Goal: Task Accomplishment & Management: Manage account settings

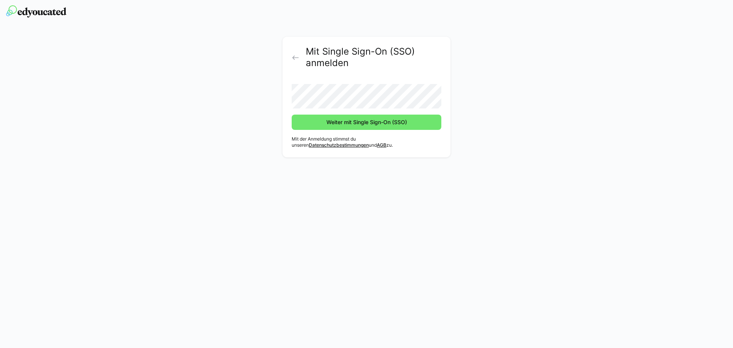
click at [292, 114] on button "Weiter mit Single Sign-On (SSO)" at bounding box center [367, 121] width 150 height 15
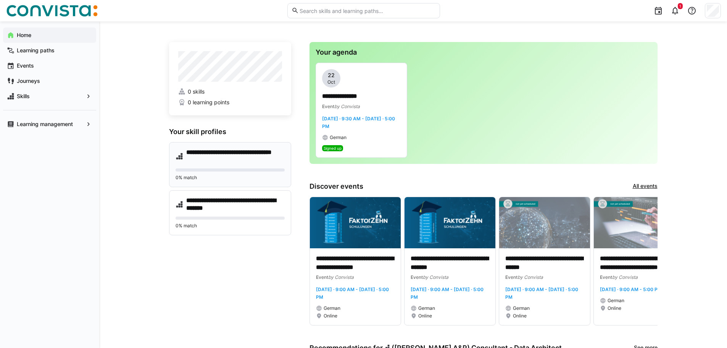
click at [242, 149] on h4 "**********" at bounding box center [235, 155] width 98 height 15
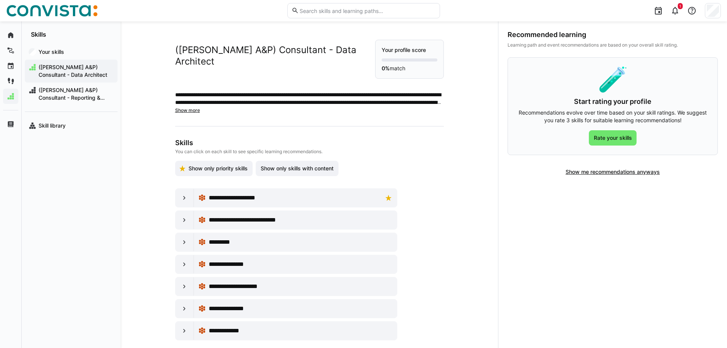
scroll to position [11, 0]
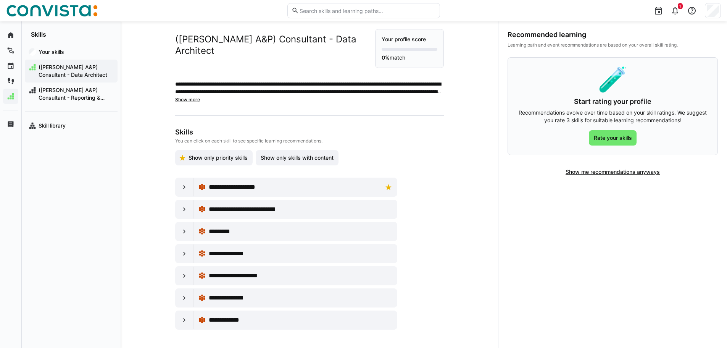
click at [184, 101] on span "Show more" at bounding box center [187, 100] width 25 height 6
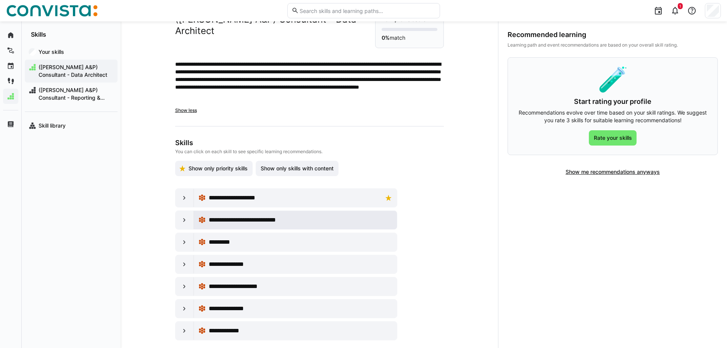
scroll to position [41, 0]
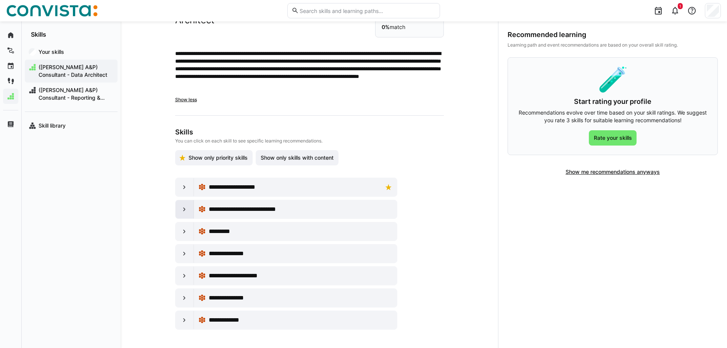
click at [178, 208] on div at bounding box center [185, 209] width 18 height 18
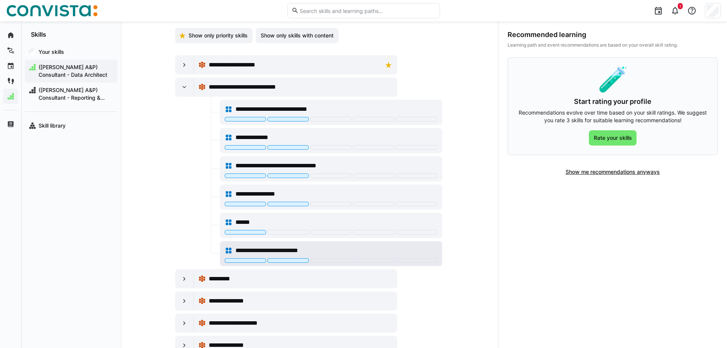
scroll to position [194, 0]
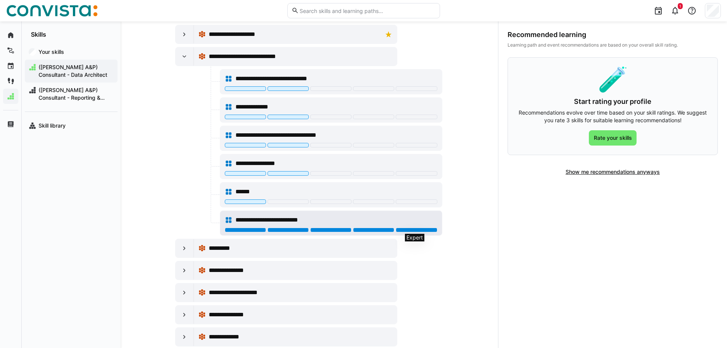
click at [432, 230] on div at bounding box center [416, 229] width 41 height 5
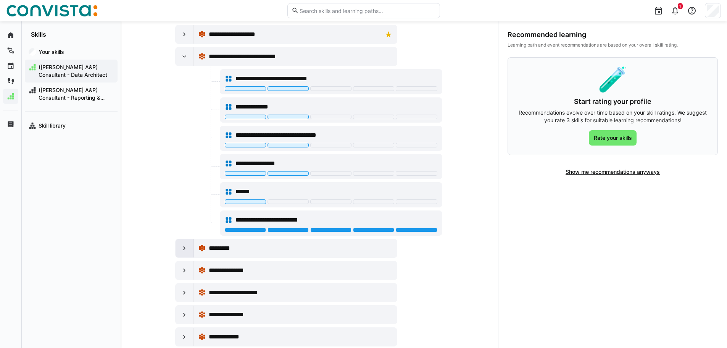
click at [182, 250] on eds-icon at bounding box center [184, 248] width 8 height 8
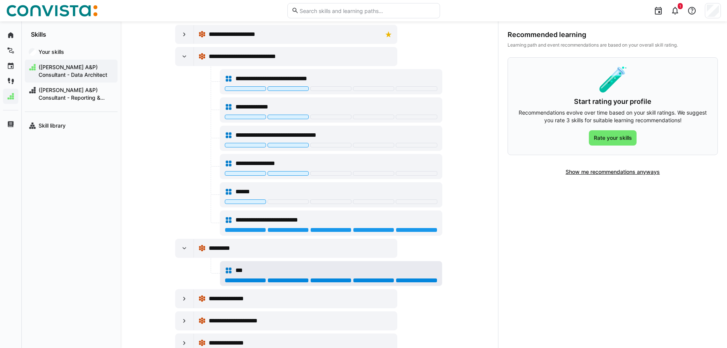
click at [418, 280] on div at bounding box center [416, 280] width 41 height 5
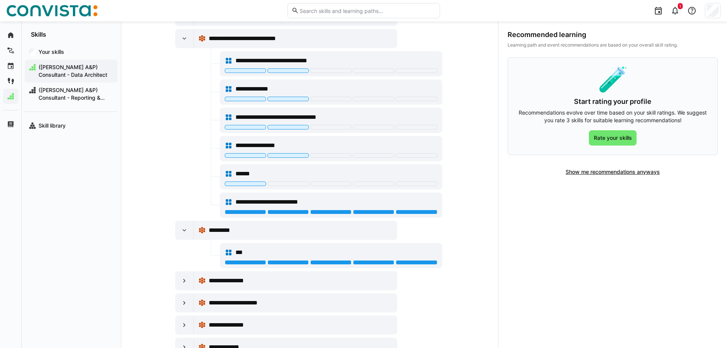
scroll to position [239, 0]
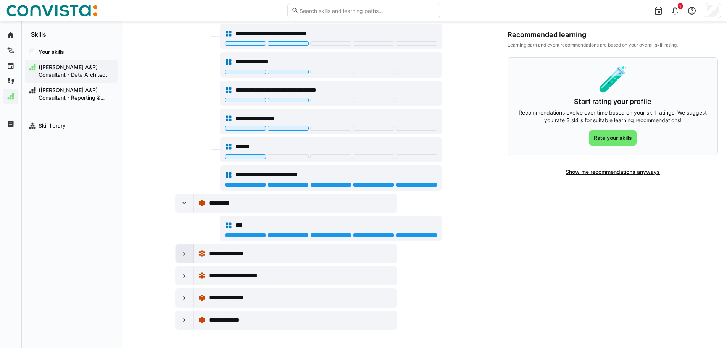
click at [179, 258] on div at bounding box center [185, 253] width 18 height 18
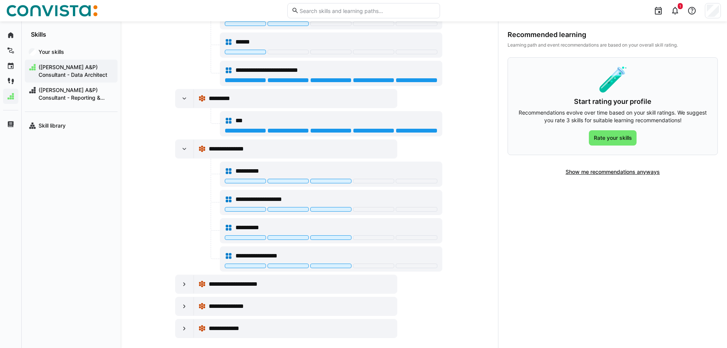
scroll to position [352, 0]
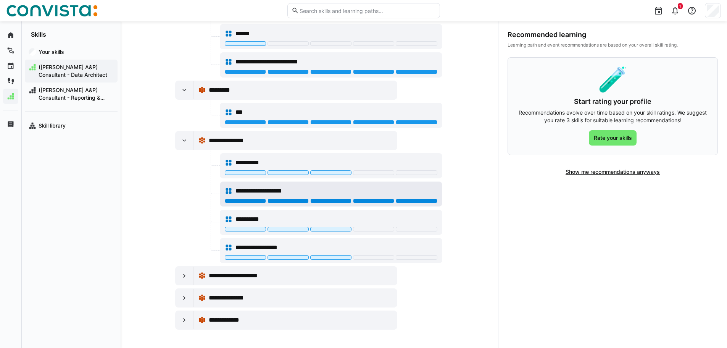
click at [423, 202] on div at bounding box center [416, 200] width 41 height 5
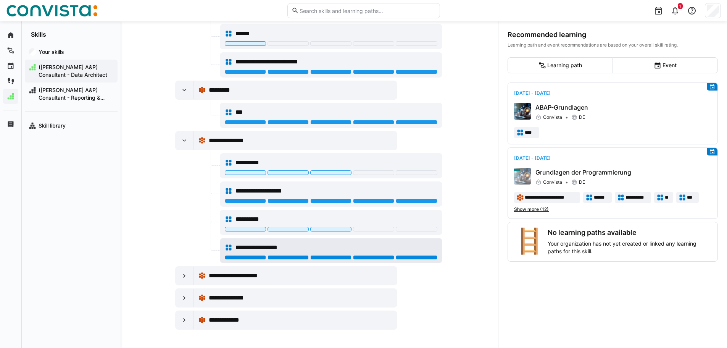
click at [410, 257] on div at bounding box center [416, 257] width 41 height 5
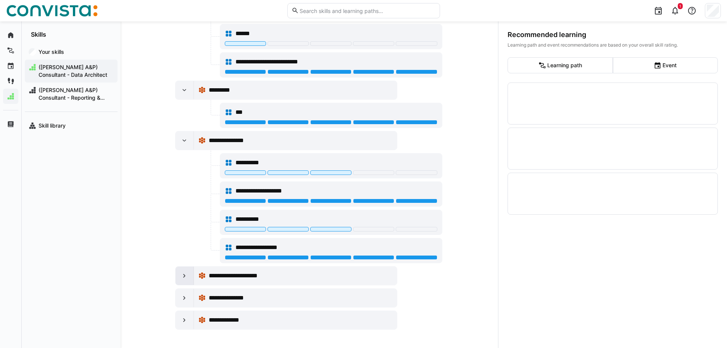
click at [188, 273] on div at bounding box center [185, 275] width 18 height 18
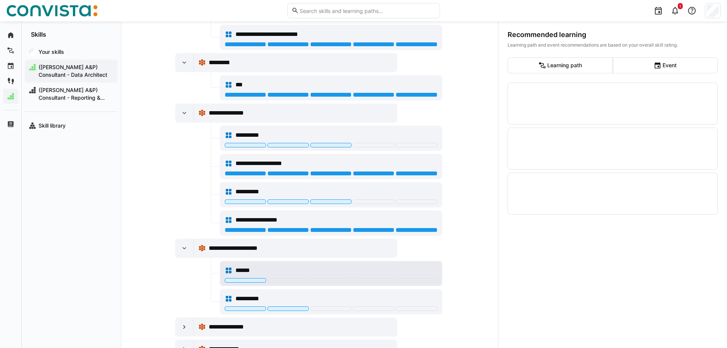
scroll to position [408, 0]
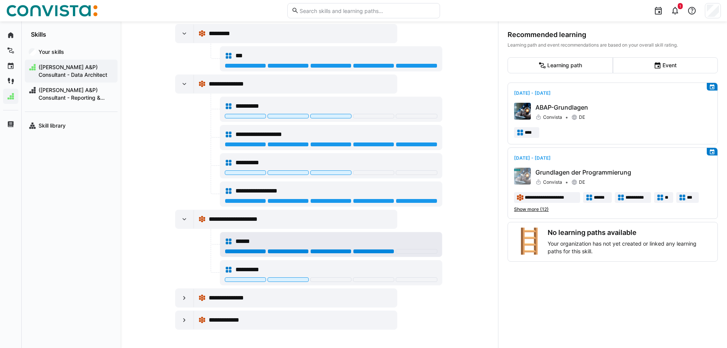
click at [380, 251] on div at bounding box center [373, 251] width 41 height 5
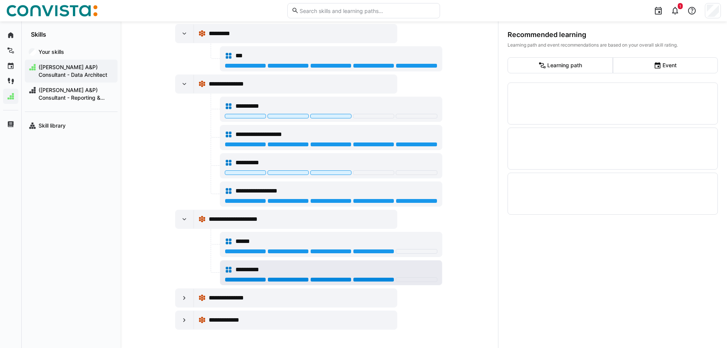
click at [381, 278] on div at bounding box center [373, 279] width 41 height 5
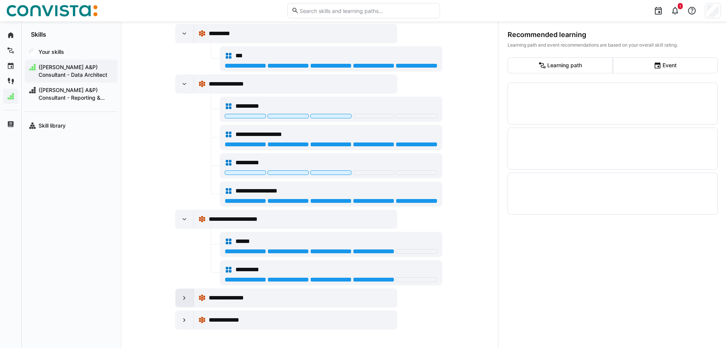
click at [180, 301] on eds-icon at bounding box center [184, 298] width 8 height 8
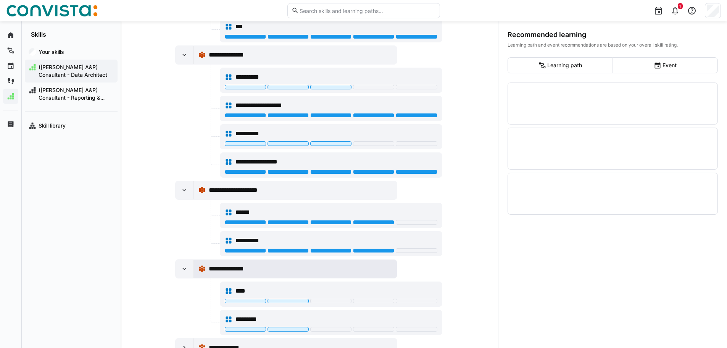
scroll to position [465, 0]
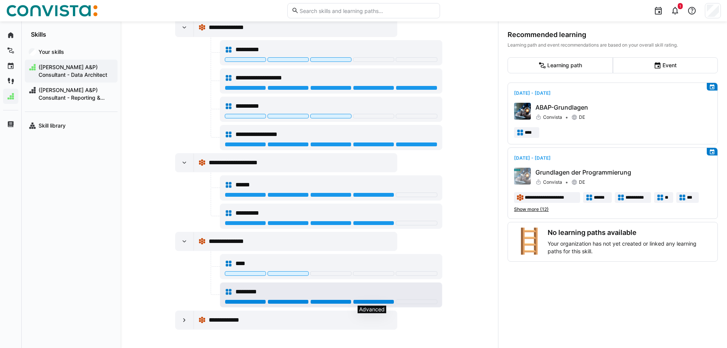
click at [366, 301] on div at bounding box center [373, 301] width 41 height 5
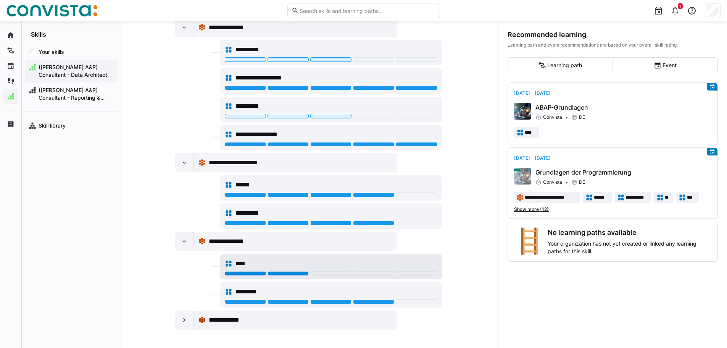
click at [287, 273] on div at bounding box center [287, 273] width 41 height 5
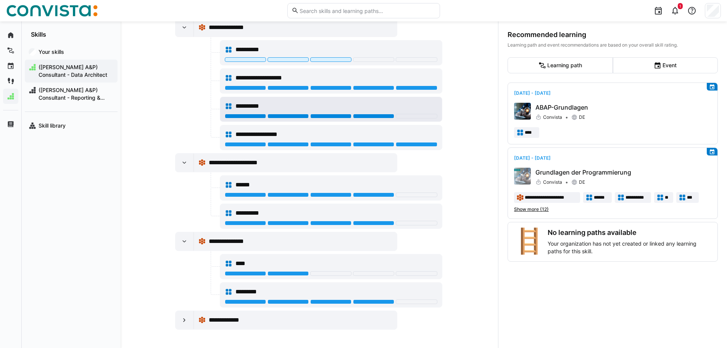
click at [374, 117] on div at bounding box center [373, 116] width 41 height 5
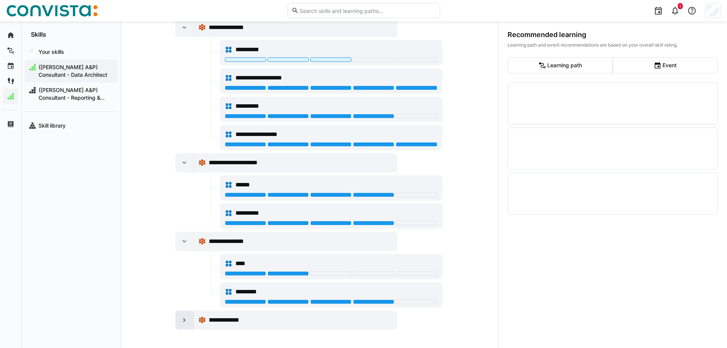
click at [180, 321] on eds-icon at bounding box center [184, 320] width 8 height 8
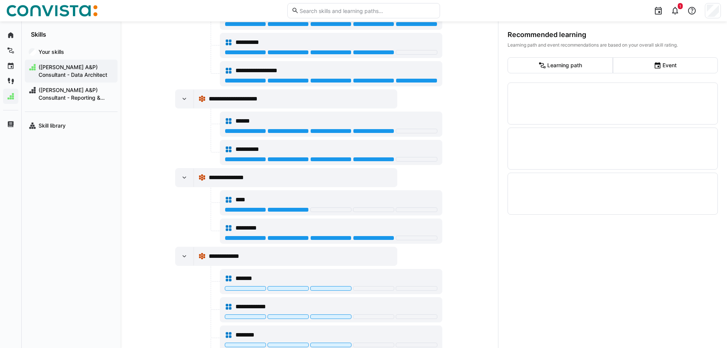
scroll to position [578, 0]
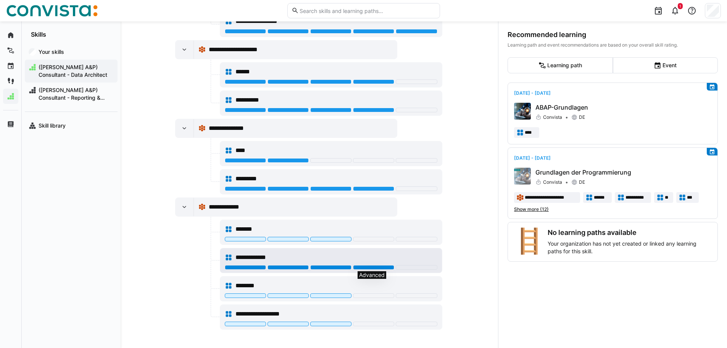
click at [384, 266] on div at bounding box center [373, 267] width 41 height 5
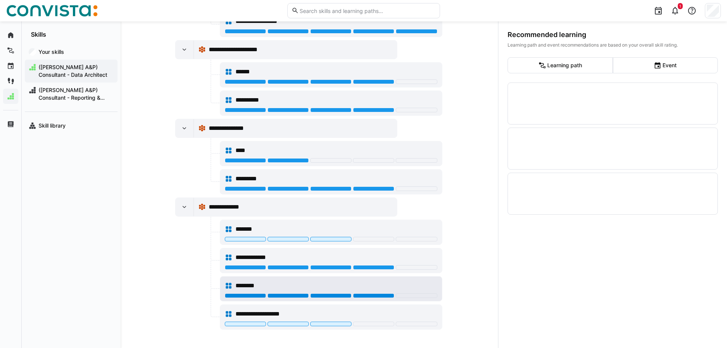
click at [374, 294] on div at bounding box center [373, 295] width 41 height 5
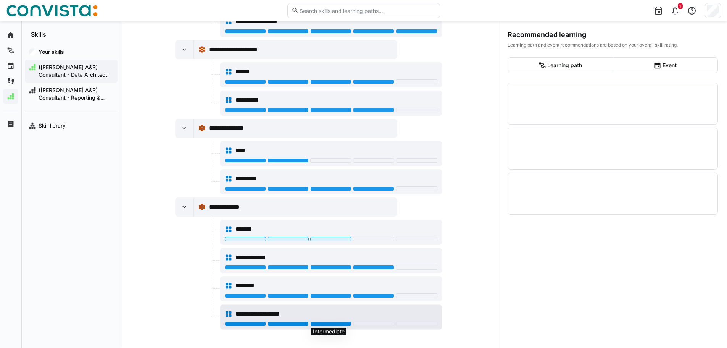
click at [322, 323] on div at bounding box center [330, 323] width 41 height 5
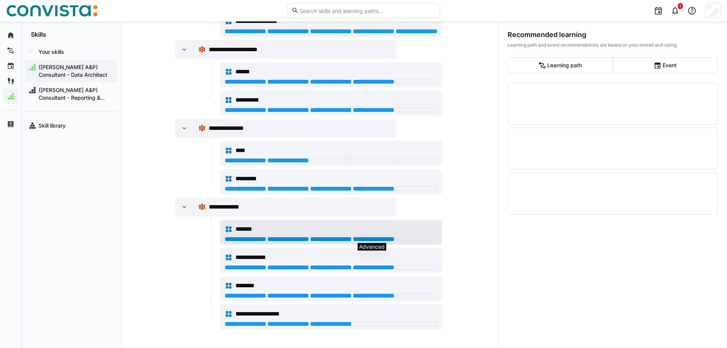
click at [368, 238] on div at bounding box center [373, 239] width 41 height 5
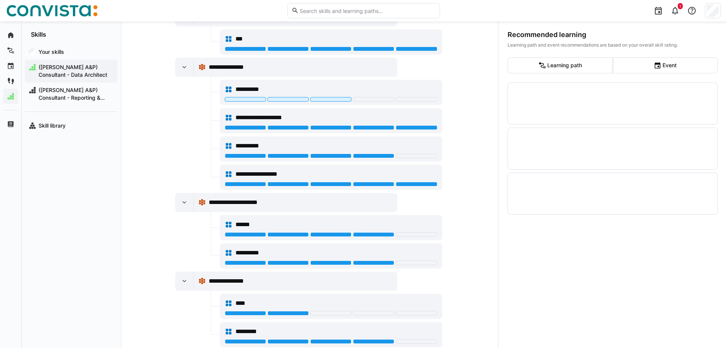
scroll to position [272, 0]
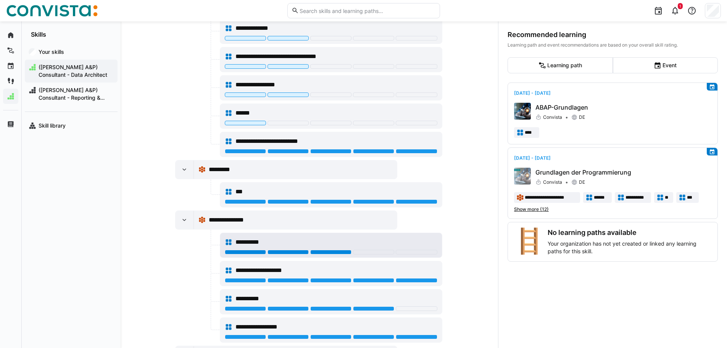
click at [321, 253] on div at bounding box center [330, 252] width 41 height 5
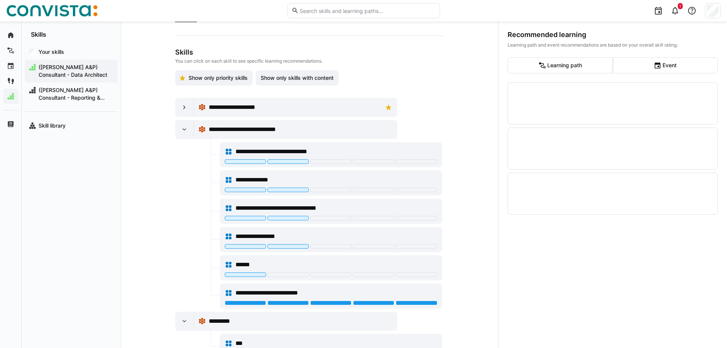
scroll to position [120, 0]
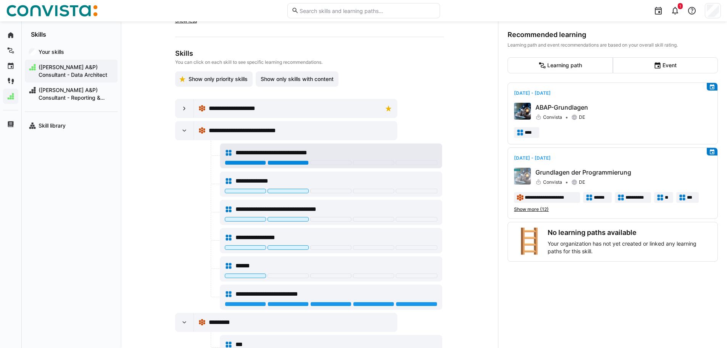
click at [286, 162] on div at bounding box center [287, 162] width 41 height 5
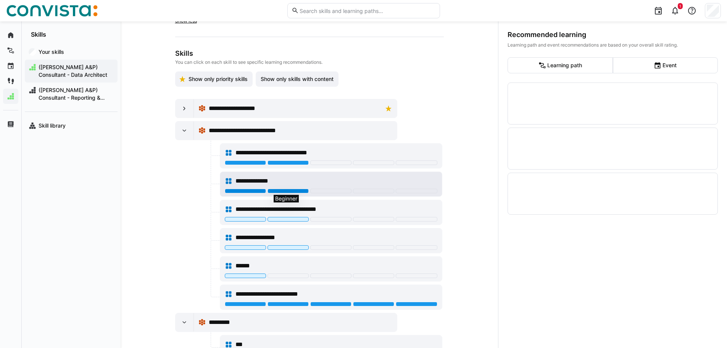
click at [283, 190] on div at bounding box center [287, 190] width 41 height 5
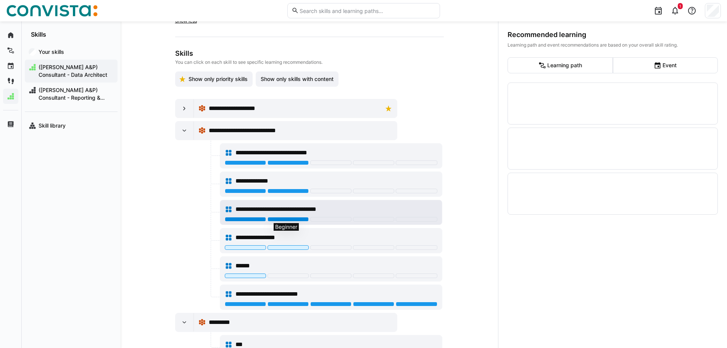
click at [282, 219] on div at bounding box center [287, 219] width 41 height 5
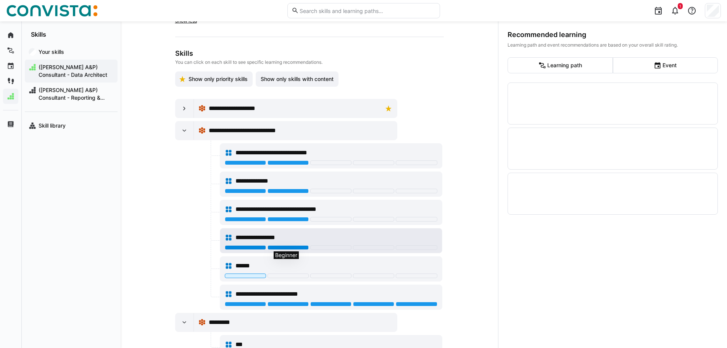
click at [279, 246] on div at bounding box center [287, 247] width 41 height 5
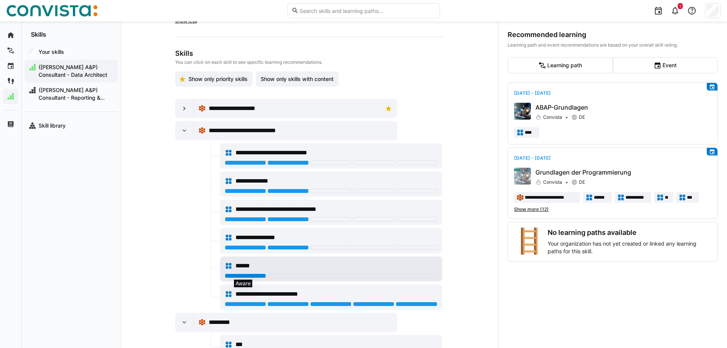
click at [244, 274] on div at bounding box center [245, 275] width 41 height 5
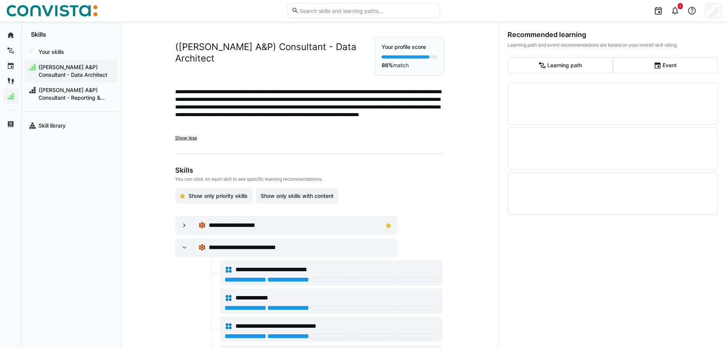
scroll to position [0, 0]
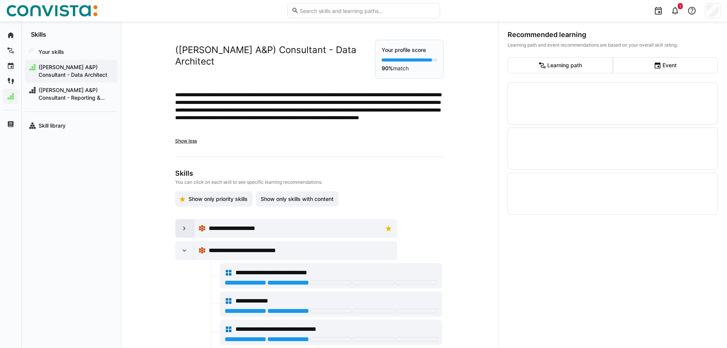
click at [183, 228] on eds-icon at bounding box center [184, 228] width 8 height 8
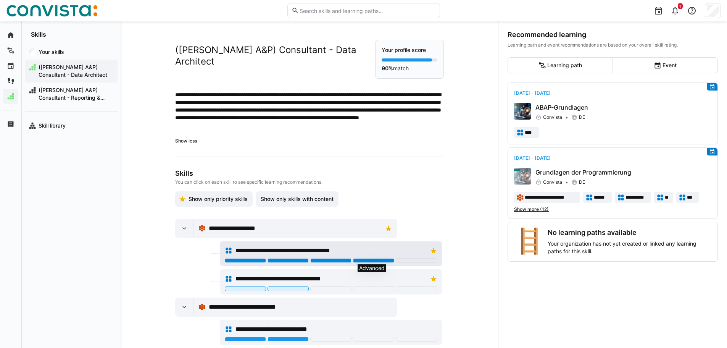
click at [367, 259] on div at bounding box center [373, 260] width 41 height 5
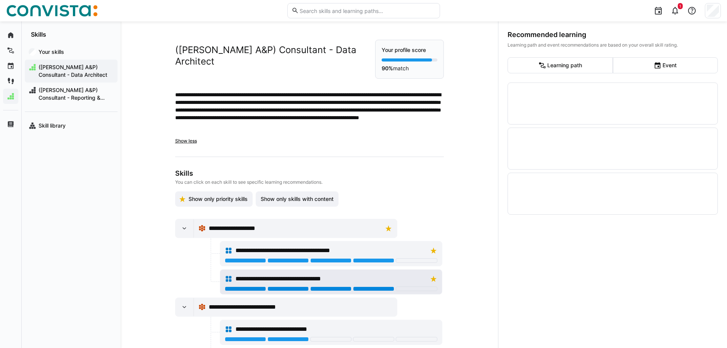
click at [366, 288] on div at bounding box center [373, 288] width 41 height 5
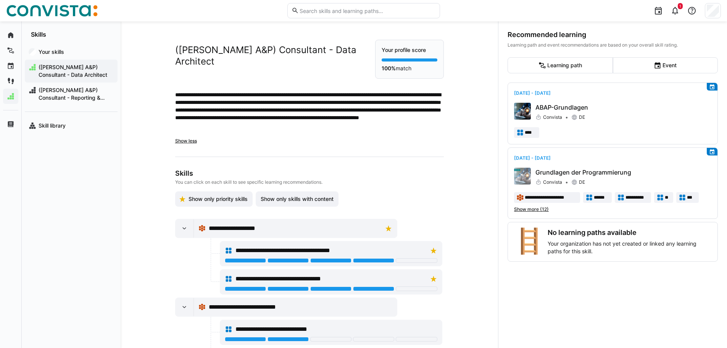
click at [315, 92] on p "**********" at bounding box center [309, 114] width 269 height 46
click at [401, 50] on p "Your profile score" at bounding box center [410, 50] width 56 height 8
click at [60, 92] on span "([PERSON_NAME] A&P) Consultant - Reporting & Dashboarding" at bounding box center [75, 93] width 76 height 15
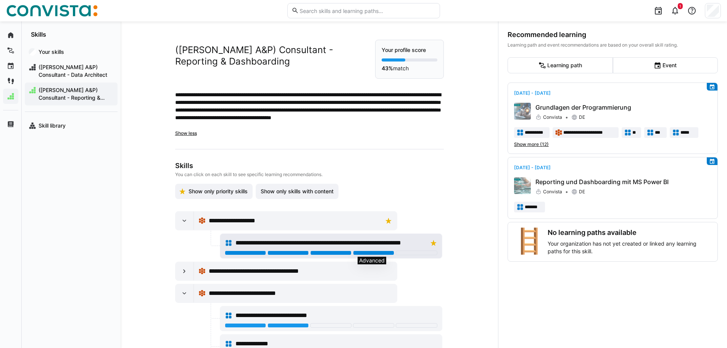
click at [360, 251] on div at bounding box center [373, 252] width 41 height 5
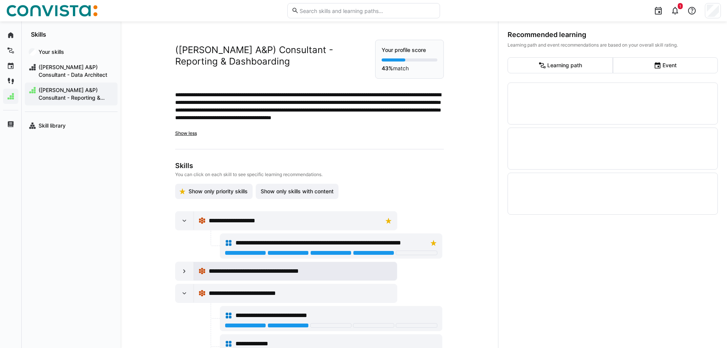
scroll to position [76, 0]
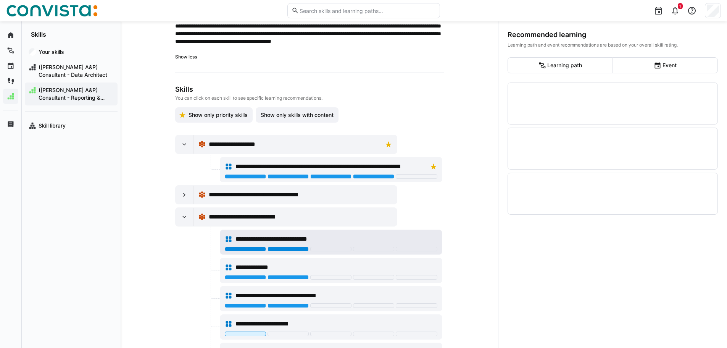
click at [291, 247] on div at bounding box center [287, 248] width 41 height 5
click at [288, 247] on div at bounding box center [287, 248] width 41 height 5
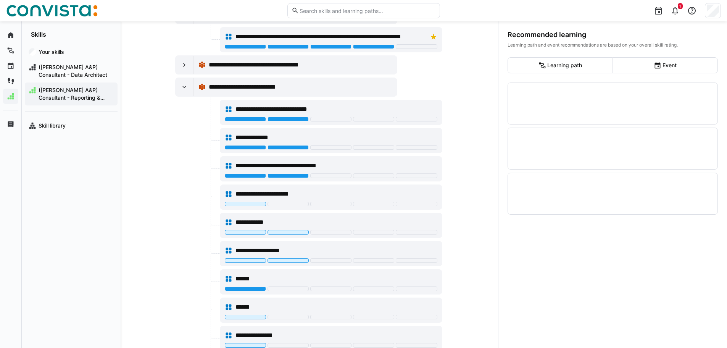
scroll to position [229, 0]
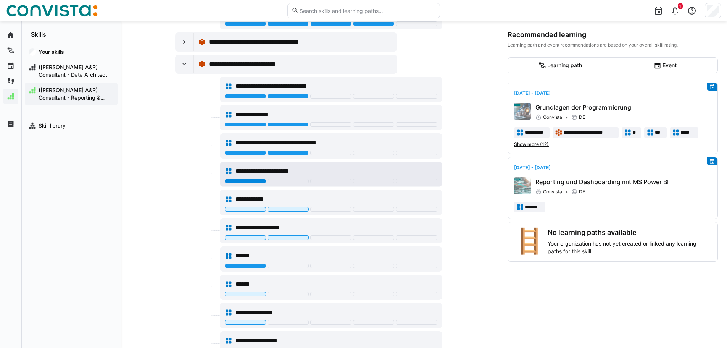
click at [248, 182] on div at bounding box center [245, 181] width 41 height 5
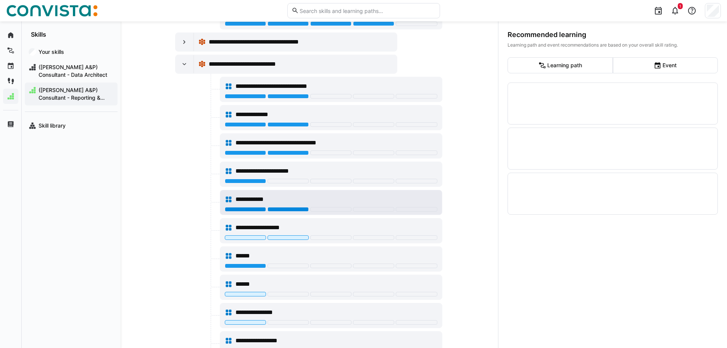
click at [283, 207] on div at bounding box center [287, 209] width 41 height 5
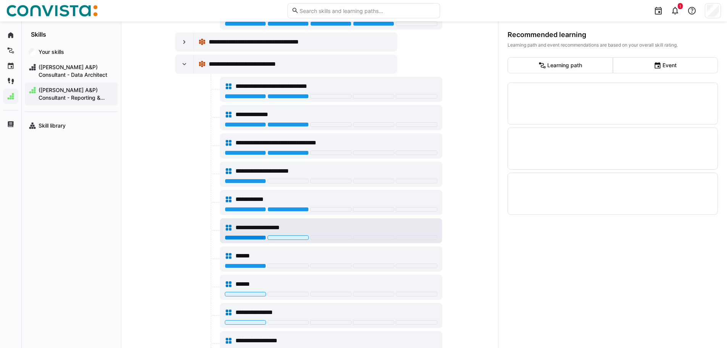
click at [246, 237] on div at bounding box center [245, 237] width 41 height 5
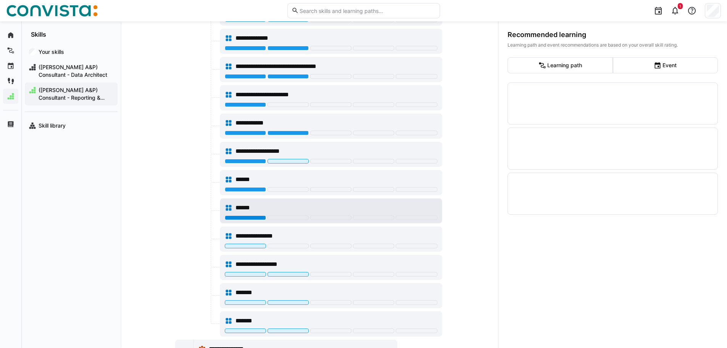
click at [246, 218] on div at bounding box center [245, 217] width 41 height 5
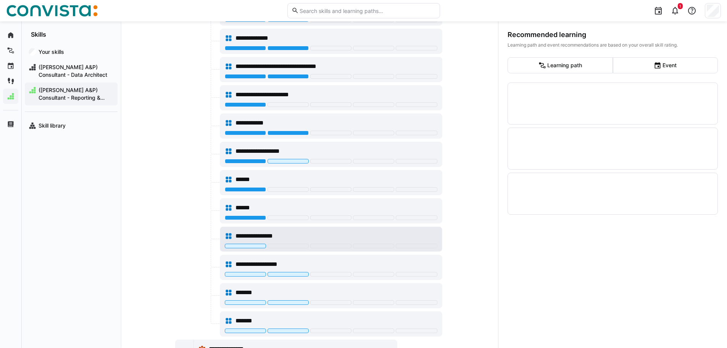
click at [238, 238] on span "**********" at bounding box center [259, 235] width 48 height 9
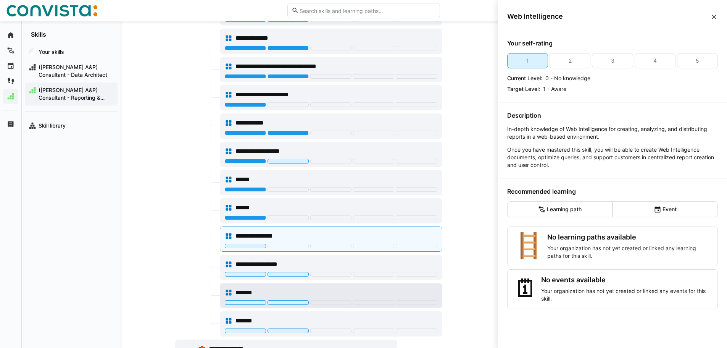
click at [404, 300] on div "*******" at bounding box center [331, 292] width 213 height 15
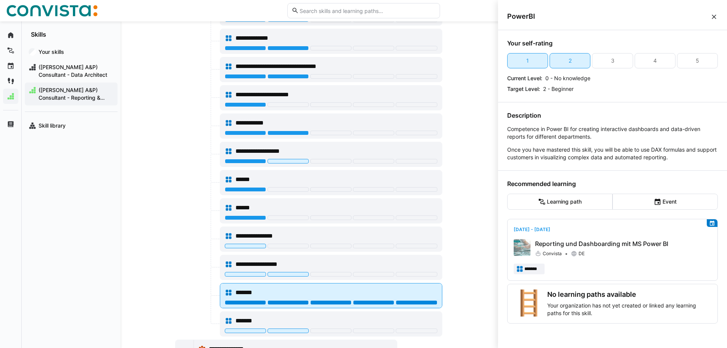
click at [418, 300] on div at bounding box center [416, 302] width 41 height 5
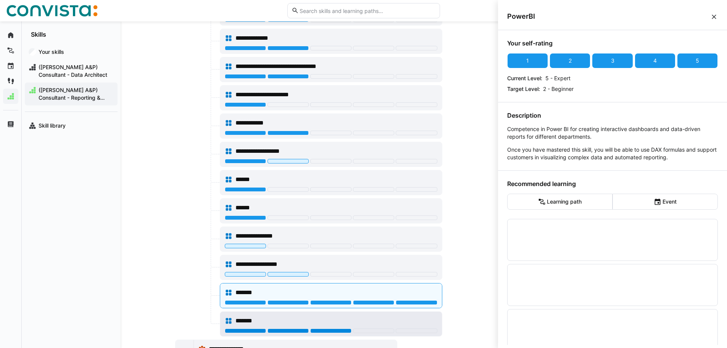
click at [326, 332] on div at bounding box center [330, 330] width 41 height 5
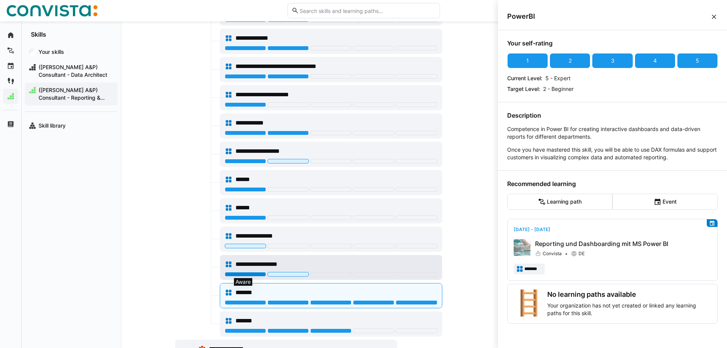
click at [242, 273] on div at bounding box center [245, 274] width 41 height 5
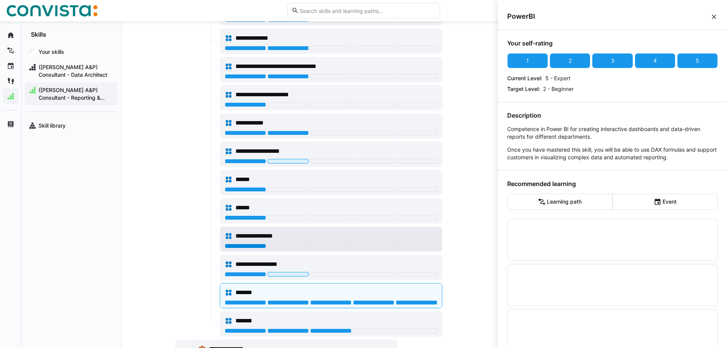
click at [251, 246] on div at bounding box center [245, 245] width 41 height 5
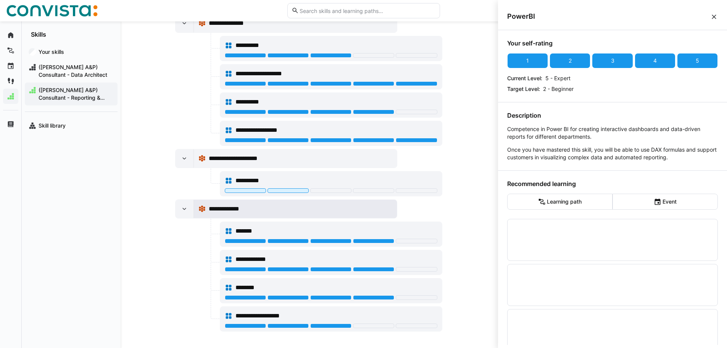
scroll to position [633, 0]
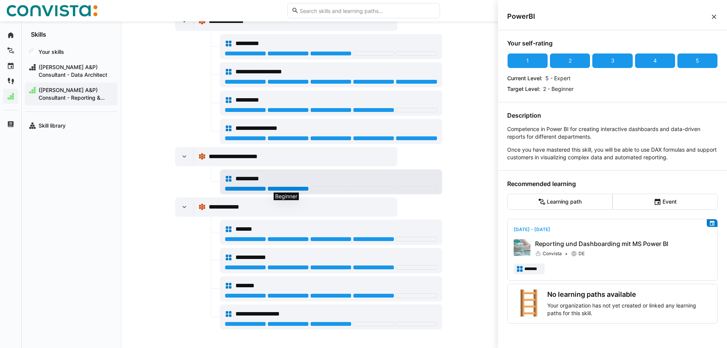
click at [295, 189] on div at bounding box center [287, 188] width 41 height 5
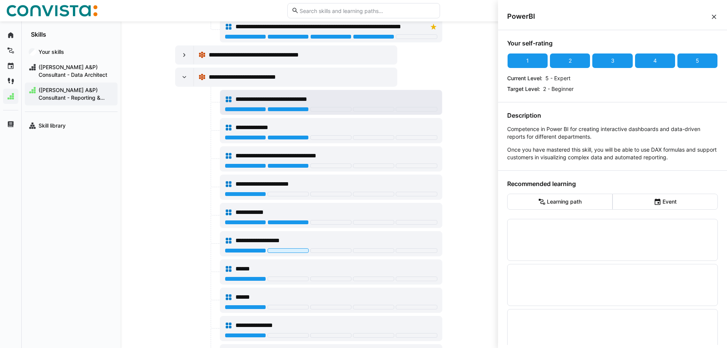
scroll to position [98, 0]
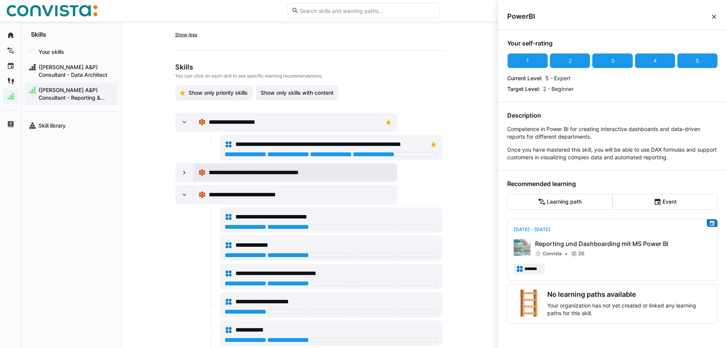
click at [194, 168] on div "**********" at bounding box center [295, 172] width 203 height 18
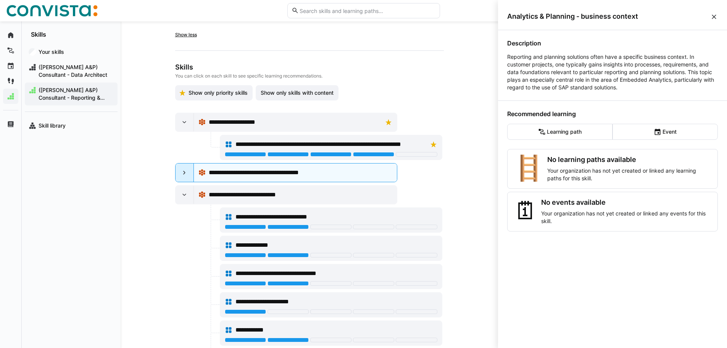
click at [178, 170] on div at bounding box center [185, 172] width 18 height 18
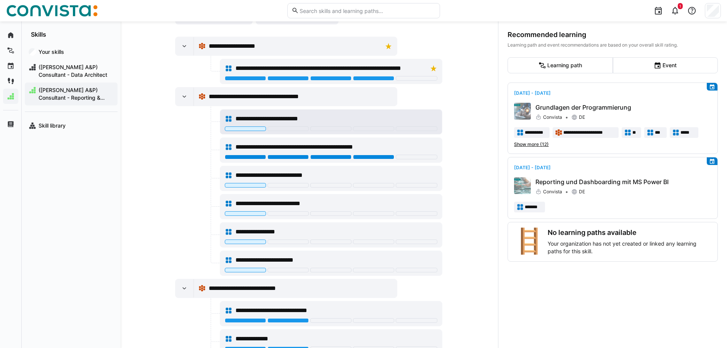
scroll to position [175, 0]
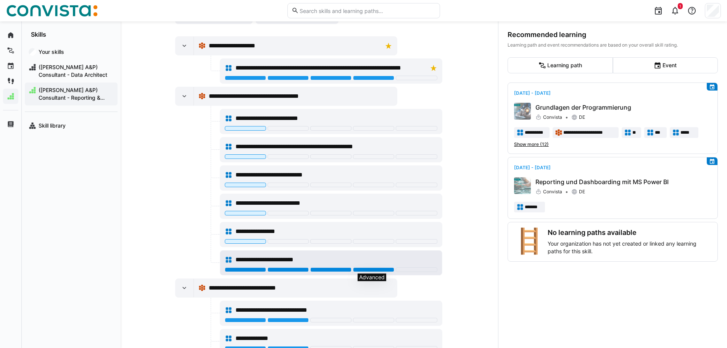
click at [372, 269] on div at bounding box center [373, 269] width 41 height 5
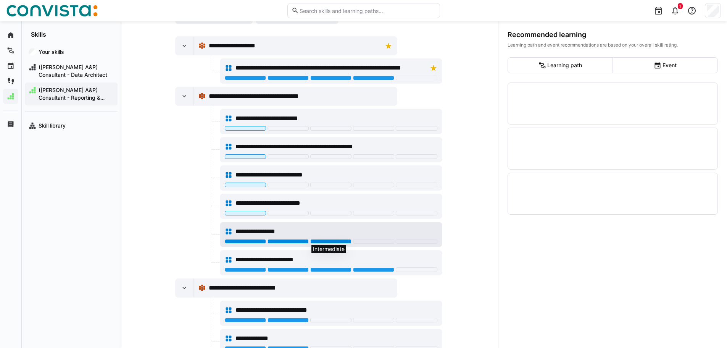
click at [337, 241] on div at bounding box center [330, 241] width 41 height 5
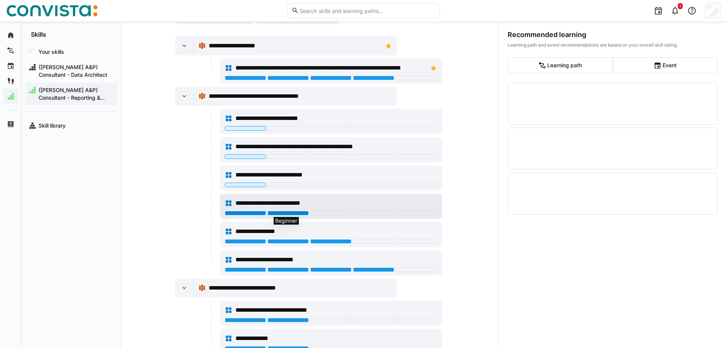
click at [291, 211] on div at bounding box center [287, 213] width 41 height 5
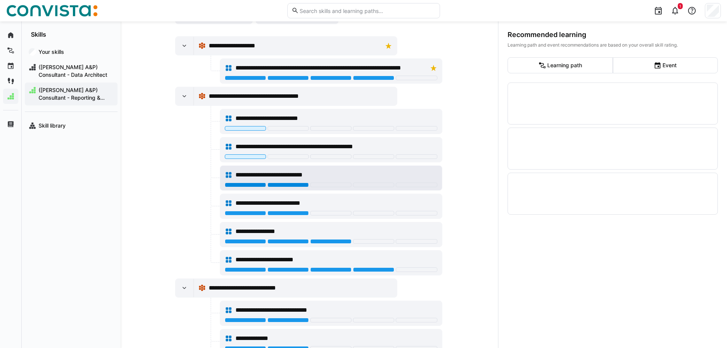
click at [289, 185] on div at bounding box center [287, 184] width 41 height 5
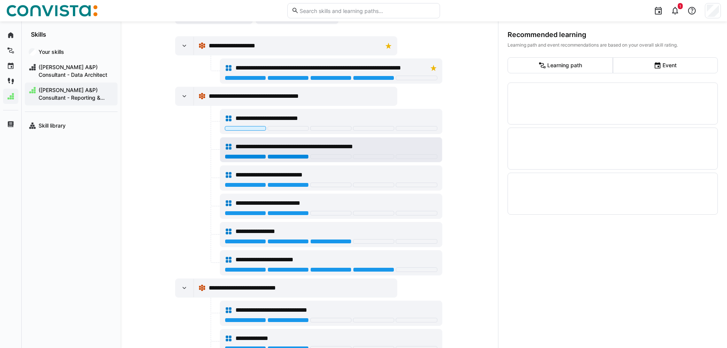
click at [292, 155] on div at bounding box center [287, 156] width 41 height 5
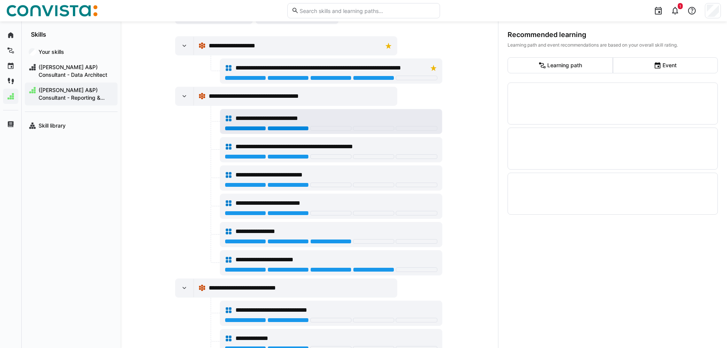
click at [285, 130] on div at bounding box center [287, 128] width 41 height 5
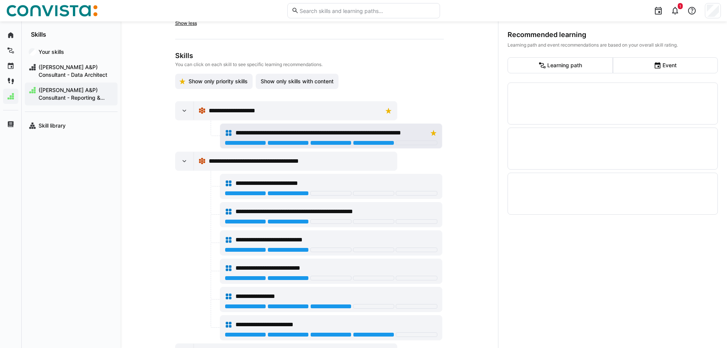
scroll to position [0, 0]
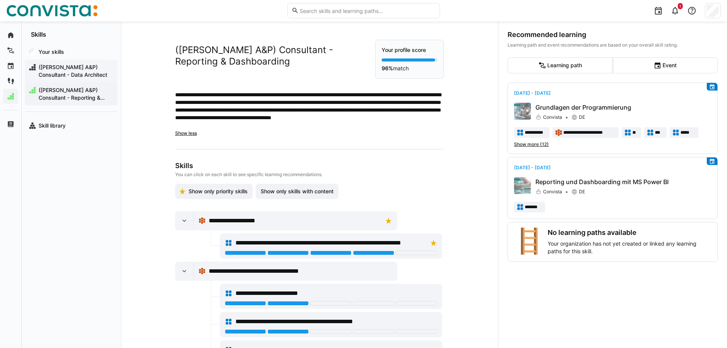
click at [63, 61] on div "([PERSON_NAME] A&P) Consultant - Data Architect" at bounding box center [71, 71] width 93 height 23
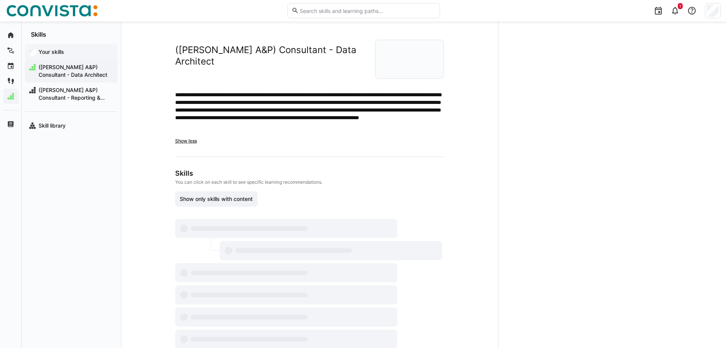
click at [0, 0] on app-navigation-label "Your skills" at bounding box center [0, 0] width 0 height 0
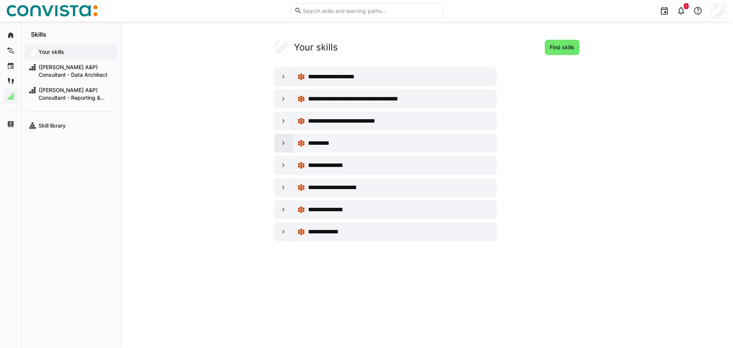
click at [278, 142] on div at bounding box center [283, 143] width 18 height 18
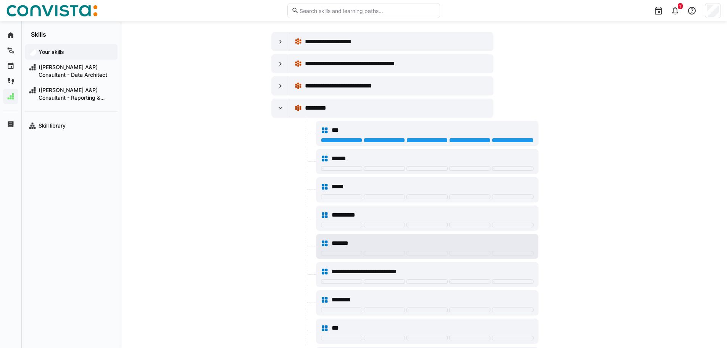
scroll to position [76, 0]
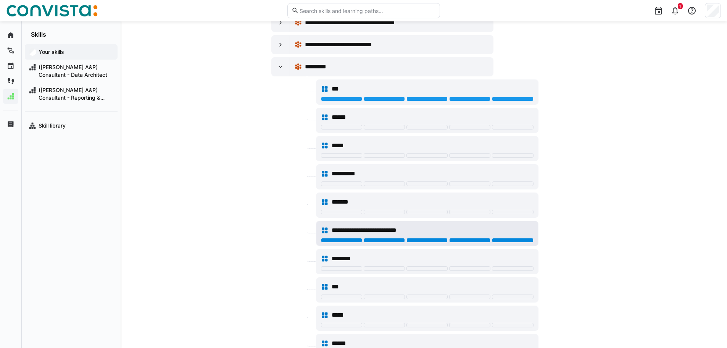
click at [522, 238] on div at bounding box center [512, 240] width 41 height 5
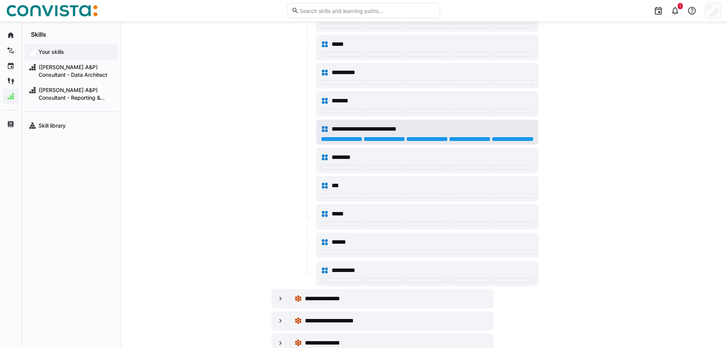
scroll to position [108, 0]
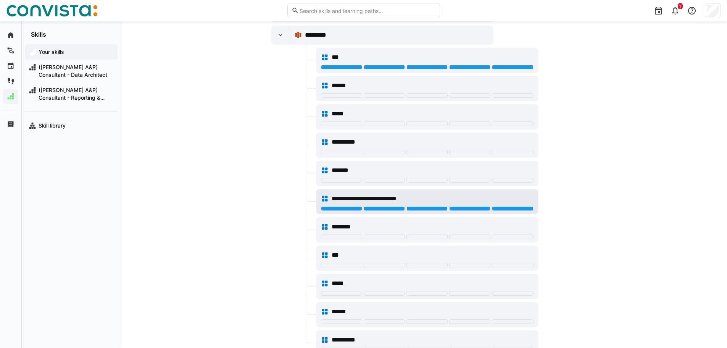
click at [478, 205] on div "**********" at bounding box center [427, 198] width 213 height 15
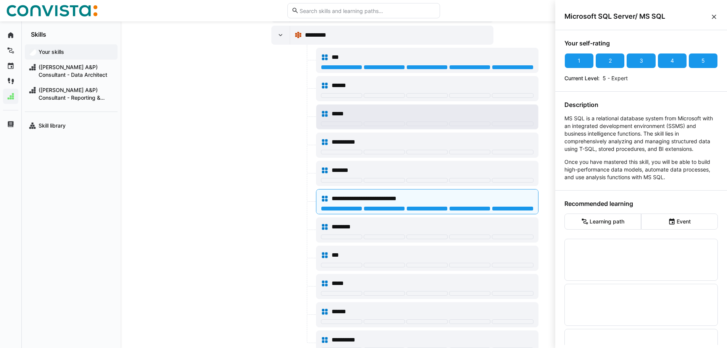
scroll to position [0, 0]
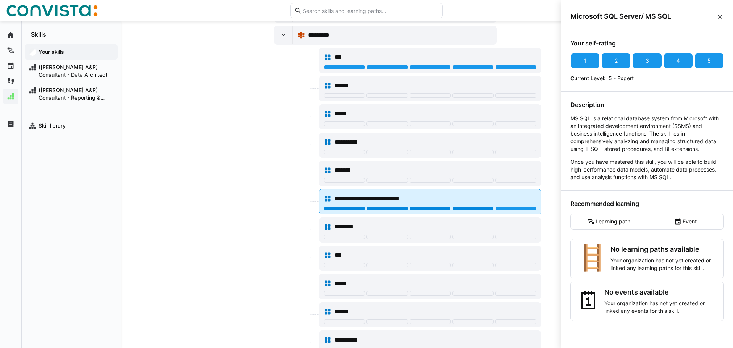
click at [475, 208] on div at bounding box center [472, 208] width 41 height 5
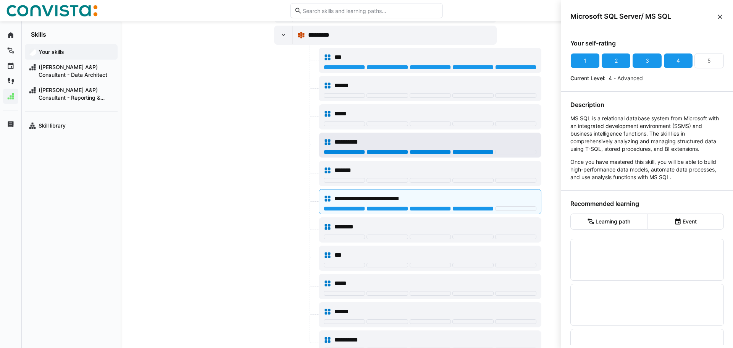
click at [477, 151] on div at bounding box center [472, 152] width 41 height 5
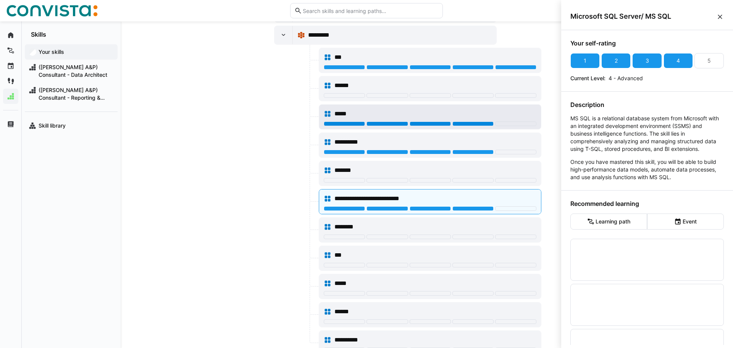
click at [477, 124] on div at bounding box center [472, 123] width 41 height 5
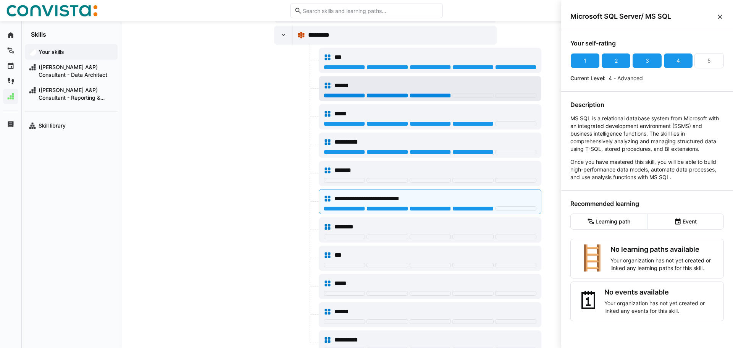
click at [418, 94] on div at bounding box center [429, 95] width 41 height 5
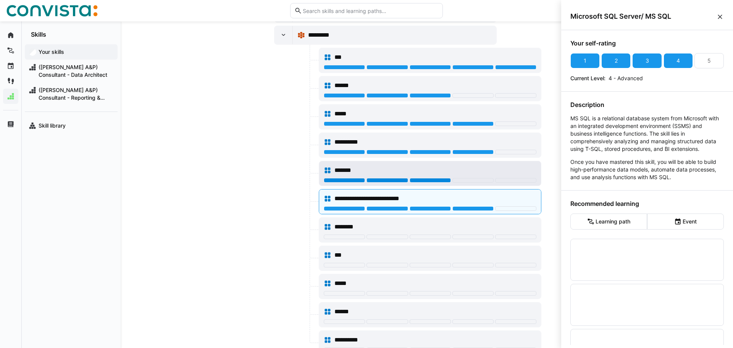
click at [421, 180] on div at bounding box center [429, 180] width 41 height 5
click at [278, 40] on div at bounding box center [283, 35] width 18 height 18
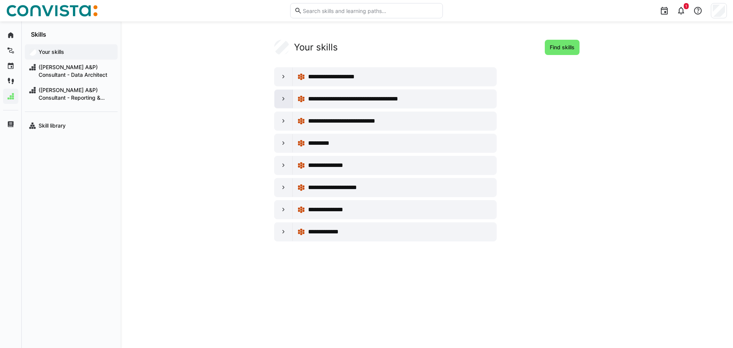
click at [284, 98] on eds-icon at bounding box center [284, 99] width 8 height 8
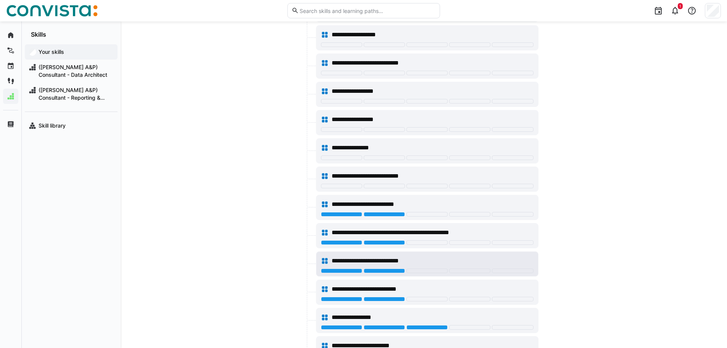
scroll to position [279, 0]
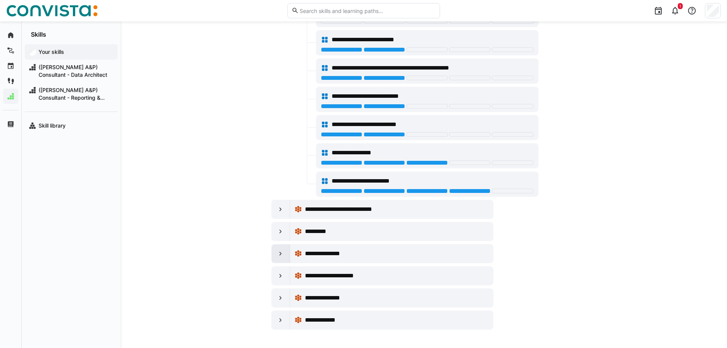
click at [276, 249] on div at bounding box center [281, 253] width 18 height 18
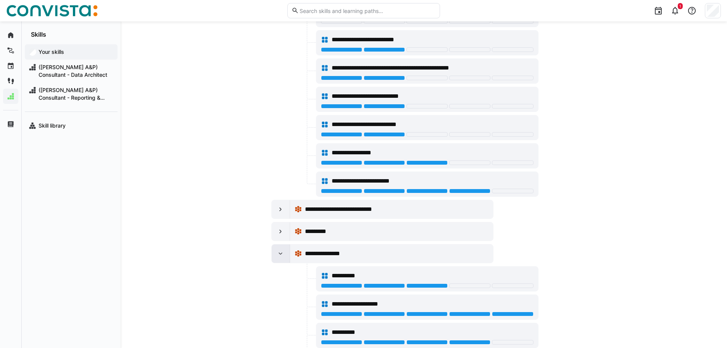
click at [276, 249] on div at bounding box center [281, 253] width 18 height 18
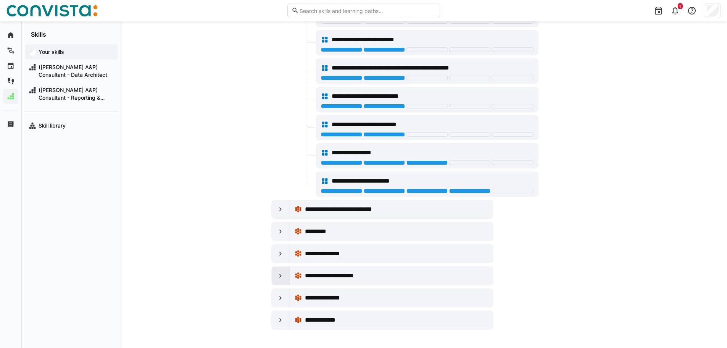
click at [279, 277] on eds-icon at bounding box center [281, 276] width 8 height 8
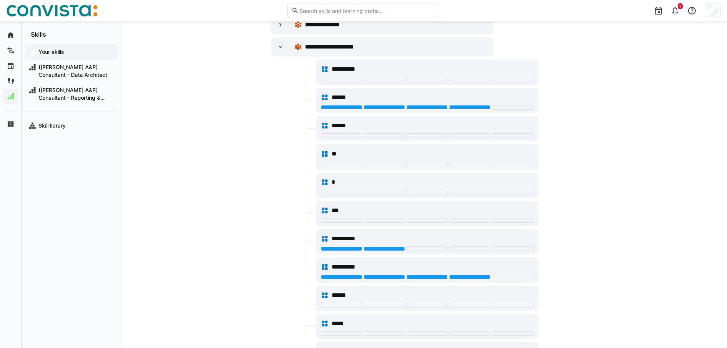
scroll to position [508, 0]
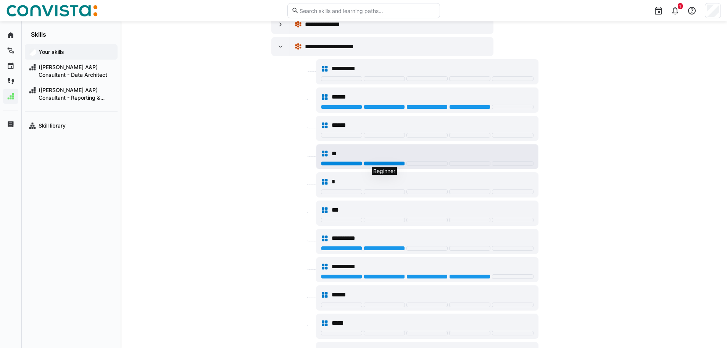
click at [382, 164] on div at bounding box center [384, 163] width 41 height 5
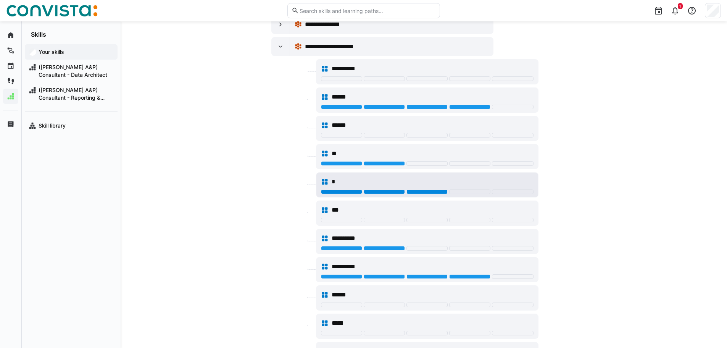
click at [434, 190] on div at bounding box center [426, 191] width 41 height 5
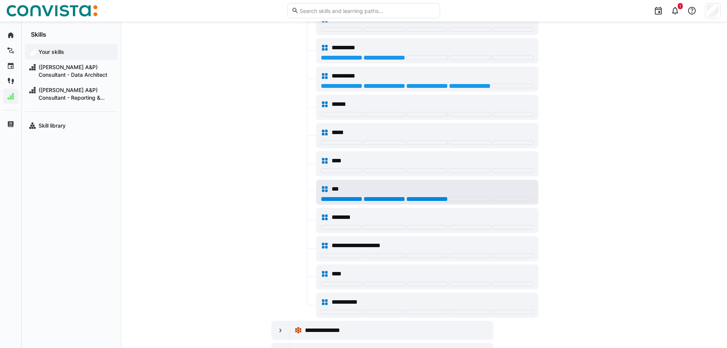
scroll to position [731, 0]
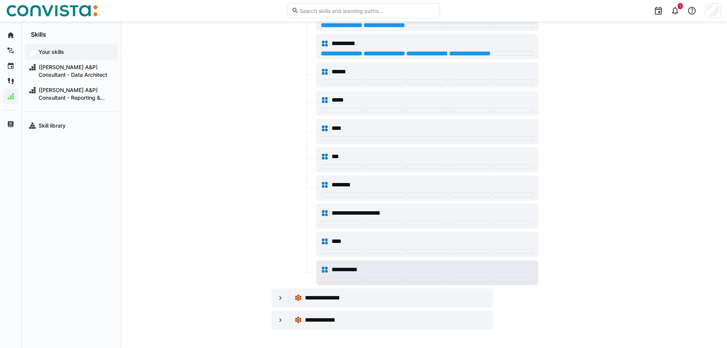
click at [422, 282] on div at bounding box center [427, 280] width 213 height 6
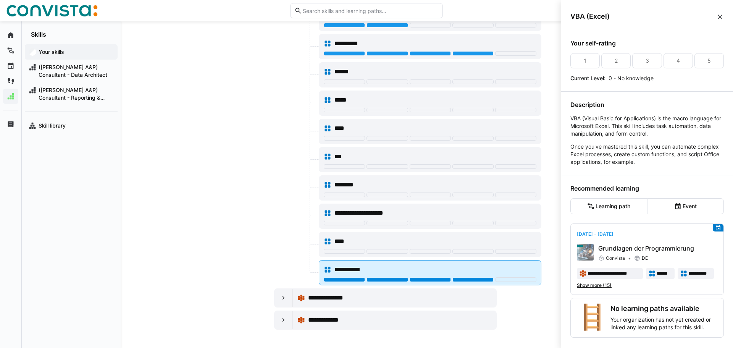
click at [458, 279] on div at bounding box center [472, 279] width 41 height 5
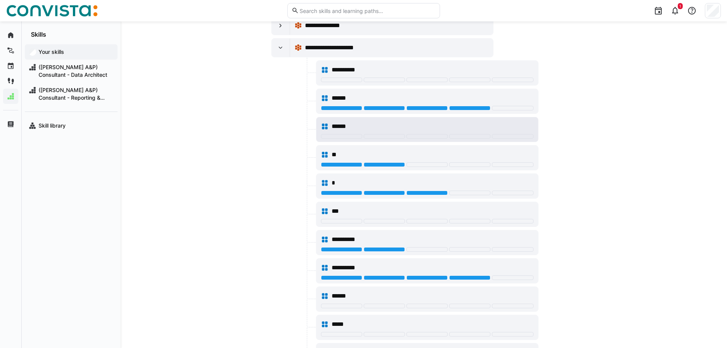
scroll to position [464, 0]
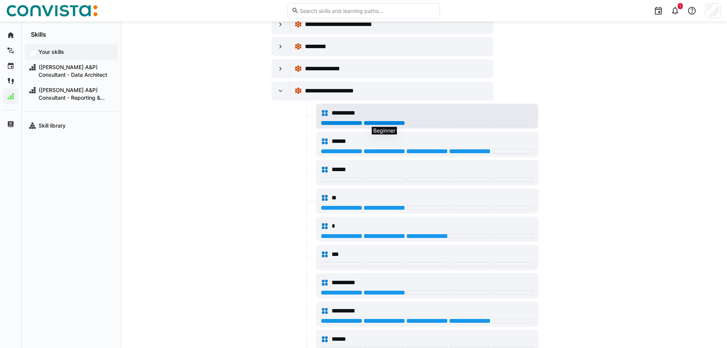
click at [388, 122] on div at bounding box center [384, 123] width 41 height 5
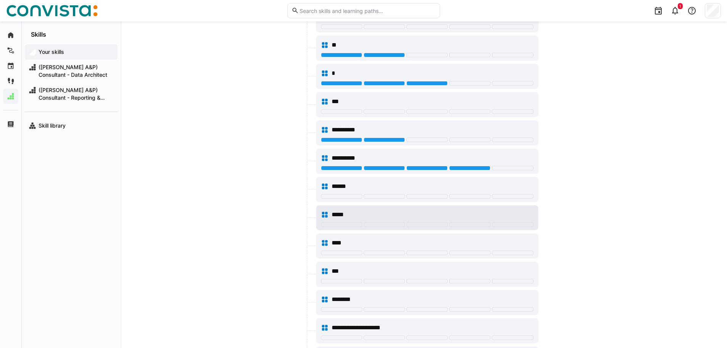
scroll to position [731, 0]
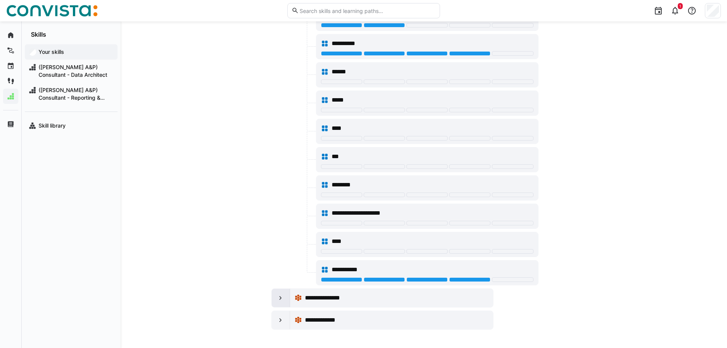
click at [278, 301] on div at bounding box center [281, 297] width 18 height 18
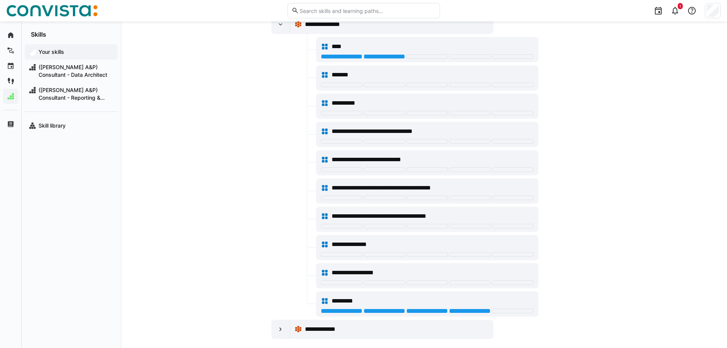
scroll to position [1013, 0]
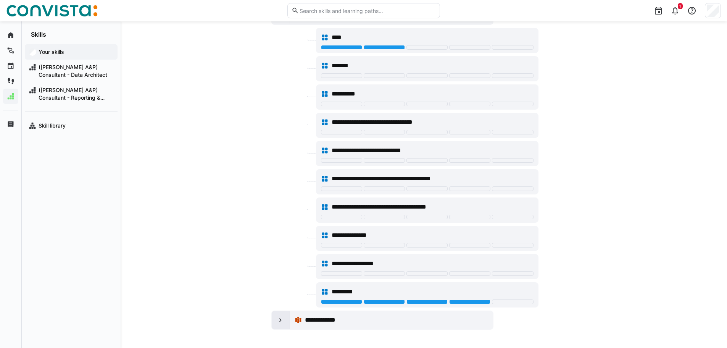
click at [274, 320] on div at bounding box center [281, 320] width 18 height 18
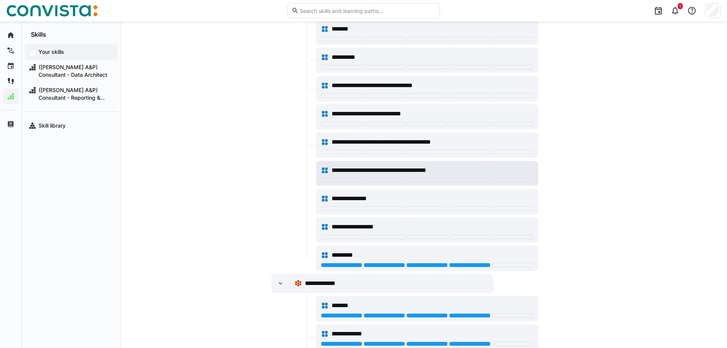
scroll to position [1012, 0]
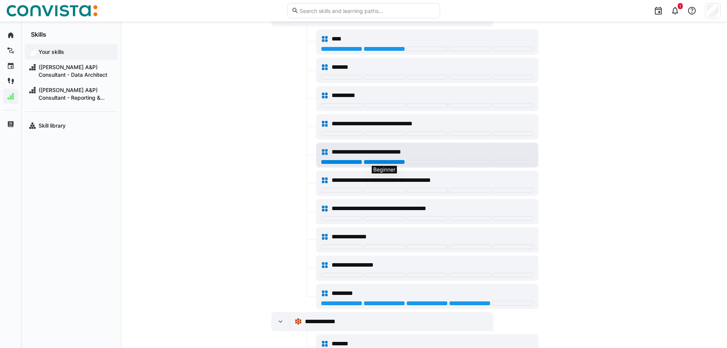
click at [387, 164] on div at bounding box center [384, 161] width 41 height 5
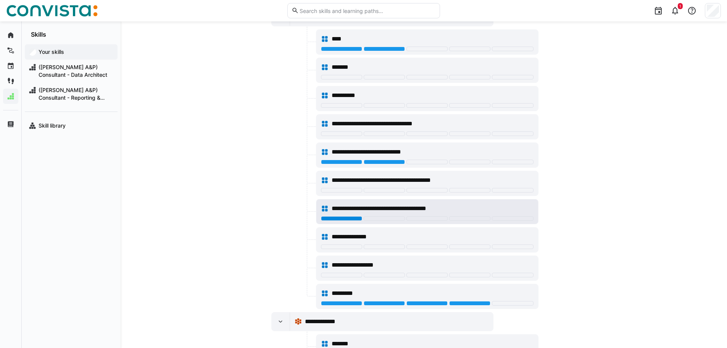
click at [345, 217] on div at bounding box center [341, 218] width 41 height 5
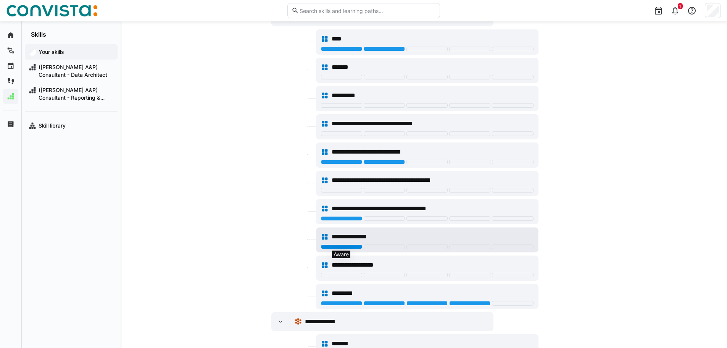
click at [341, 247] on div at bounding box center [341, 246] width 41 height 5
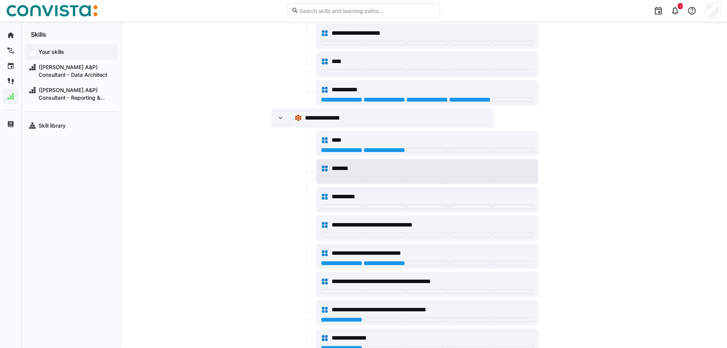
scroll to position [897, 0]
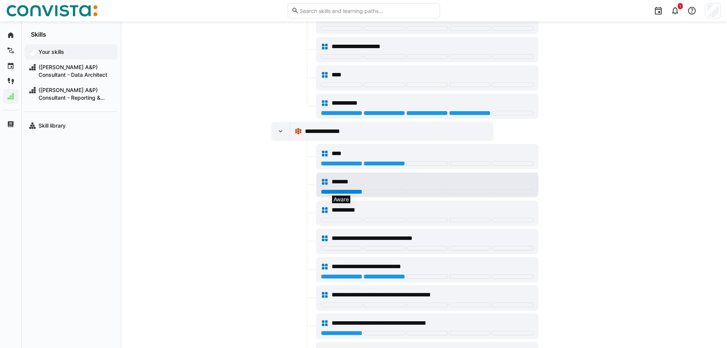
click at [348, 192] on div at bounding box center [341, 191] width 41 height 5
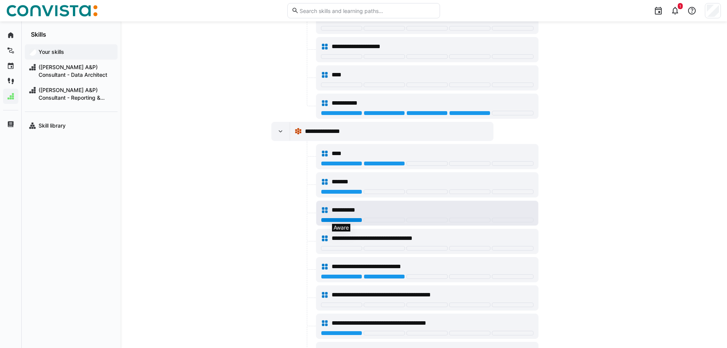
click at [349, 219] on div at bounding box center [341, 219] width 41 height 5
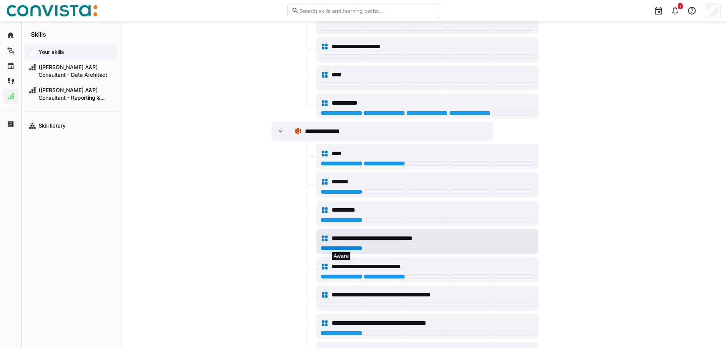
click at [350, 250] on div at bounding box center [341, 248] width 41 height 5
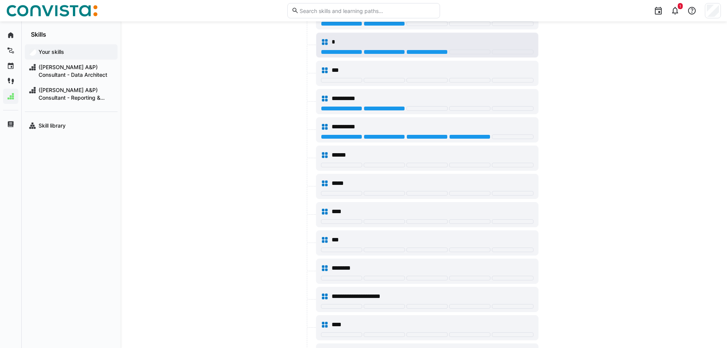
scroll to position [515, 0]
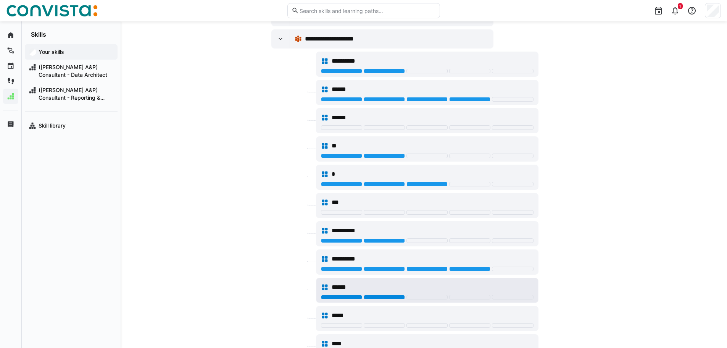
click at [389, 297] on div at bounding box center [384, 297] width 41 height 5
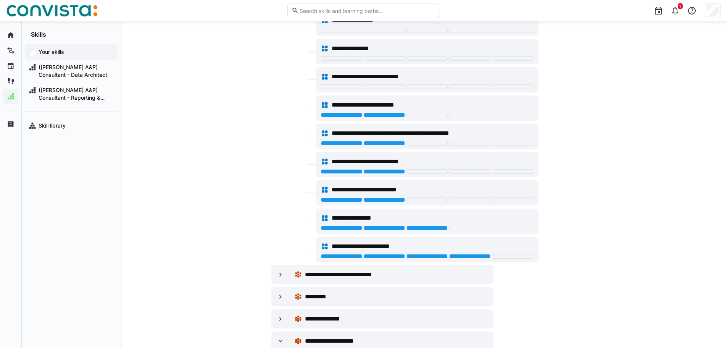
scroll to position [210, 0]
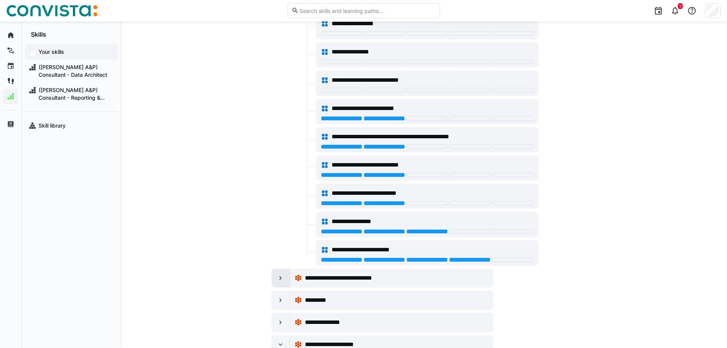
click at [278, 284] on div at bounding box center [281, 278] width 18 height 18
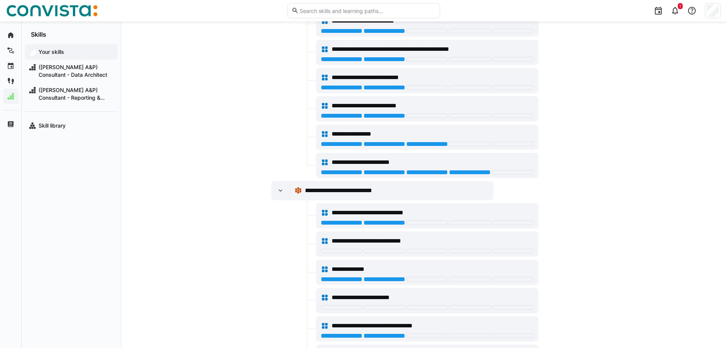
scroll to position [363, 0]
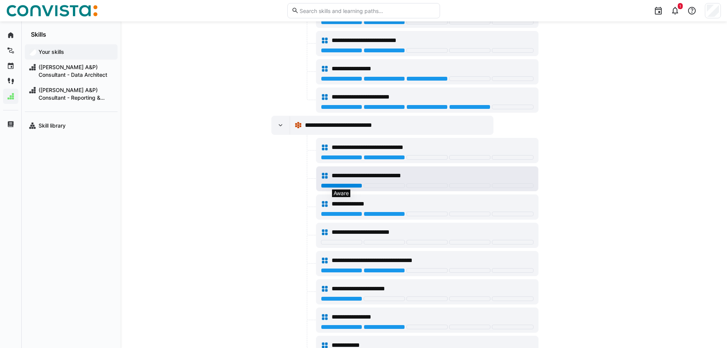
click at [333, 184] on div at bounding box center [341, 185] width 41 height 5
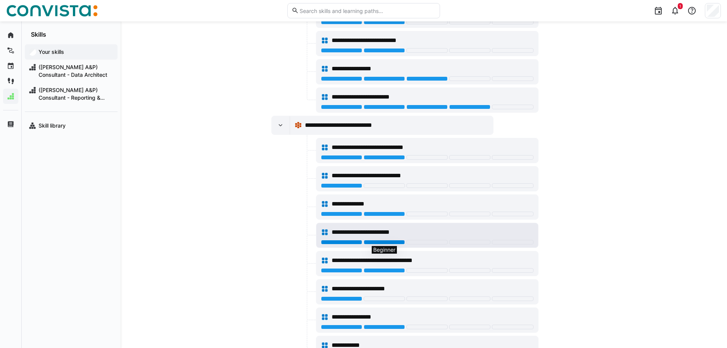
click at [390, 241] on div at bounding box center [384, 242] width 41 height 5
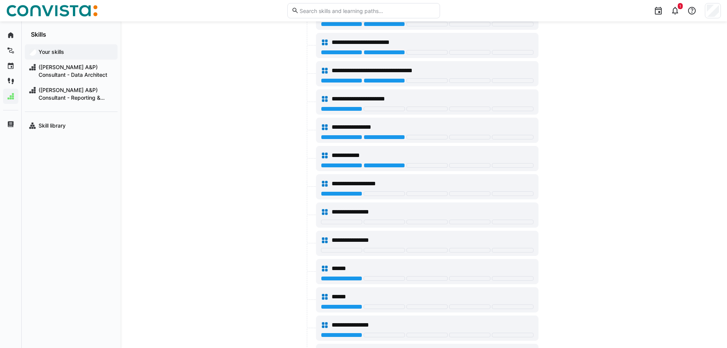
scroll to position [554, 0]
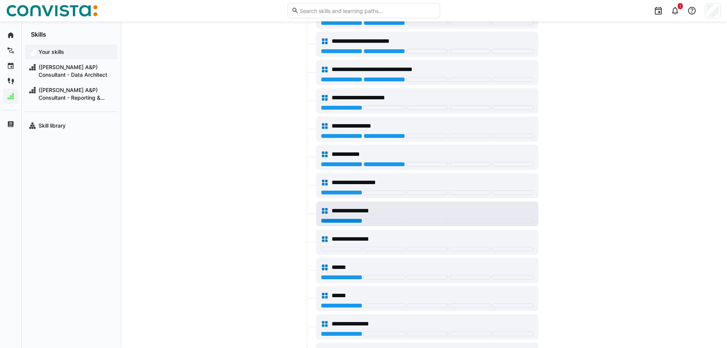
click at [338, 221] on div at bounding box center [341, 220] width 41 height 5
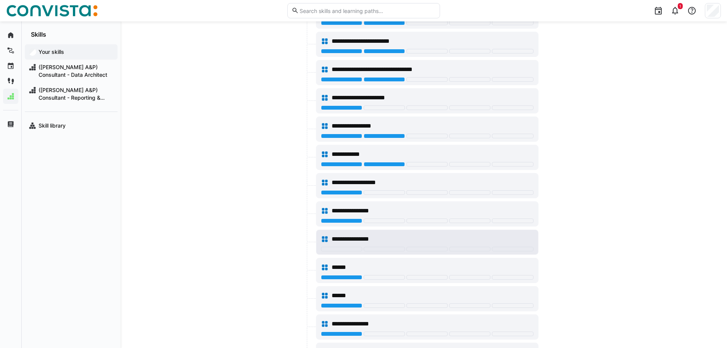
click at [338, 244] on div "**********" at bounding box center [427, 238] width 213 height 15
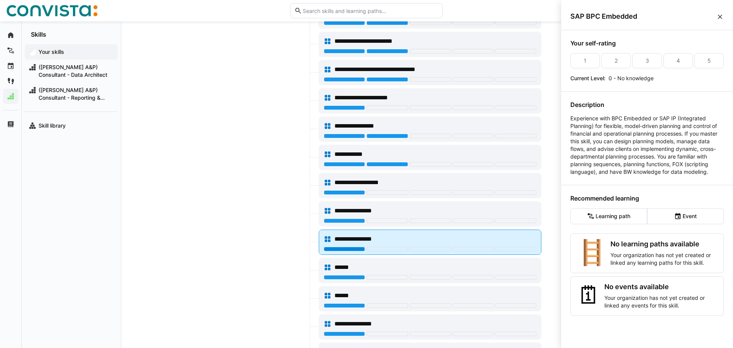
click at [338, 247] on div at bounding box center [344, 248] width 41 height 5
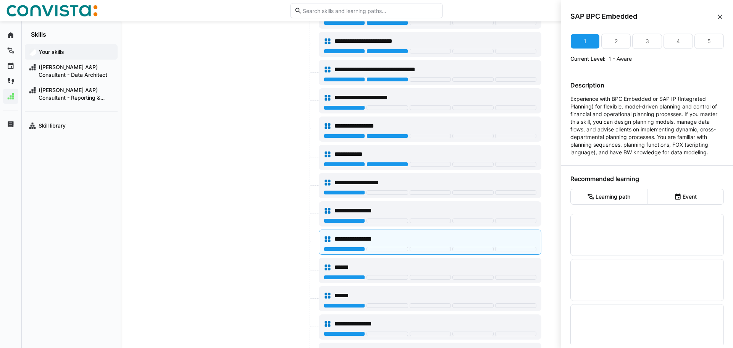
scroll to position [30, 0]
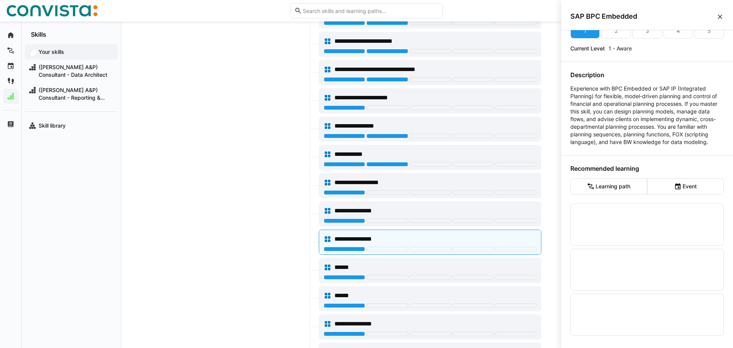
click at [721, 14] on eds-icon at bounding box center [720, 17] width 8 height 8
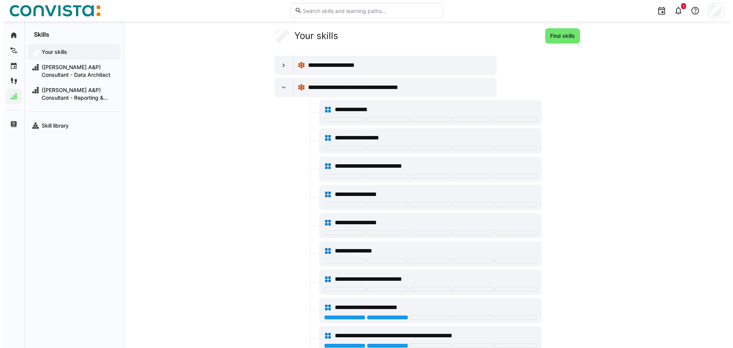
scroll to position [0, 0]
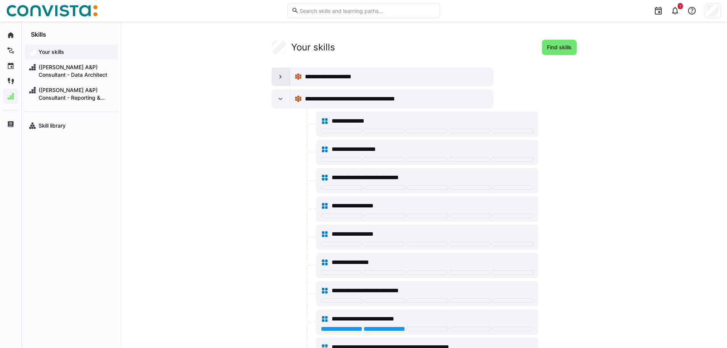
click at [272, 79] on div at bounding box center [281, 77] width 18 height 18
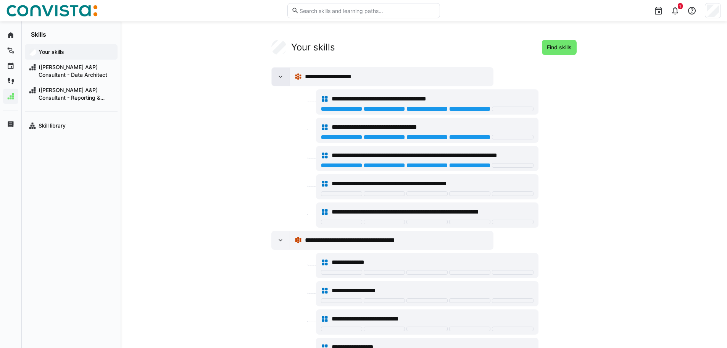
click at [277, 76] on eds-icon at bounding box center [281, 77] width 8 height 8
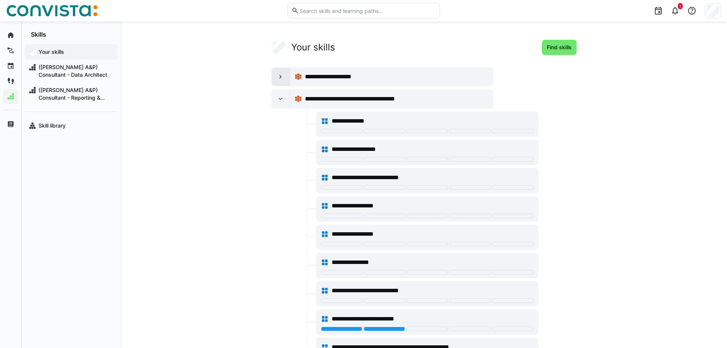
click at [277, 76] on eds-icon at bounding box center [281, 77] width 8 height 8
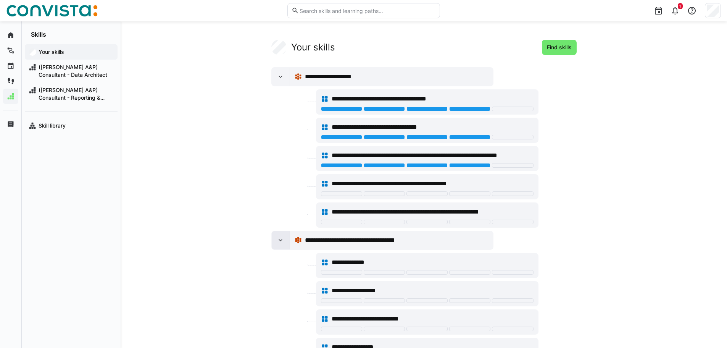
click at [277, 243] on eds-icon at bounding box center [281, 240] width 8 height 8
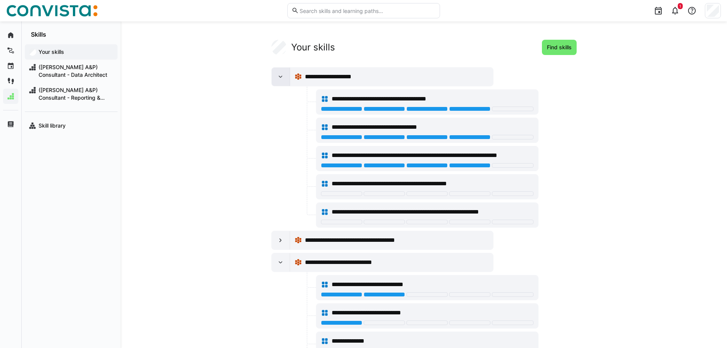
click at [279, 79] on eds-icon at bounding box center [281, 77] width 8 height 8
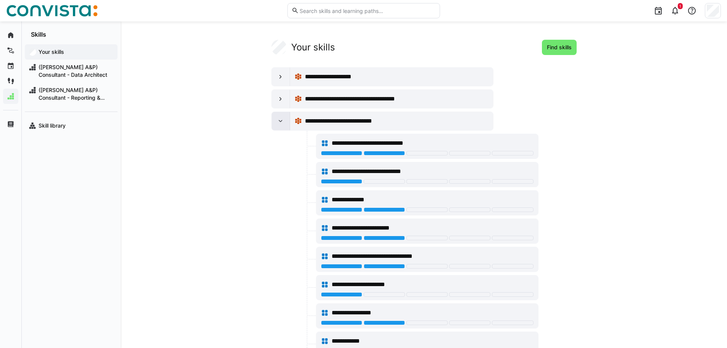
click at [279, 118] on eds-icon at bounding box center [281, 121] width 8 height 8
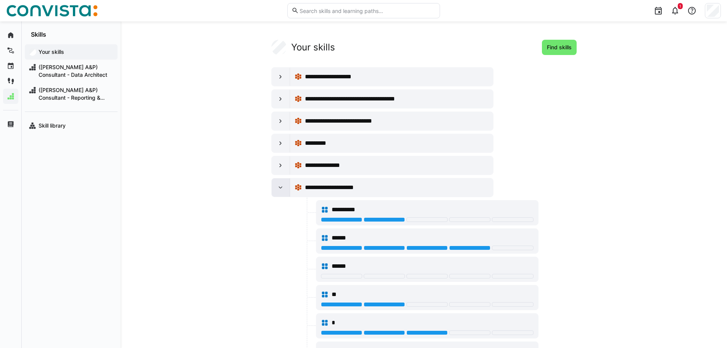
click at [276, 190] on div at bounding box center [281, 187] width 18 height 18
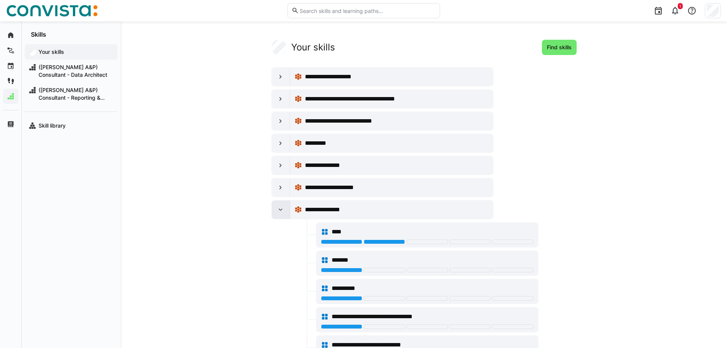
click at [278, 217] on div at bounding box center [281, 209] width 18 height 18
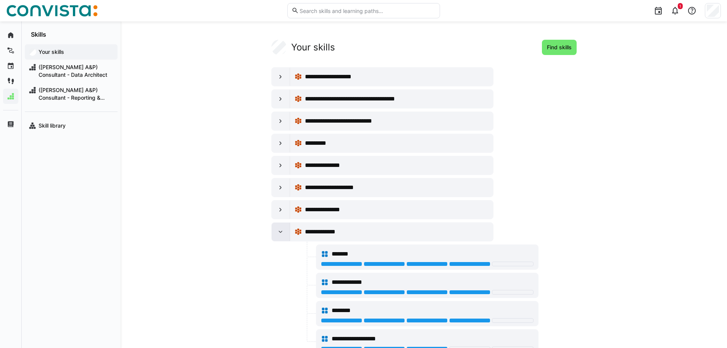
click at [277, 234] on eds-icon at bounding box center [281, 232] width 8 height 8
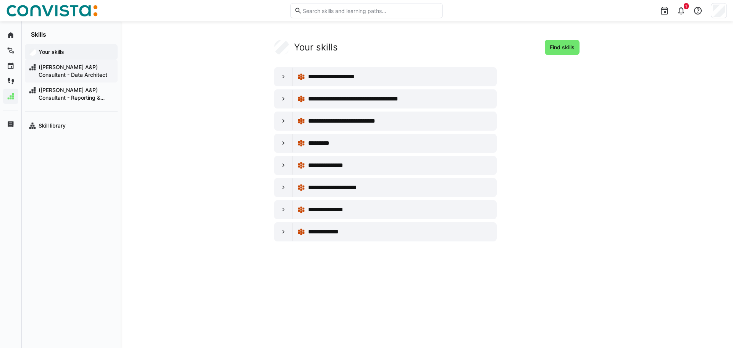
click at [58, 64] on span "([PERSON_NAME] A&P) Consultant - Data Architect" at bounding box center [75, 70] width 76 height 15
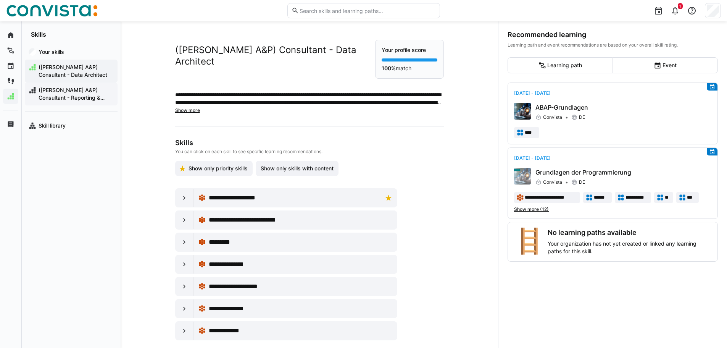
click at [70, 95] on span "([PERSON_NAME] A&P) Consultant - Reporting & Dashboarding" at bounding box center [75, 93] width 76 height 15
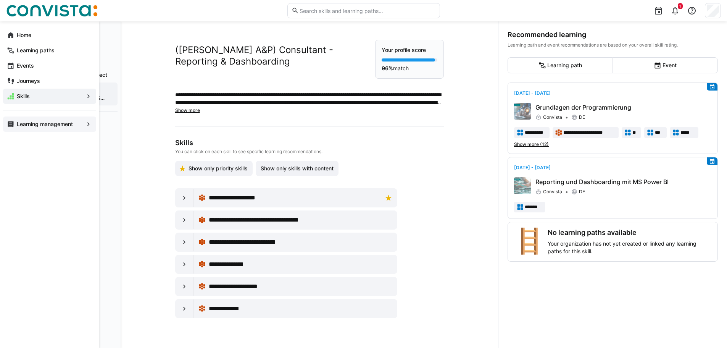
click at [86, 124] on eds-icon at bounding box center [89, 124] width 8 height 8
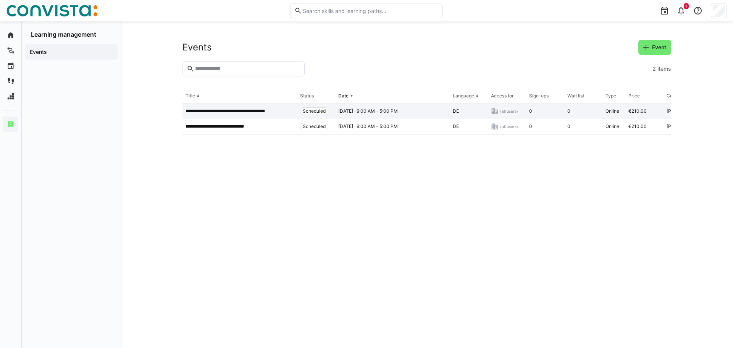
click at [227, 113] on p "**********" at bounding box center [235, 111] width 100 height 6
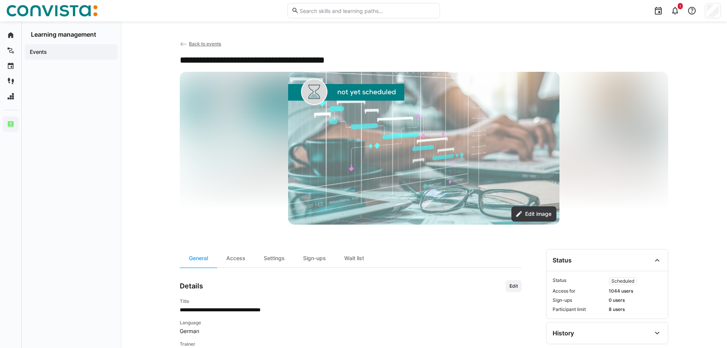
click at [197, 40] on app-back-navigation "Back to events" at bounding box center [201, 44] width 42 height 8
click at [201, 43] on span "Back to events" at bounding box center [205, 44] width 32 height 6
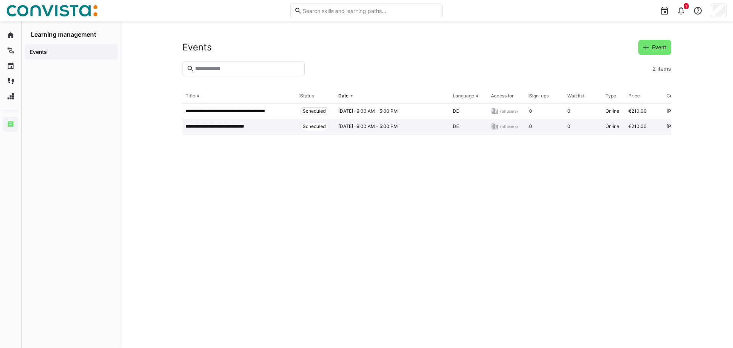
click at [221, 125] on p "**********" at bounding box center [223, 126] width 76 height 6
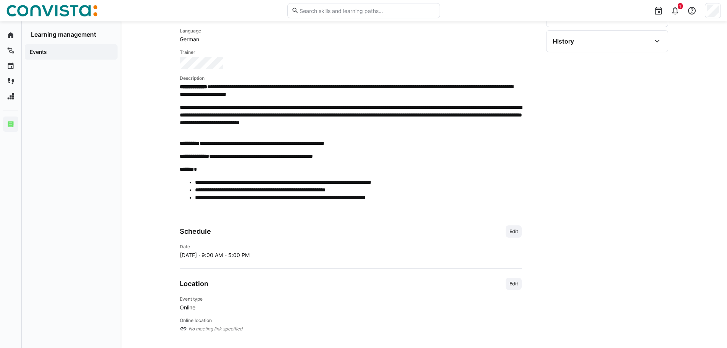
scroll to position [216, 0]
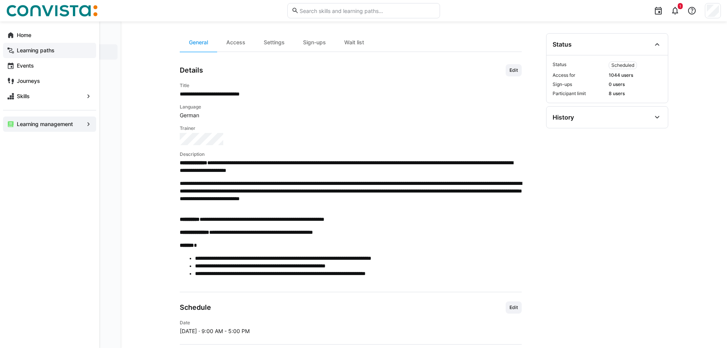
click at [14, 50] on div "Learning paths" at bounding box center [49, 50] width 93 height 15
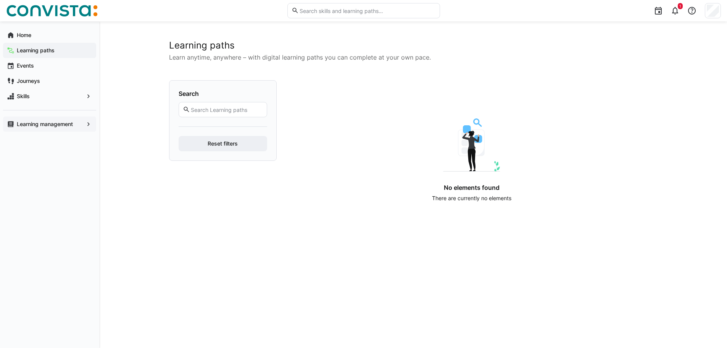
click at [232, 107] on input "text" at bounding box center [226, 109] width 72 height 7
type input "*"
click at [179, 136] on button "Reset filters" at bounding box center [223, 143] width 89 height 15
click at [260, 108] on eds-icon at bounding box center [259, 109] width 6 height 6
click at [39, 33] on span "Home" at bounding box center [54, 35] width 77 height 8
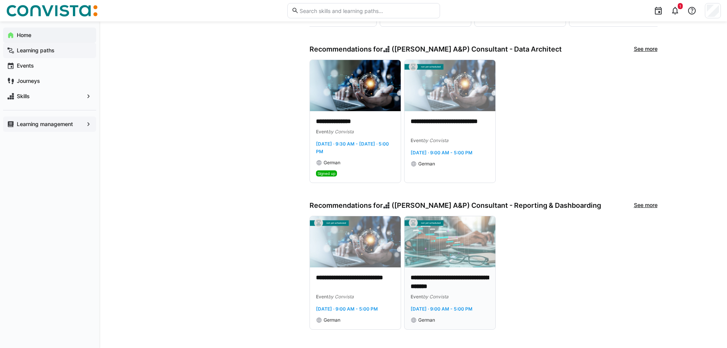
scroll to position [306, 0]
click at [334, 273] on p "**********" at bounding box center [355, 282] width 79 height 18
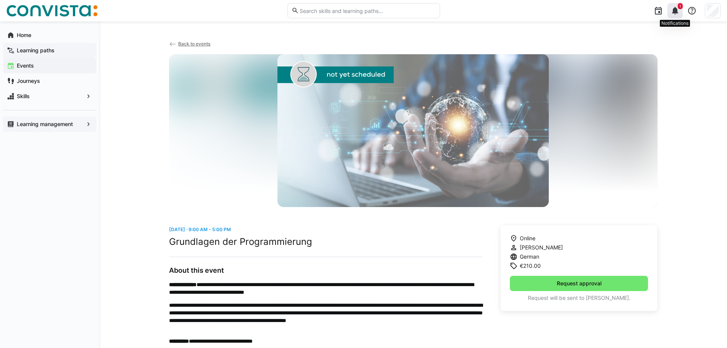
click at [677, 7] on eds-icon at bounding box center [674, 10] width 9 height 9
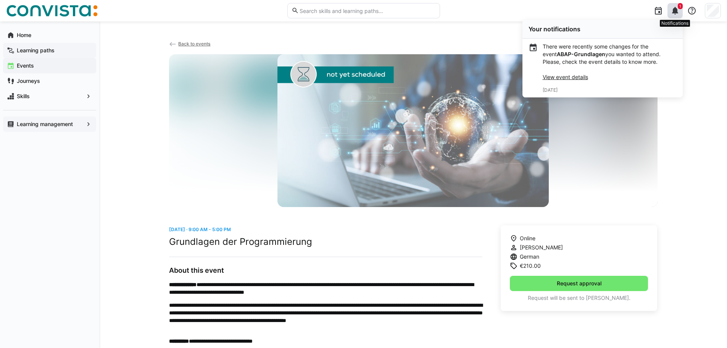
click at [676, 9] on eds-icon at bounding box center [674, 10] width 9 height 9
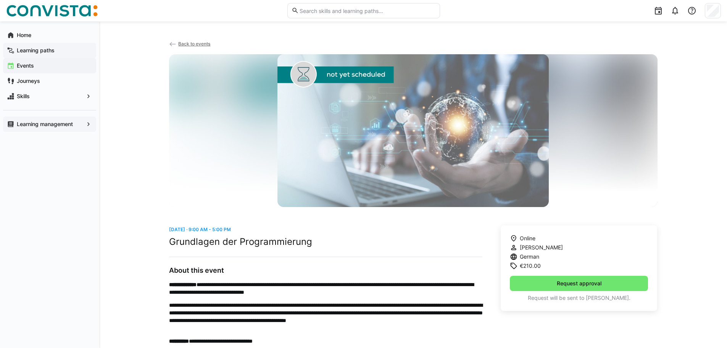
click at [62, 14] on img at bounding box center [52, 11] width 92 height 12
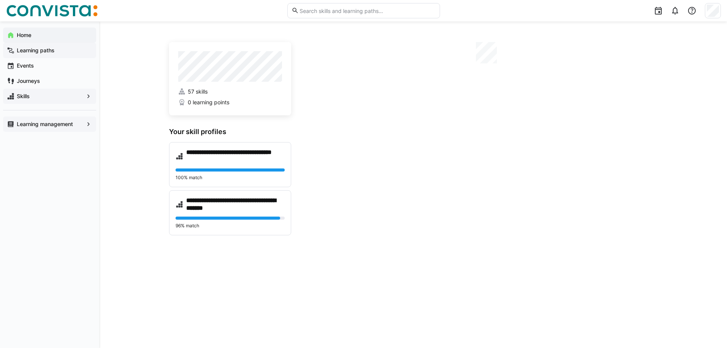
click at [47, 97] on span "Skills" at bounding box center [50, 96] width 68 height 8
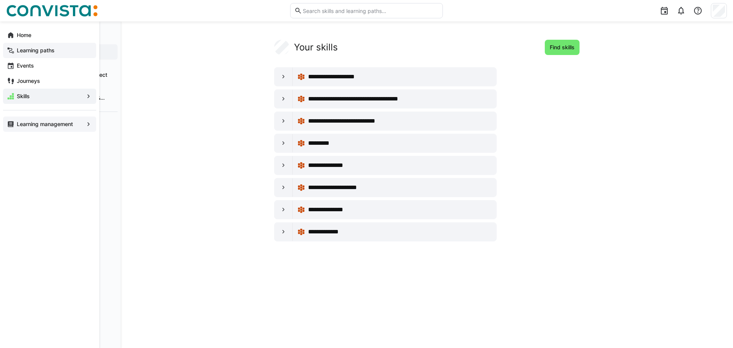
click at [84, 98] on div "Skills" at bounding box center [49, 96] width 93 height 15
click at [92, 97] on eds-icon at bounding box center [89, 96] width 8 height 8
click at [0, 0] on app-navigation-label "Learning management" at bounding box center [0, 0] width 0 height 0
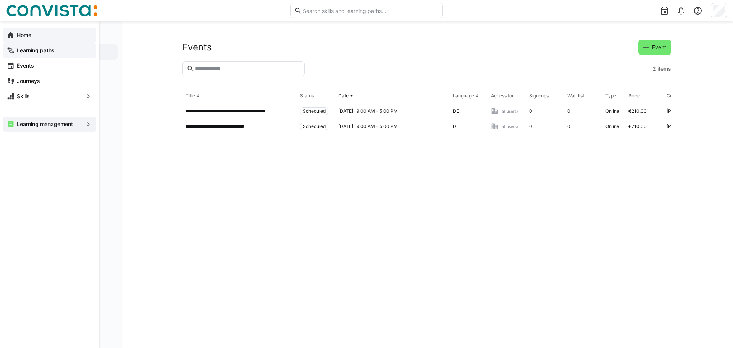
click at [0, 0] on app-navigation-label "Home" at bounding box center [0, 0] width 0 height 0
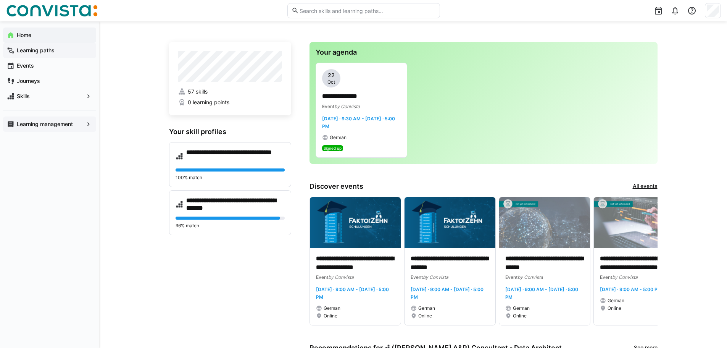
click at [0, 0] on app-navigation-label "Learning paths" at bounding box center [0, 0] width 0 height 0
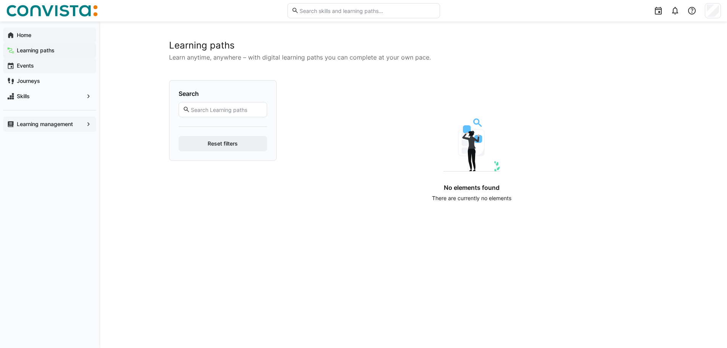
click at [0, 0] on app-navigation-label "Events" at bounding box center [0, 0] width 0 height 0
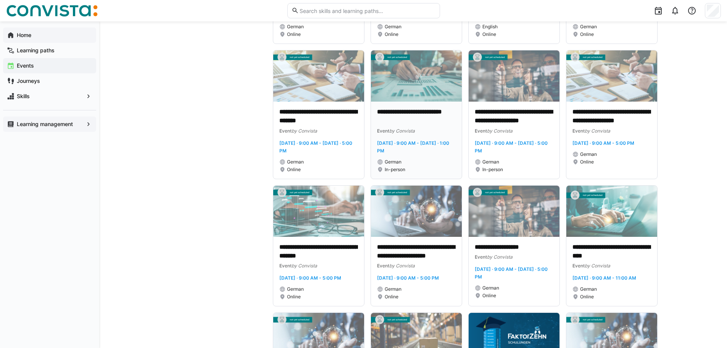
scroll to position [305, 0]
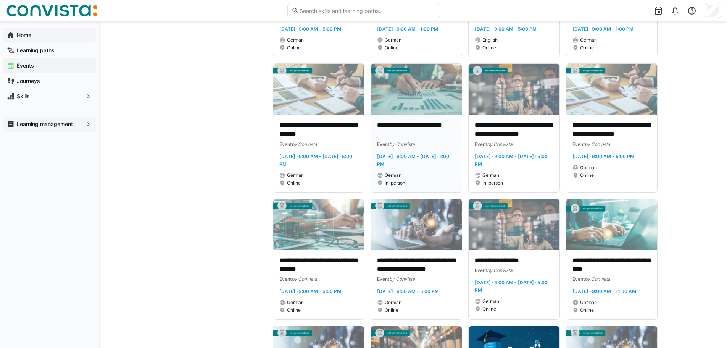
click at [422, 137] on p "**********" at bounding box center [416, 130] width 79 height 18
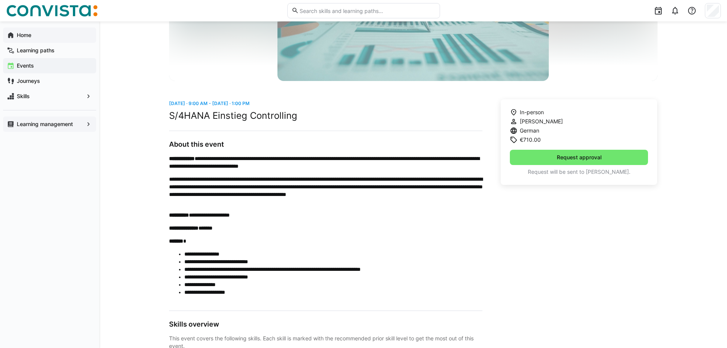
scroll to position [153, 0]
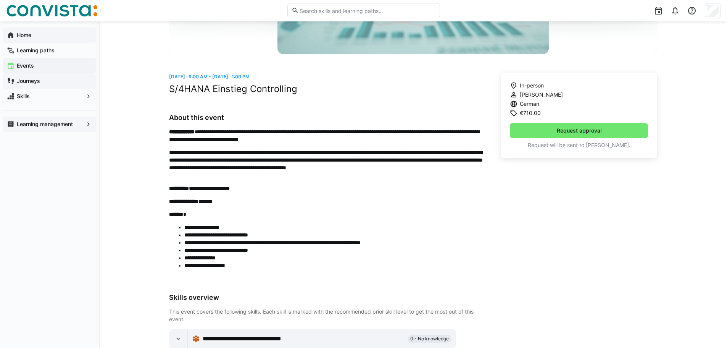
click at [71, 76] on div "Journeys" at bounding box center [49, 80] width 93 height 15
click at [78, 98] on span "Skills" at bounding box center [50, 96] width 68 height 8
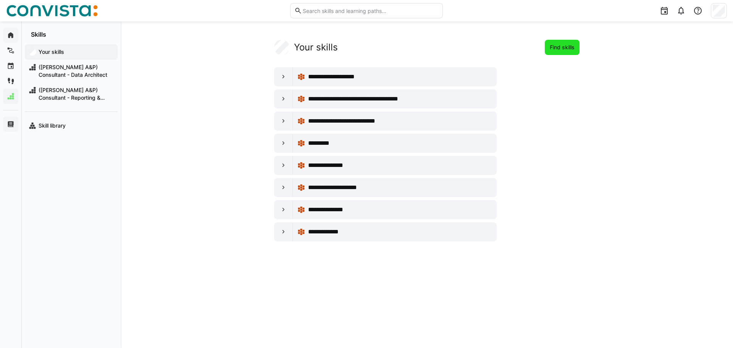
click at [572, 49] on span "Find skills" at bounding box center [561, 47] width 27 height 8
click at [570, 44] on span "Find skills" at bounding box center [561, 47] width 27 height 8
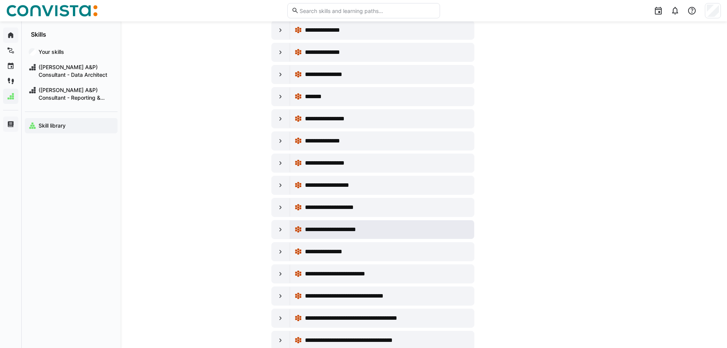
scroll to position [458, 0]
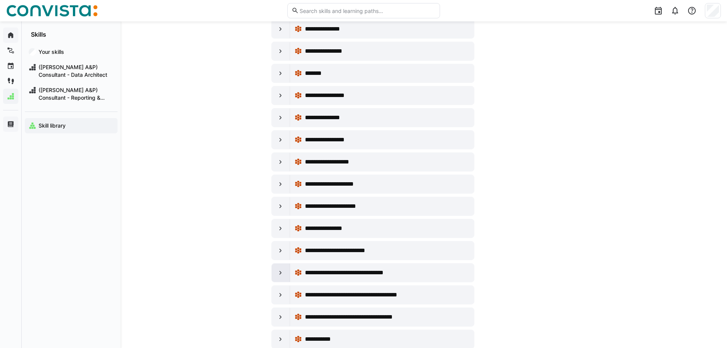
click at [280, 272] on eds-icon at bounding box center [281, 273] width 8 height 8
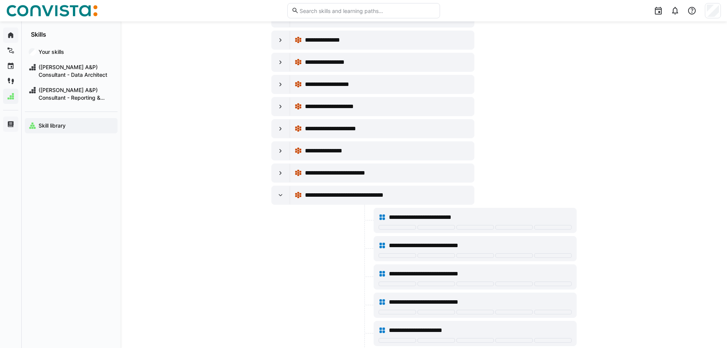
scroll to position [534, 0]
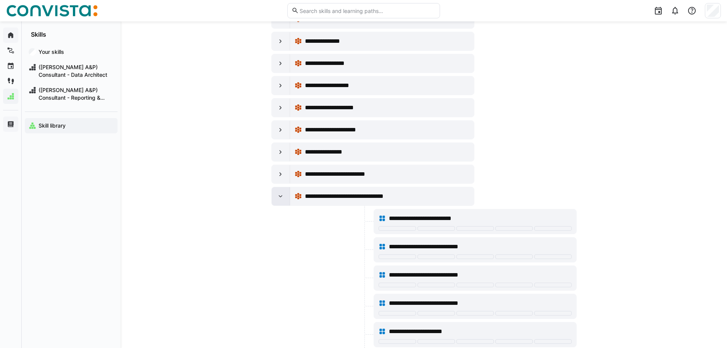
click at [282, 191] on div at bounding box center [281, 196] width 18 height 18
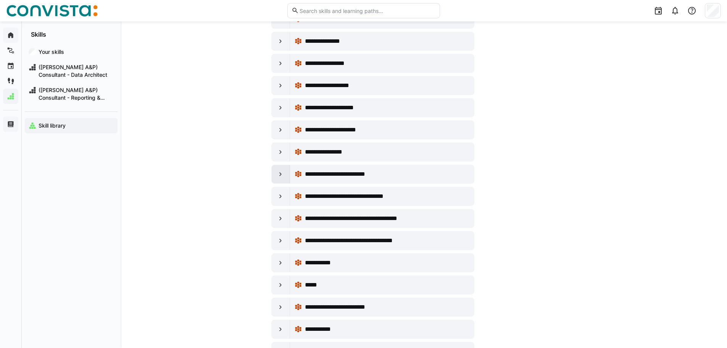
click at [282, 177] on eds-icon at bounding box center [281, 174] width 8 height 8
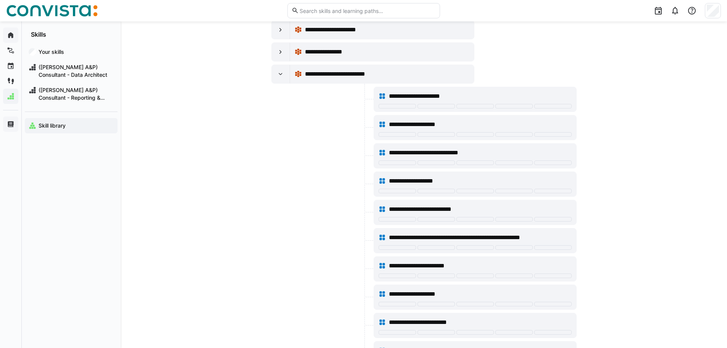
scroll to position [687, 0]
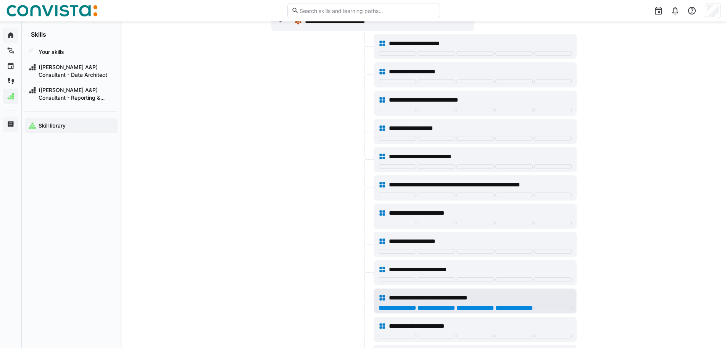
click at [520, 307] on div at bounding box center [513, 307] width 37 height 5
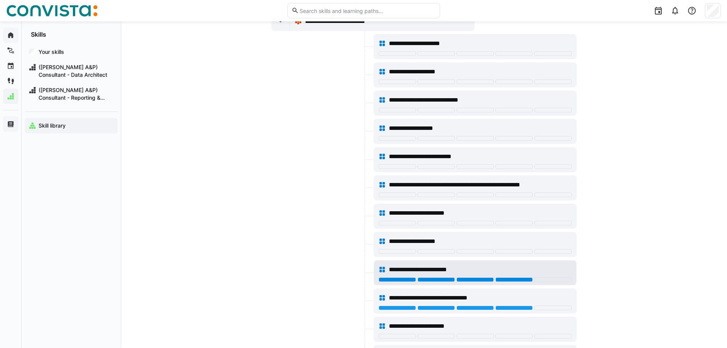
click at [511, 278] on div at bounding box center [513, 279] width 37 height 5
click at [481, 280] on div at bounding box center [474, 279] width 37 height 5
click at [480, 303] on div "**********" at bounding box center [475, 297] width 193 height 15
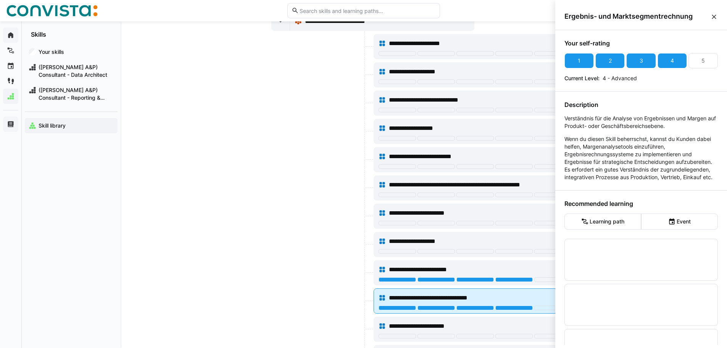
scroll to position [0, 0]
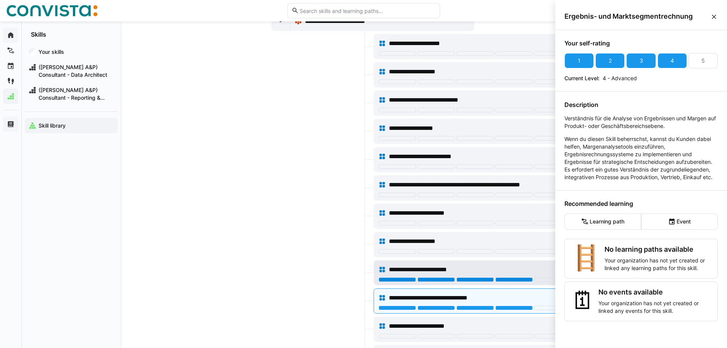
click at [508, 278] on div at bounding box center [513, 279] width 37 height 5
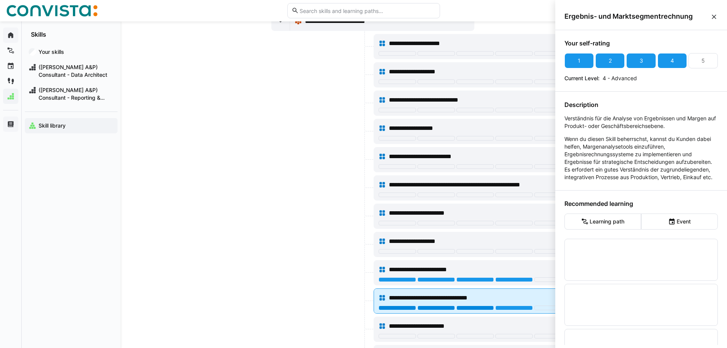
click at [475, 306] on div at bounding box center [474, 307] width 37 height 5
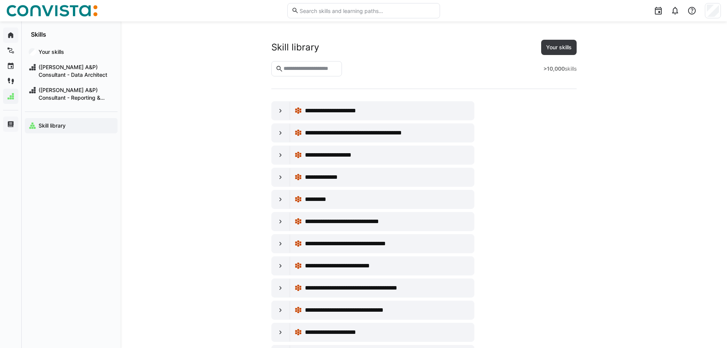
scroll to position [687, 0]
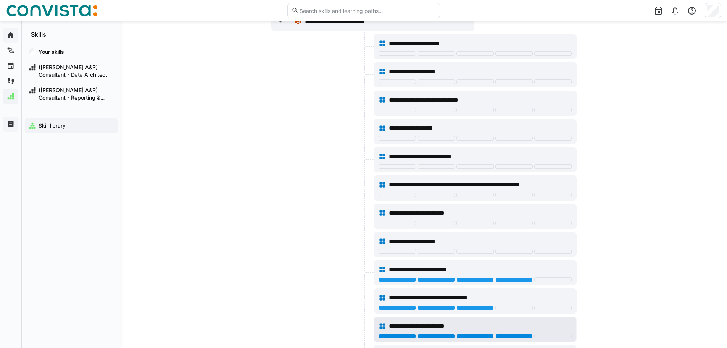
click at [507, 336] on div at bounding box center [513, 335] width 37 height 5
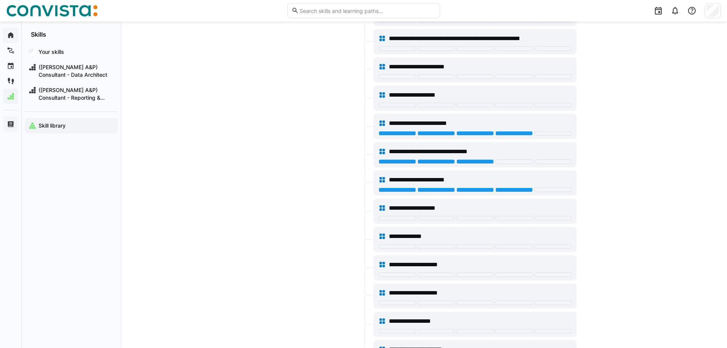
scroll to position [839, 0]
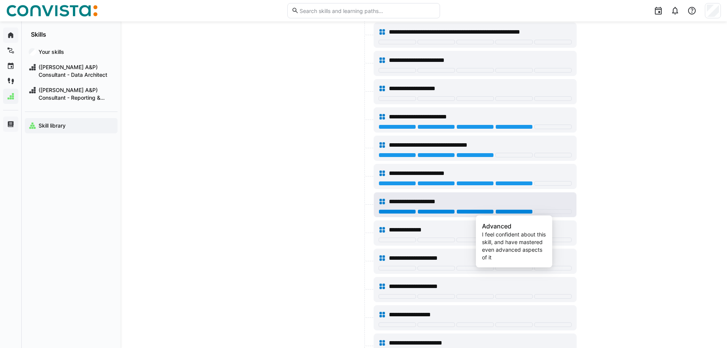
click at [513, 211] on div at bounding box center [513, 211] width 37 height 5
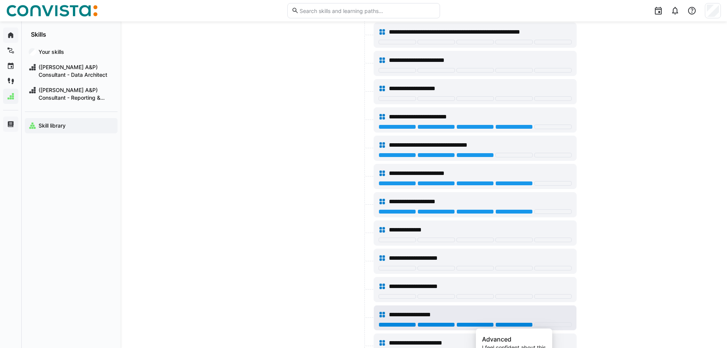
click at [521, 325] on div at bounding box center [513, 324] width 37 height 5
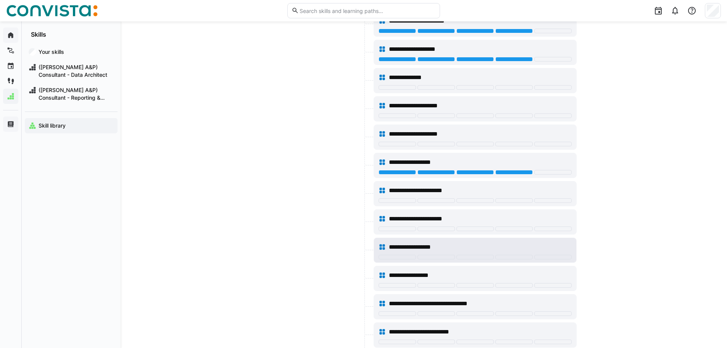
scroll to position [992, 0]
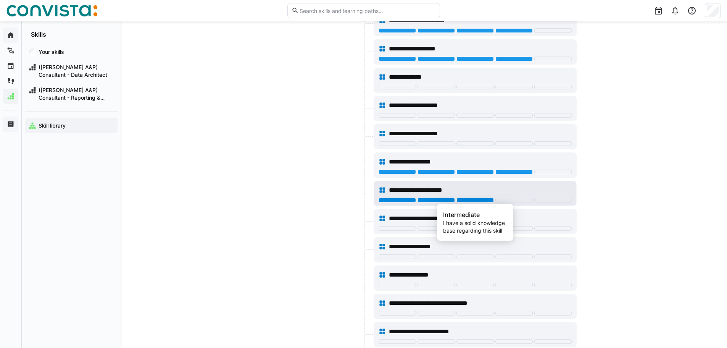
click at [480, 200] on div at bounding box center [474, 200] width 37 height 5
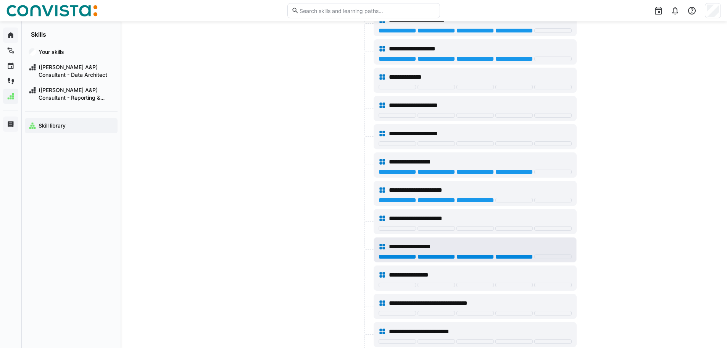
click at [520, 255] on div at bounding box center [513, 256] width 37 height 5
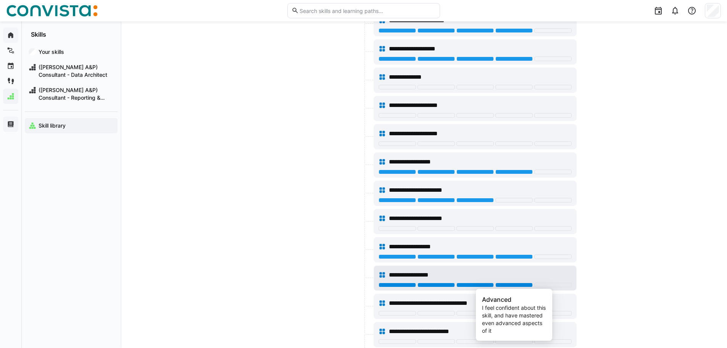
click at [524, 285] on div at bounding box center [513, 284] width 37 height 5
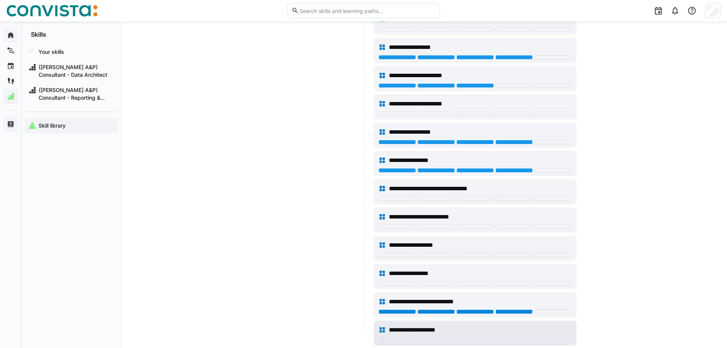
scroll to position [1145, 0]
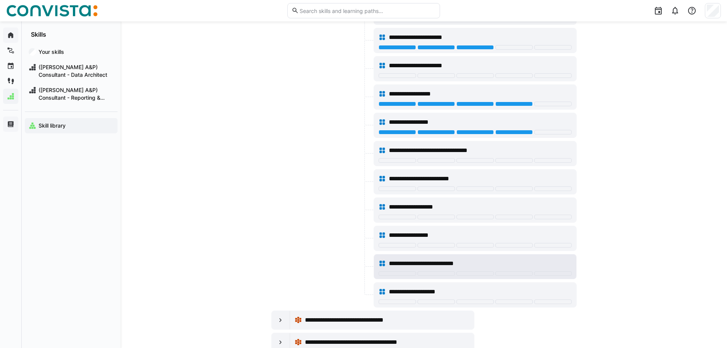
click at [477, 275] on div at bounding box center [475, 274] width 193 height 6
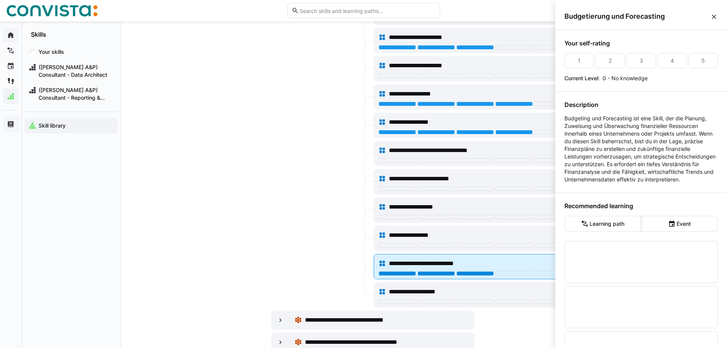
scroll to position [0, 0]
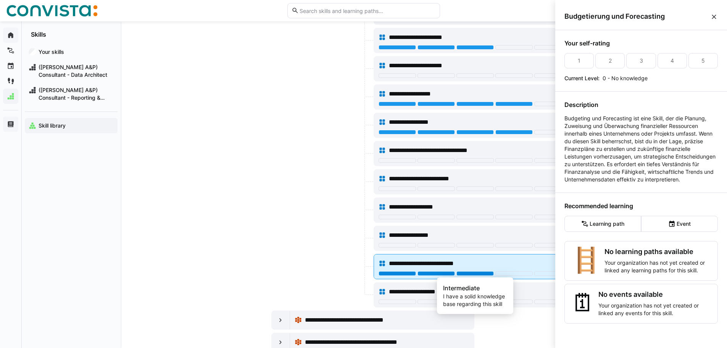
click at [478, 273] on div at bounding box center [474, 273] width 37 height 5
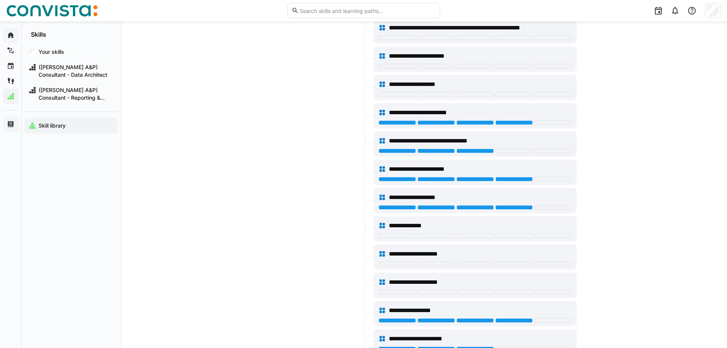
scroll to position [839, 0]
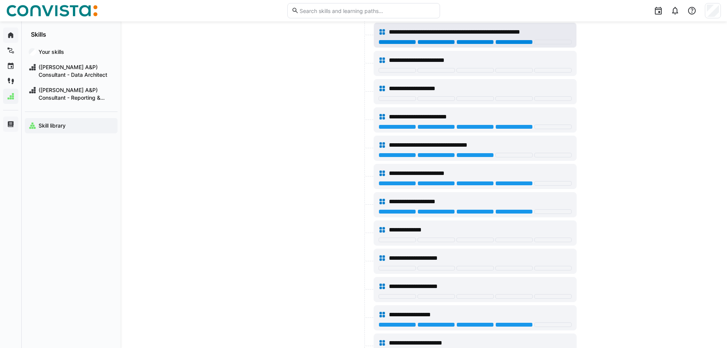
click at [509, 40] on div at bounding box center [513, 42] width 37 height 5
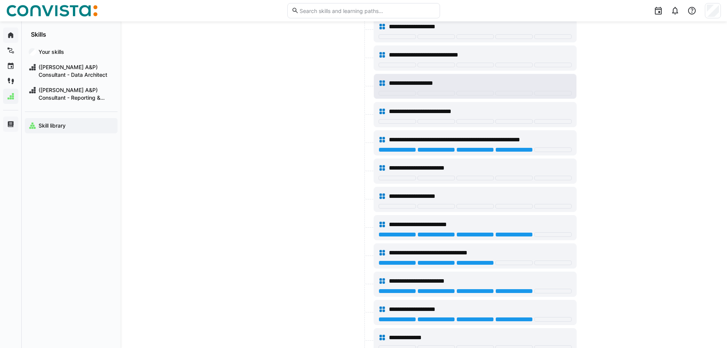
scroll to position [725, 0]
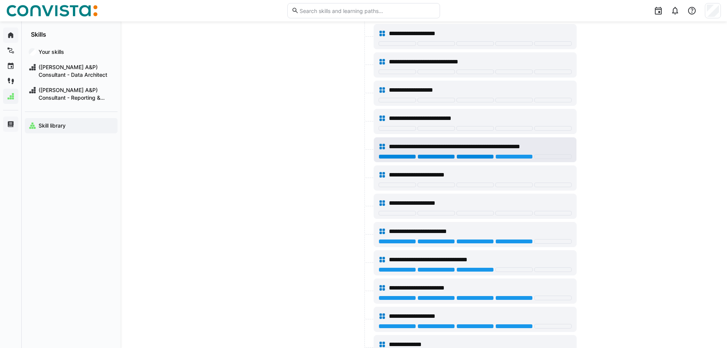
click at [471, 155] on div at bounding box center [474, 156] width 37 height 5
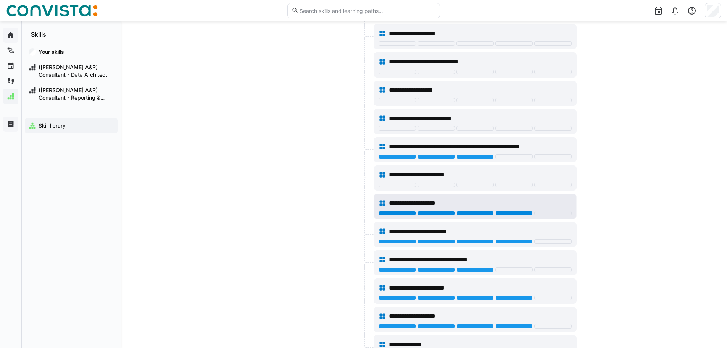
click at [508, 213] on div at bounding box center [513, 213] width 37 height 5
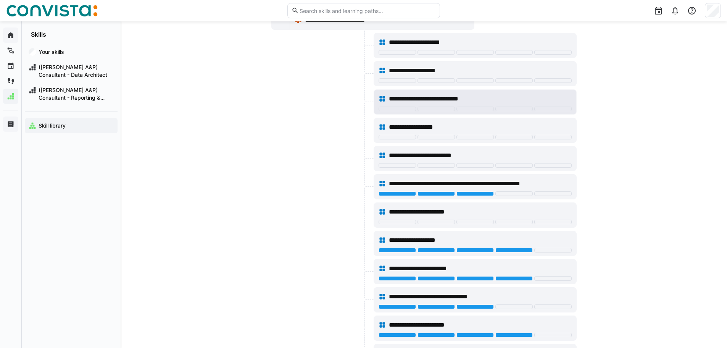
scroll to position [649, 0]
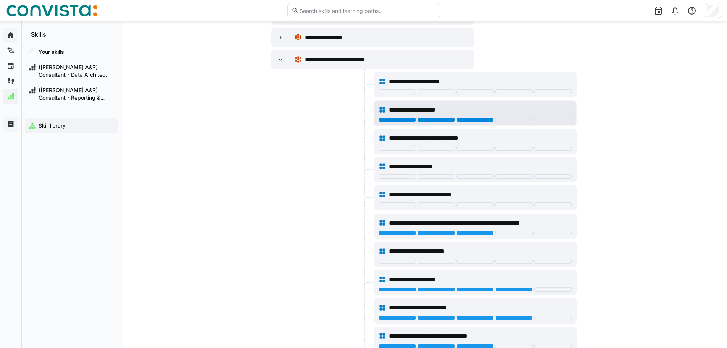
click at [470, 119] on div at bounding box center [474, 120] width 37 height 5
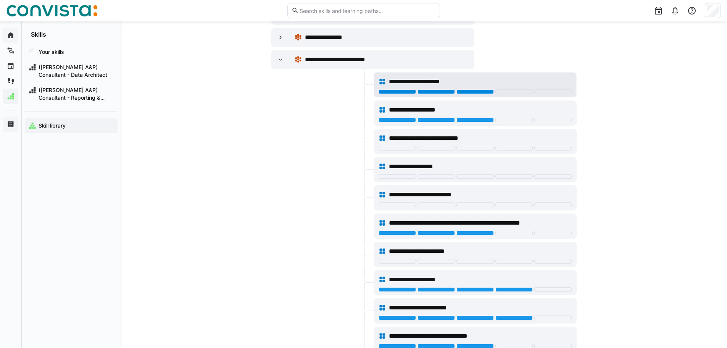
click at [472, 90] on div at bounding box center [474, 91] width 37 height 5
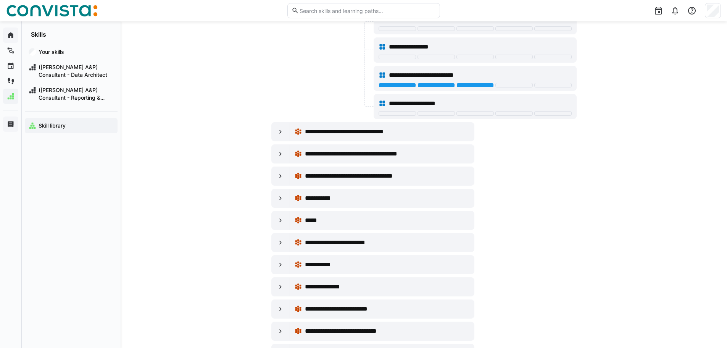
scroll to position [1412, 0]
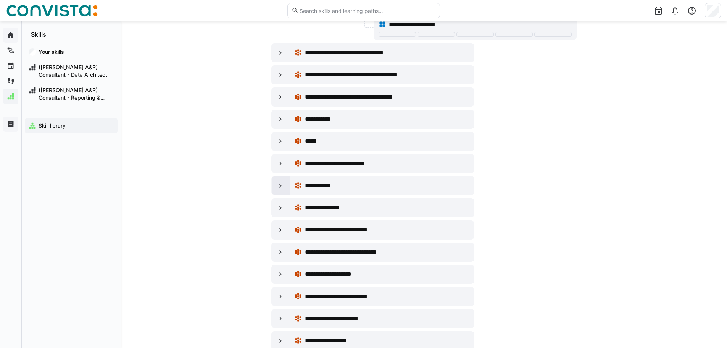
click at [282, 186] on eds-icon at bounding box center [281, 186] width 8 height 8
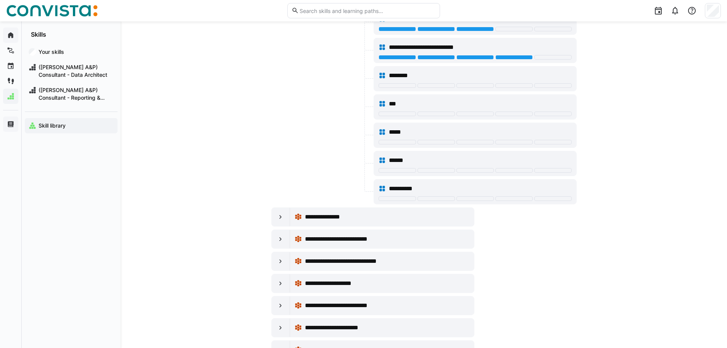
scroll to position [1717, 0]
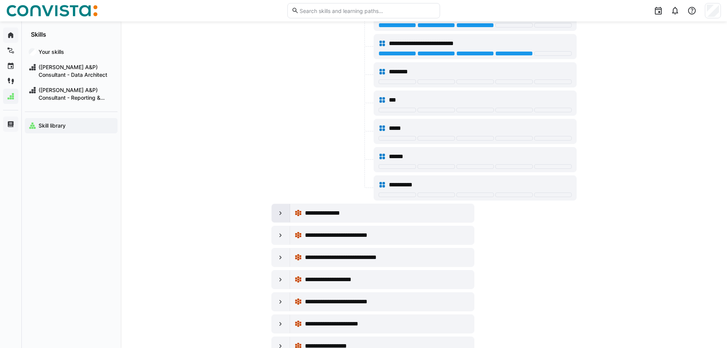
click at [284, 216] on eds-icon at bounding box center [281, 213] width 8 height 8
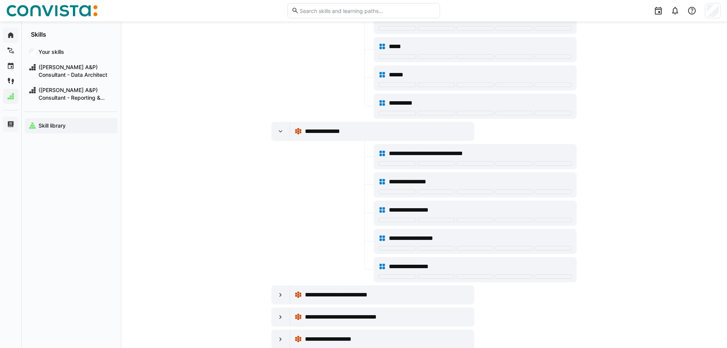
scroll to position [1832, 0]
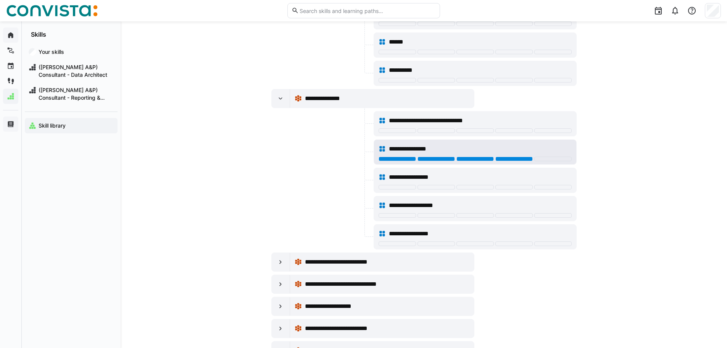
click at [527, 158] on div at bounding box center [513, 158] width 37 height 5
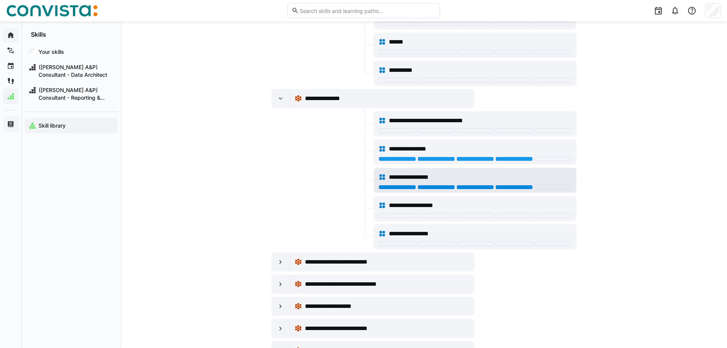
drag, startPoint x: 506, startPoint y: 185, endPoint x: 496, endPoint y: 176, distance: 14.3
click at [506, 185] on div at bounding box center [513, 187] width 37 height 5
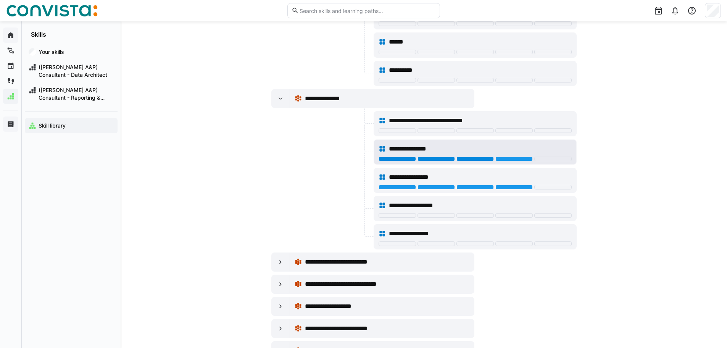
click at [475, 157] on div at bounding box center [474, 158] width 37 height 5
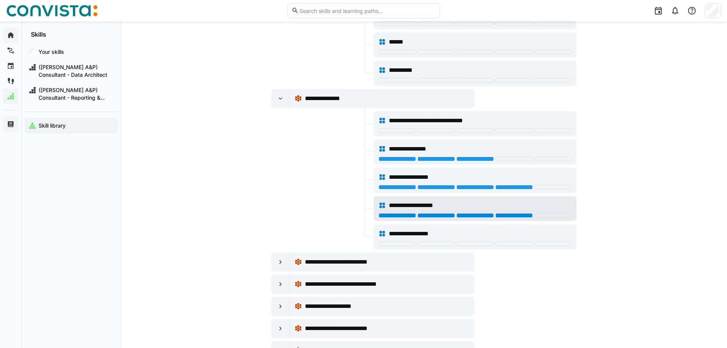
click at [515, 214] on div at bounding box center [513, 215] width 37 height 5
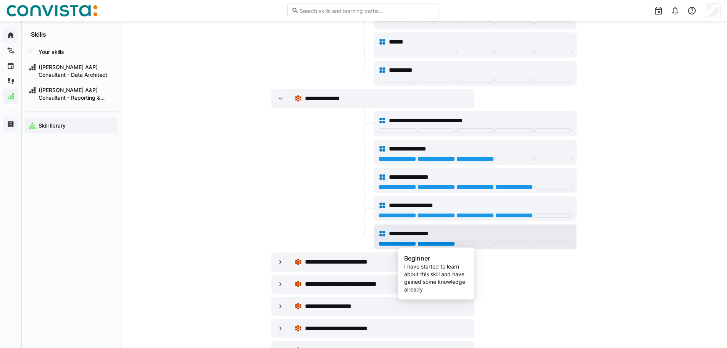
click at [433, 243] on div at bounding box center [435, 243] width 37 height 5
click at [397, 241] on div "**********" at bounding box center [475, 233] width 193 height 15
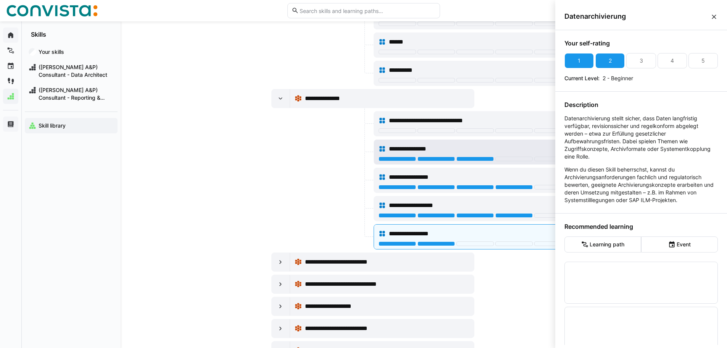
scroll to position [0, 0]
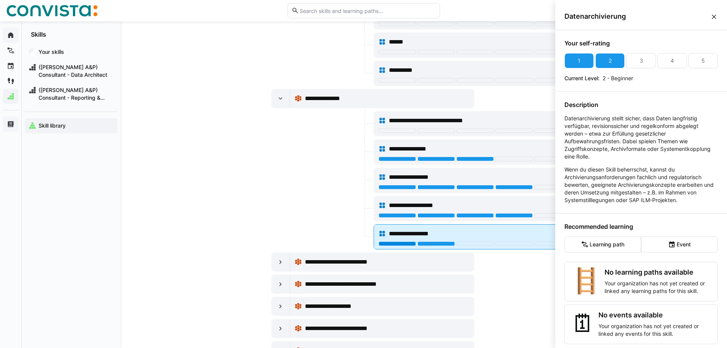
click at [396, 242] on div at bounding box center [397, 243] width 37 height 5
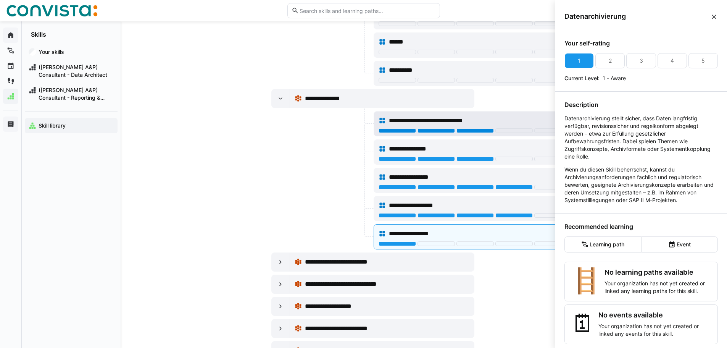
click at [476, 129] on div at bounding box center [474, 130] width 37 height 5
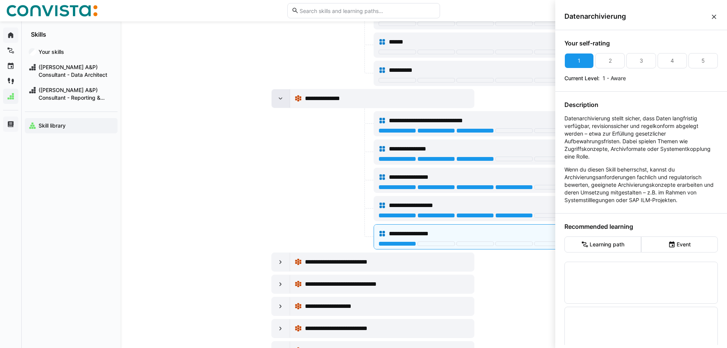
click at [275, 101] on div at bounding box center [281, 98] width 18 height 18
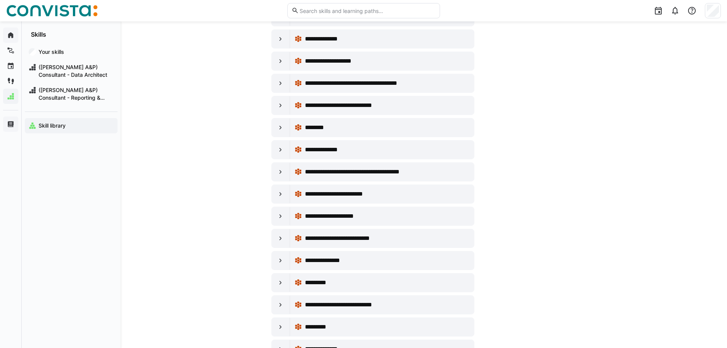
scroll to position [5319, 0]
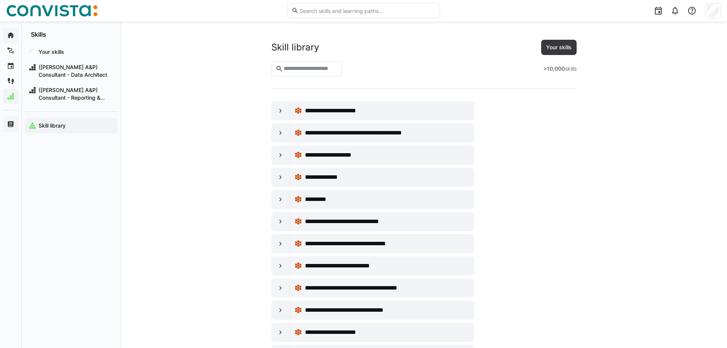
scroll to position [424, 0]
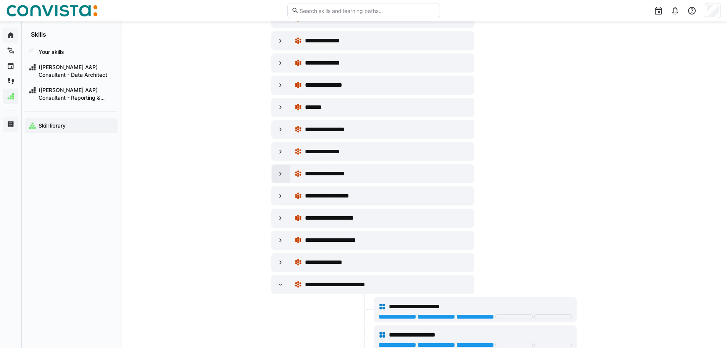
click at [280, 175] on eds-icon at bounding box center [281, 174] width 8 height 8
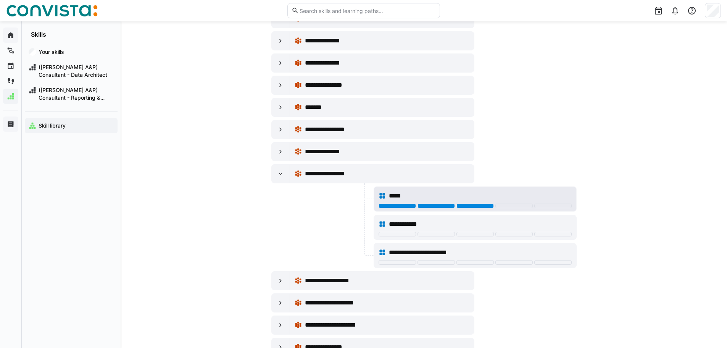
click at [468, 207] on div at bounding box center [474, 205] width 37 height 5
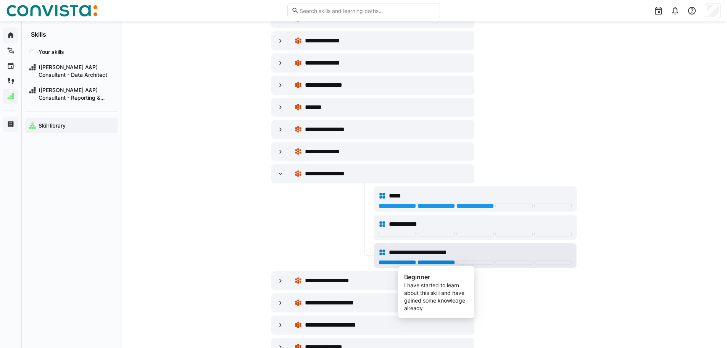
click at [425, 261] on div at bounding box center [435, 262] width 37 height 5
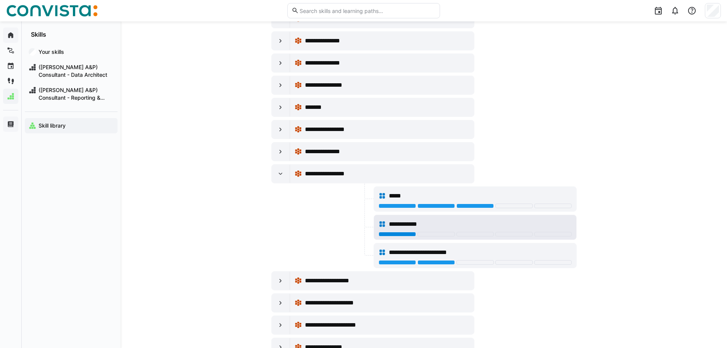
click at [398, 234] on div at bounding box center [397, 234] width 37 height 5
click at [283, 176] on eds-icon at bounding box center [281, 174] width 8 height 8
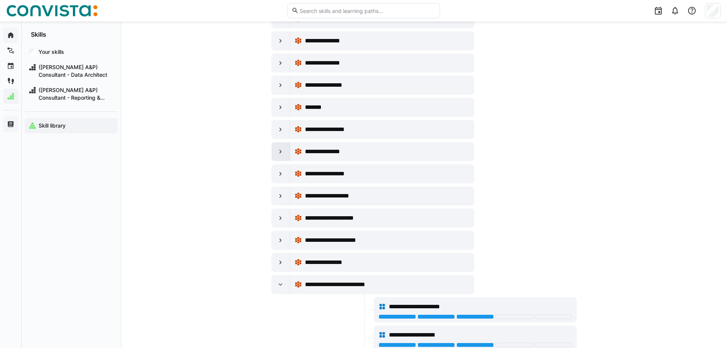
click at [278, 155] on eds-icon at bounding box center [281, 152] width 8 height 8
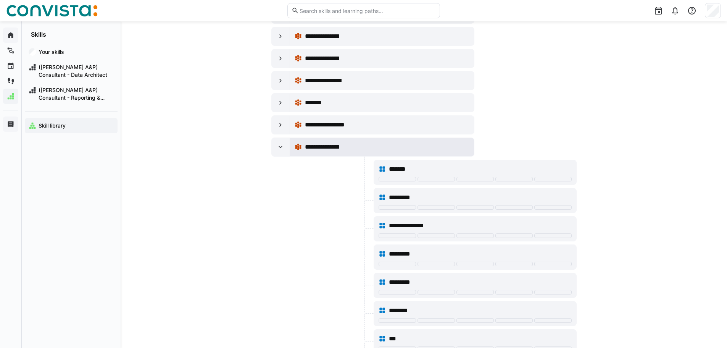
scroll to position [426, 0]
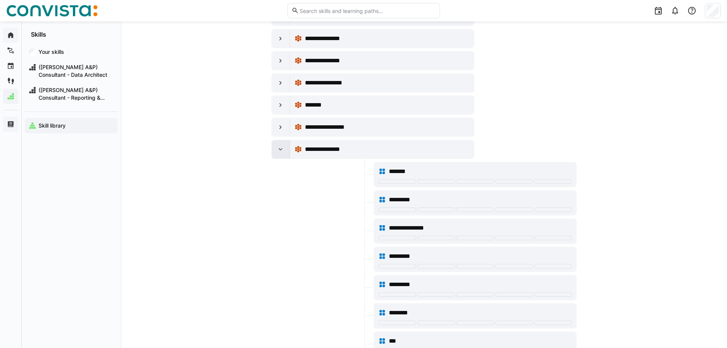
click at [282, 146] on eds-icon at bounding box center [281, 149] width 8 height 8
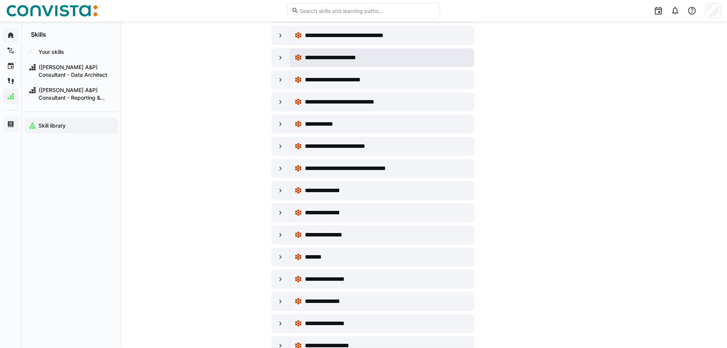
scroll to position [274, 0]
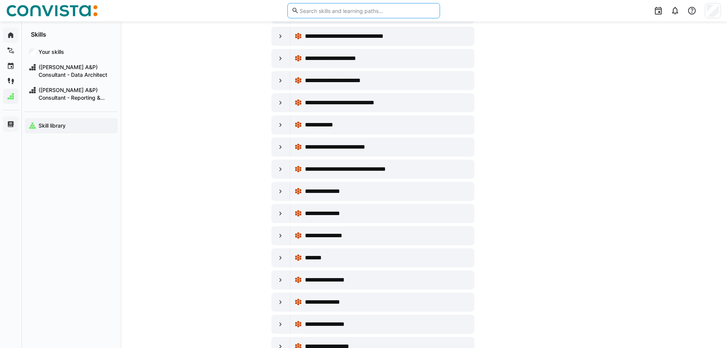
click at [351, 9] on input "text" at bounding box center [367, 10] width 137 height 7
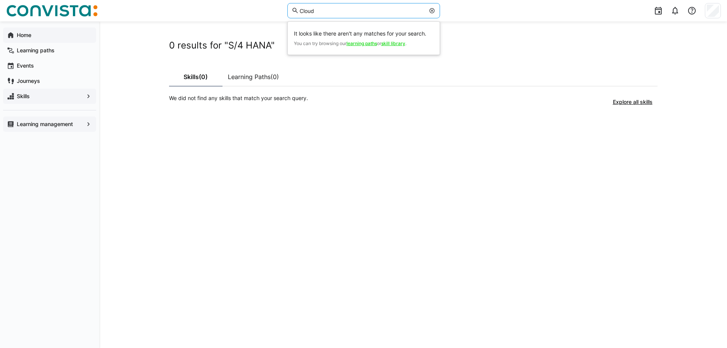
type input "Cloud"
click at [351, 9] on input "Cloud" at bounding box center [362, 10] width 126 height 7
click at [431, 12] on eds-icon at bounding box center [432, 11] width 6 height 6
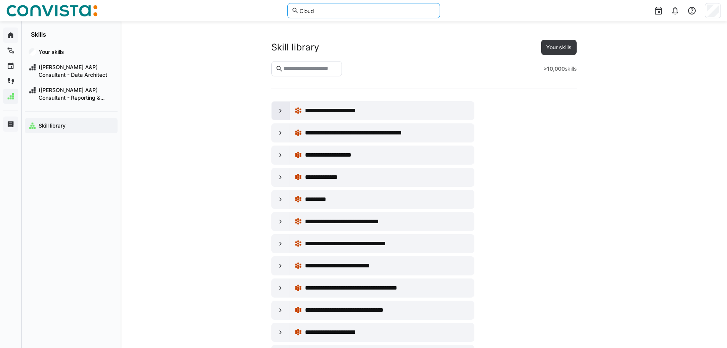
click at [278, 107] on eds-icon at bounding box center [281, 111] width 8 height 8
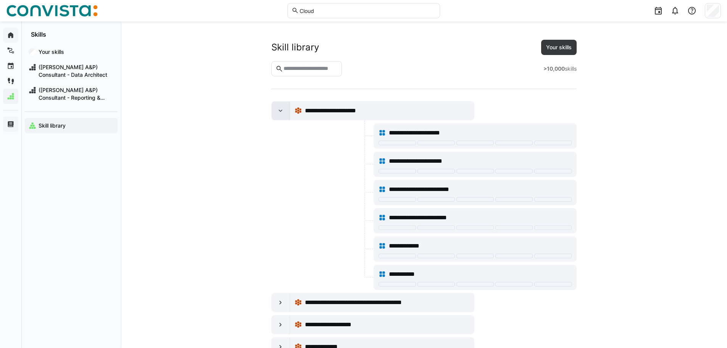
click at [278, 107] on eds-icon at bounding box center [281, 111] width 8 height 8
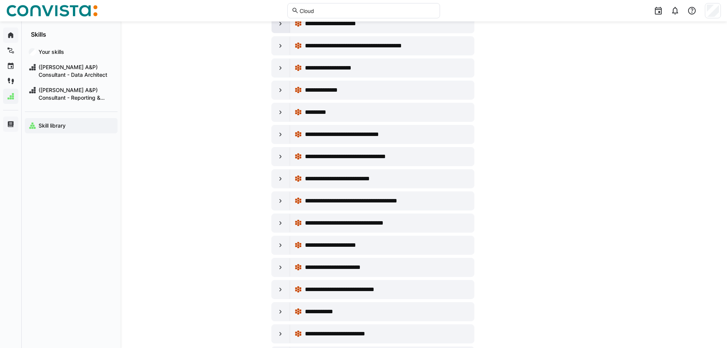
scroll to position [153, 0]
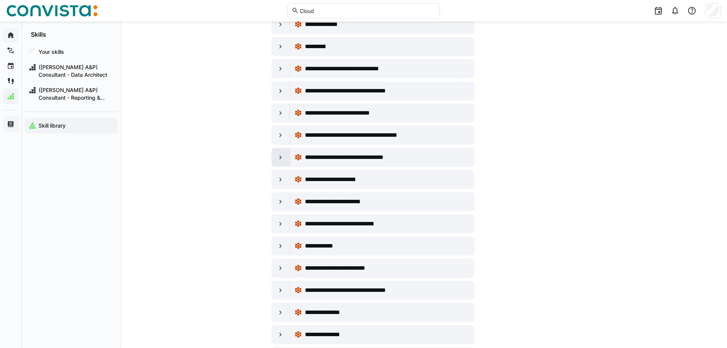
click at [283, 159] on eds-icon at bounding box center [281, 157] width 8 height 8
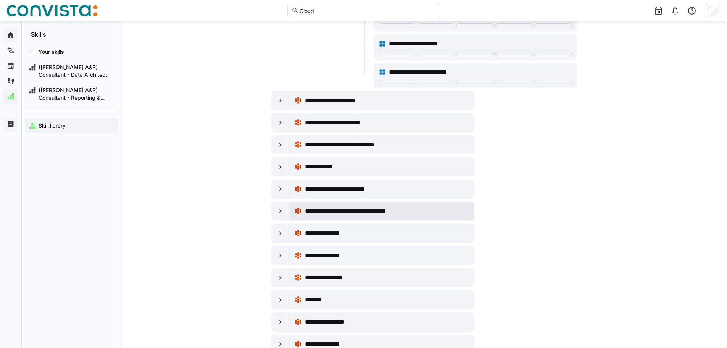
scroll to position [458, 0]
click at [279, 144] on eds-icon at bounding box center [281, 144] width 8 height 8
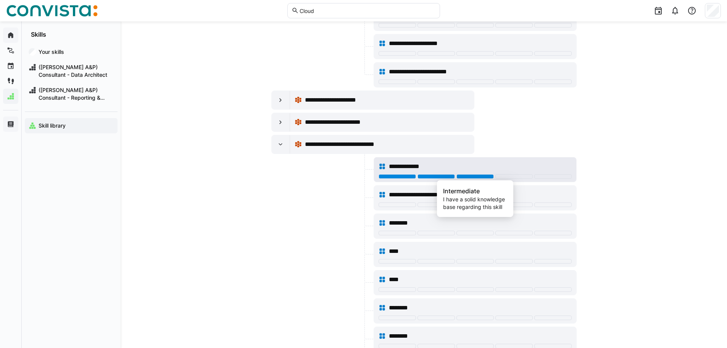
click at [481, 177] on div at bounding box center [474, 176] width 37 height 5
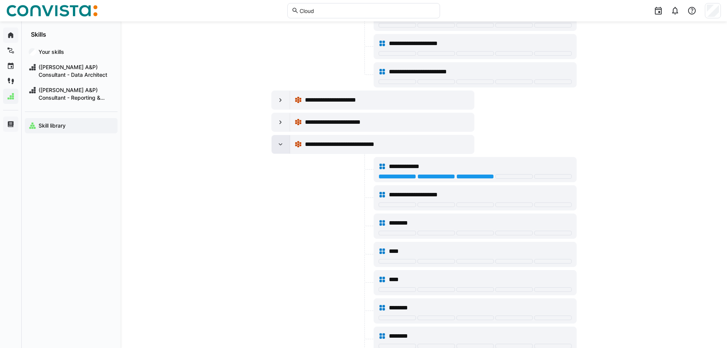
click at [280, 144] on eds-icon at bounding box center [281, 144] width 8 height 8
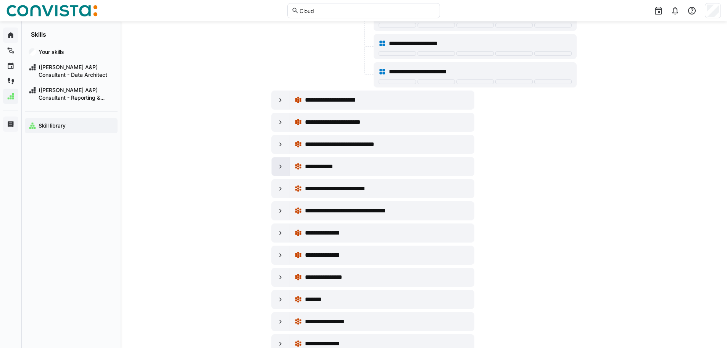
click at [279, 166] on eds-icon at bounding box center [281, 167] width 8 height 8
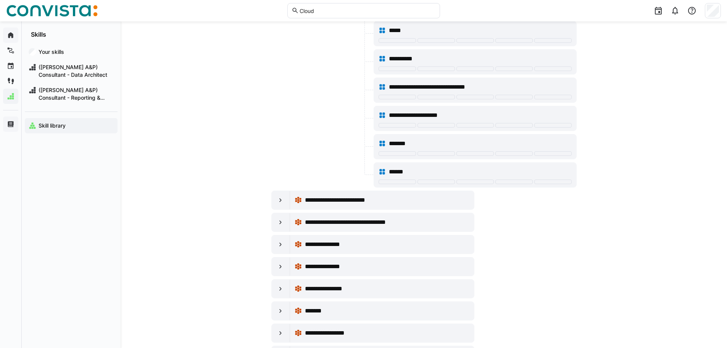
scroll to position [801, 0]
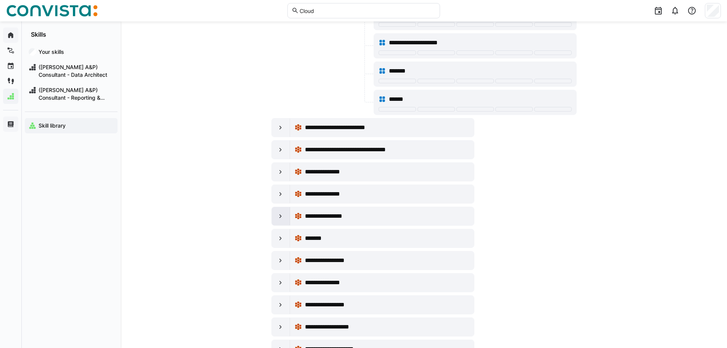
click at [277, 222] on div at bounding box center [281, 216] width 18 height 18
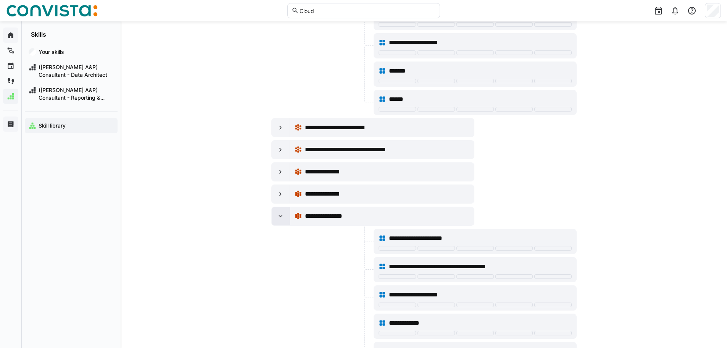
click at [279, 219] on eds-icon at bounding box center [281, 216] width 8 height 8
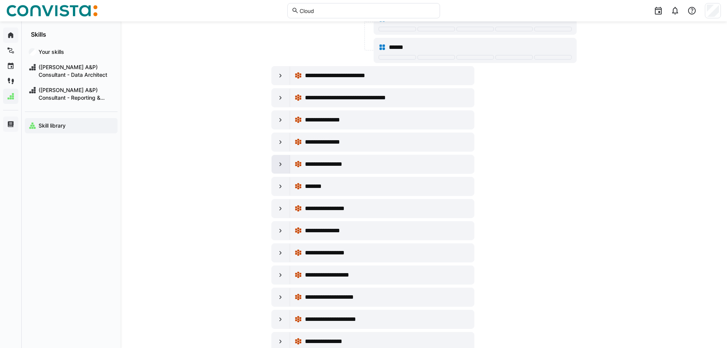
scroll to position [916, 0]
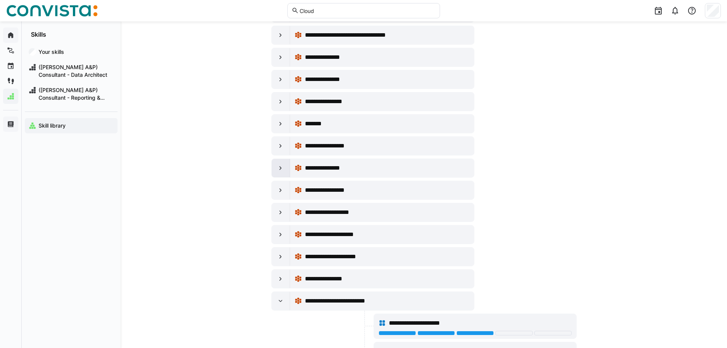
click at [274, 172] on div at bounding box center [281, 168] width 18 height 18
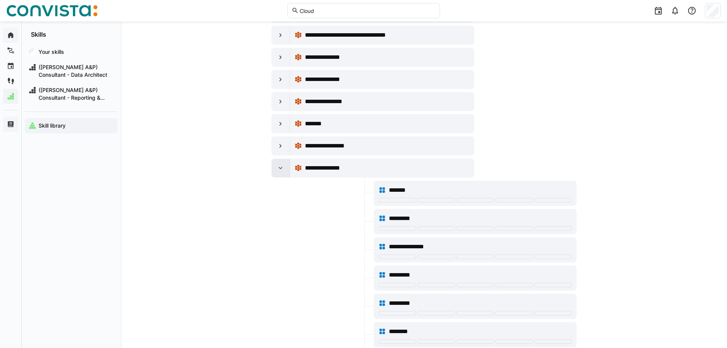
click at [274, 172] on div at bounding box center [281, 168] width 18 height 18
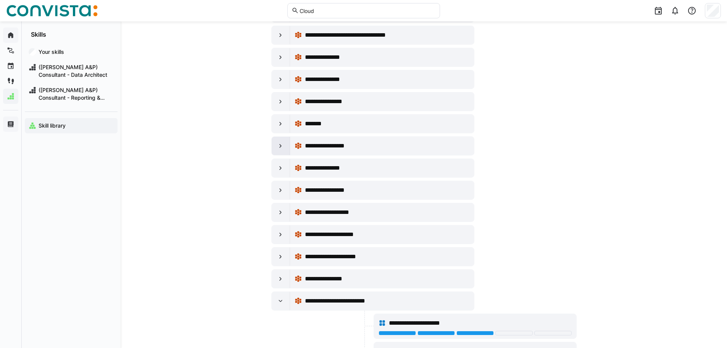
click at [276, 146] on div at bounding box center [281, 146] width 18 height 18
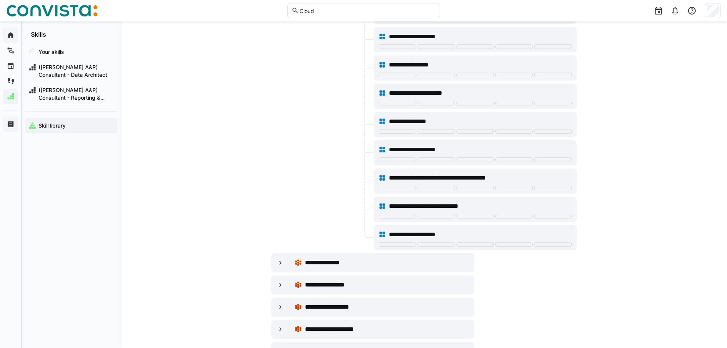
scroll to position [1107, 0]
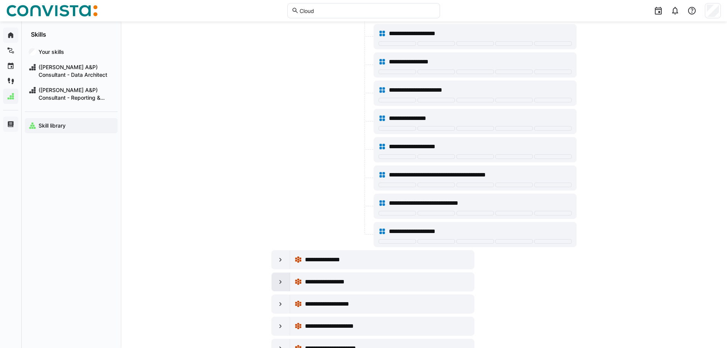
click at [280, 283] on eds-icon at bounding box center [281, 282] width 8 height 8
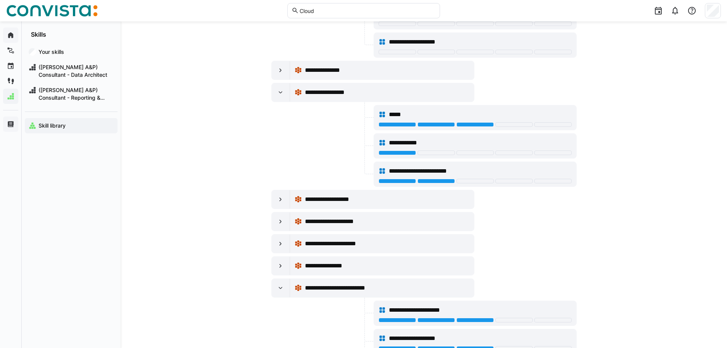
scroll to position [1297, 0]
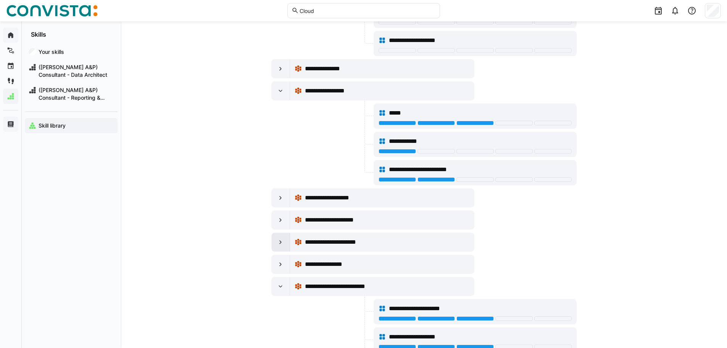
click at [275, 237] on div at bounding box center [281, 242] width 18 height 18
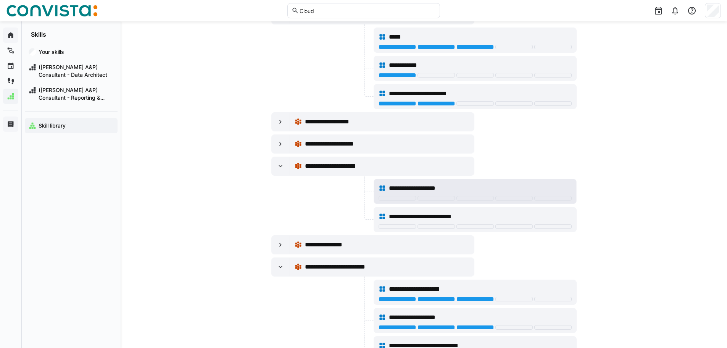
scroll to position [1374, 0]
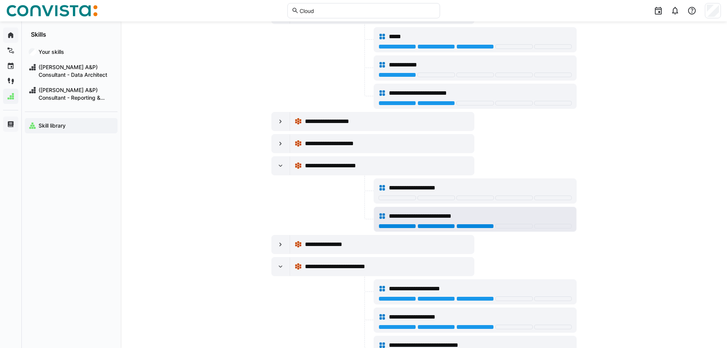
click at [475, 226] on div at bounding box center [474, 226] width 37 height 5
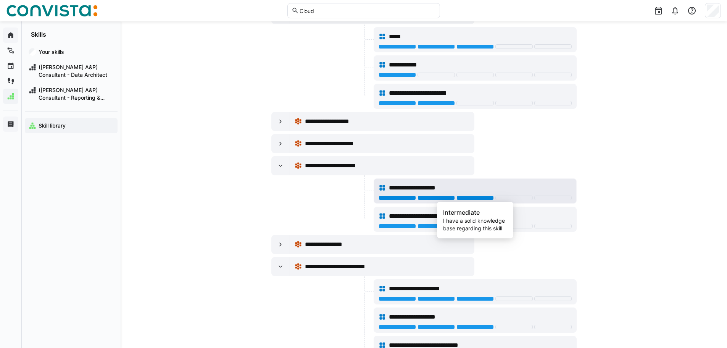
click at [477, 197] on div at bounding box center [474, 197] width 37 height 5
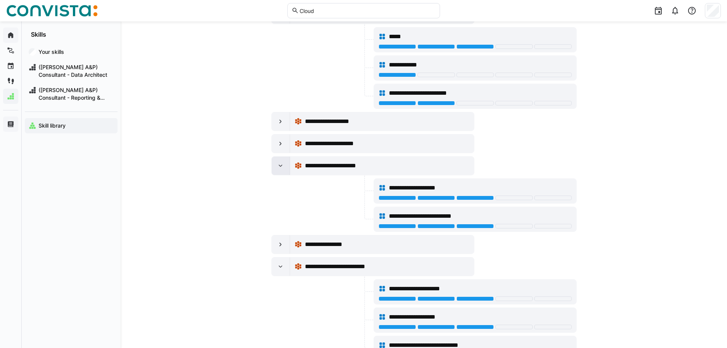
click at [280, 165] on eds-icon at bounding box center [281, 166] width 8 height 8
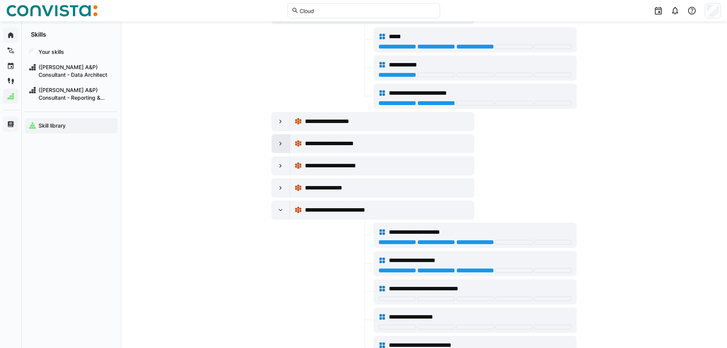
click at [278, 142] on eds-icon at bounding box center [281, 144] width 8 height 8
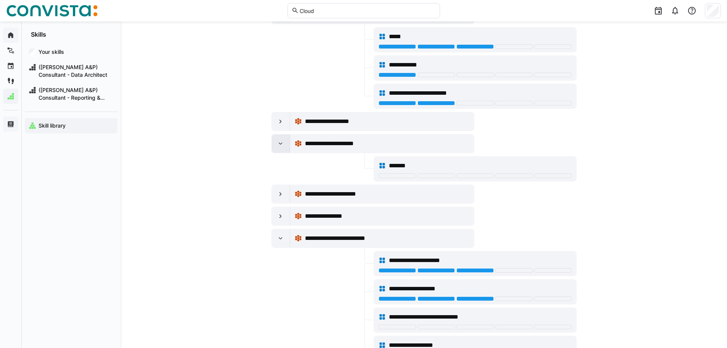
click at [279, 142] on eds-icon at bounding box center [281, 144] width 8 height 8
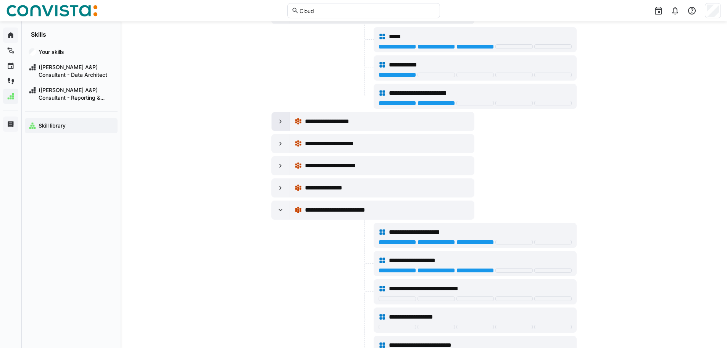
click at [277, 118] on eds-icon at bounding box center [281, 122] width 8 height 8
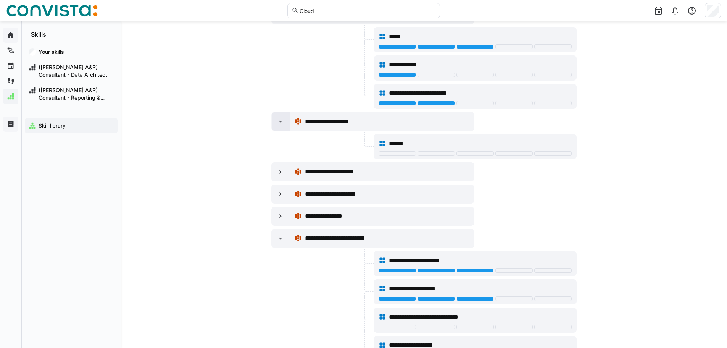
click at [277, 118] on eds-icon at bounding box center [281, 122] width 8 height 8
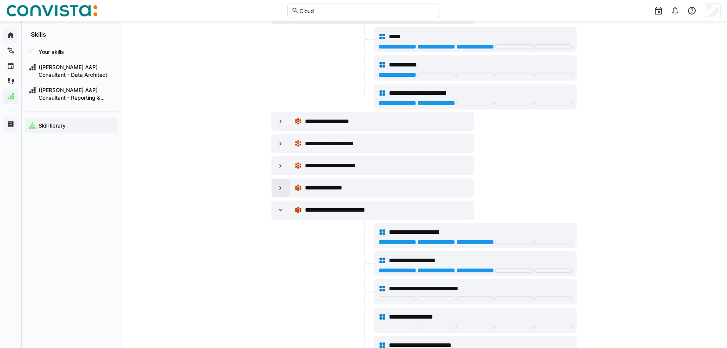
click at [275, 195] on div at bounding box center [281, 188] width 18 height 18
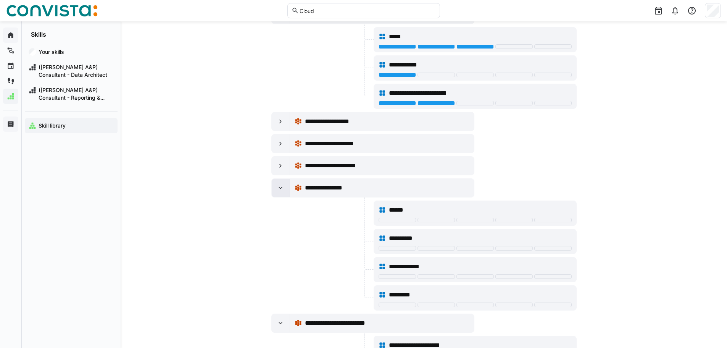
click at [277, 190] on eds-icon at bounding box center [281, 188] width 8 height 8
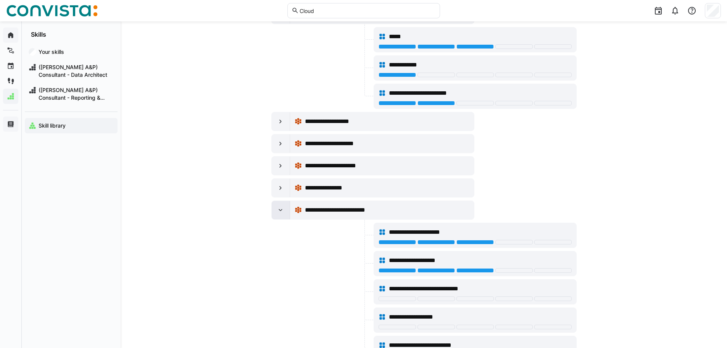
click at [280, 204] on div at bounding box center [281, 210] width 18 height 18
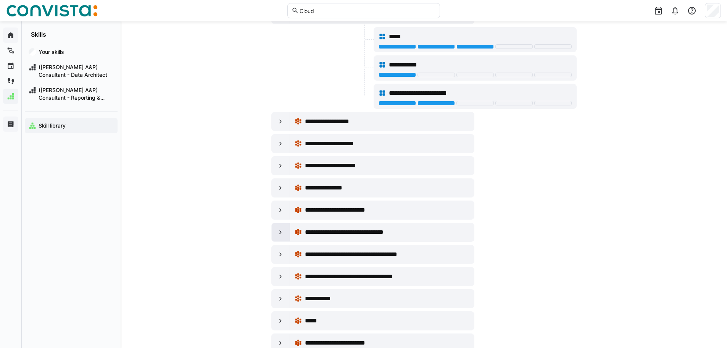
click at [282, 234] on eds-icon at bounding box center [281, 232] width 8 height 8
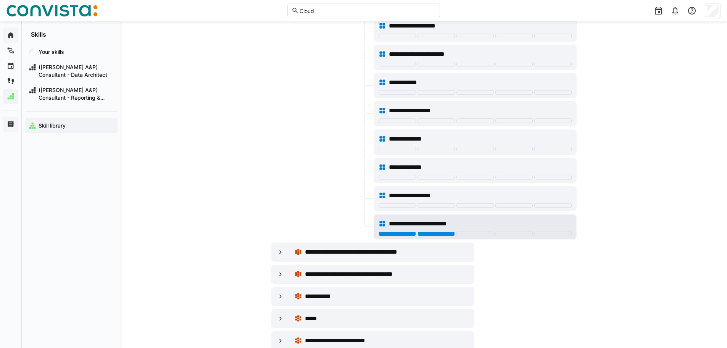
scroll to position [1832, 0]
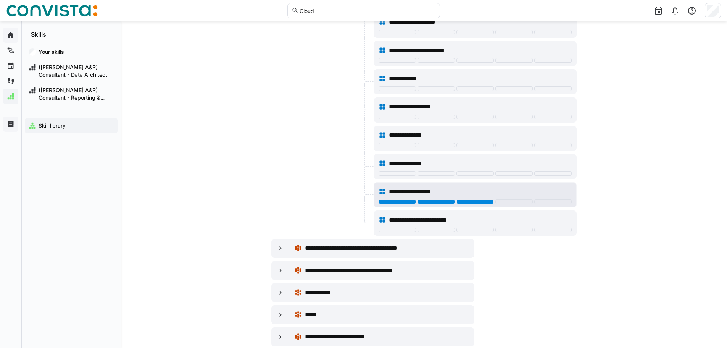
click at [483, 201] on div at bounding box center [474, 201] width 37 height 5
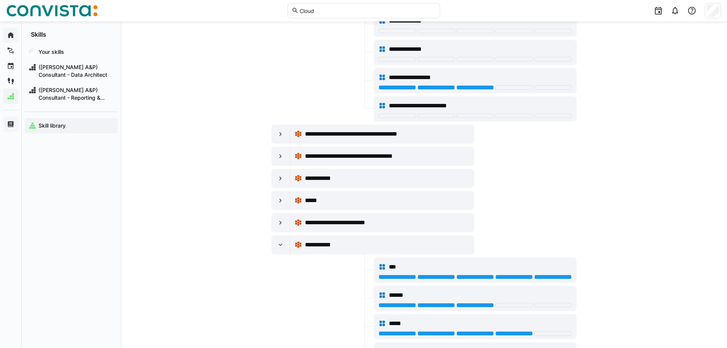
scroll to position [1946, 0]
click at [276, 177] on div at bounding box center [281, 178] width 18 height 18
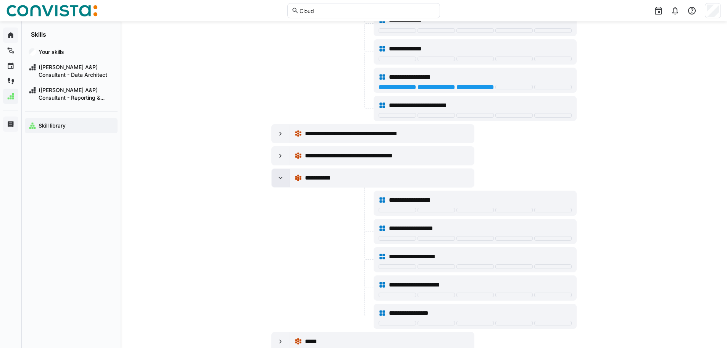
click at [277, 177] on eds-icon at bounding box center [281, 178] width 8 height 8
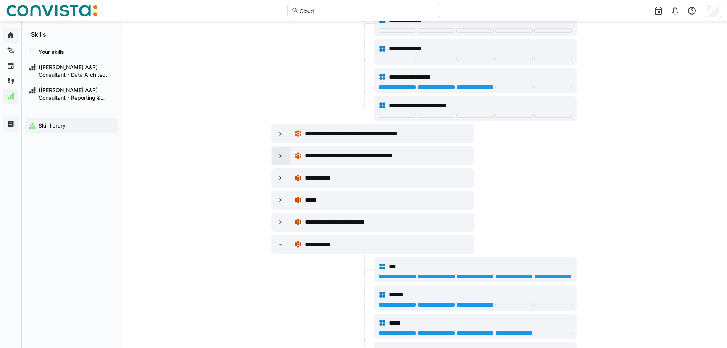
click at [277, 156] on eds-icon at bounding box center [281, 156] width 8 height 8
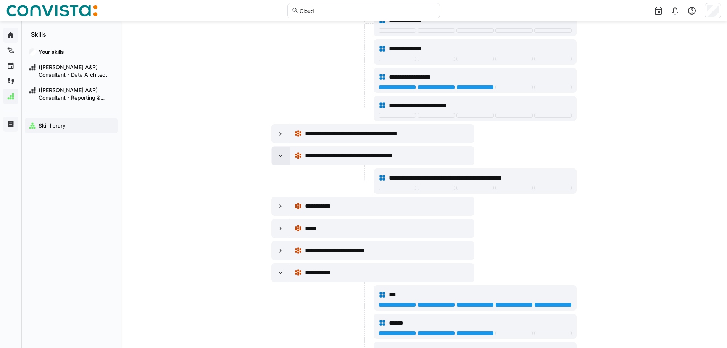
click at [277, 156] on eds-icon at bounding box center [281, 156] width 8 height 8
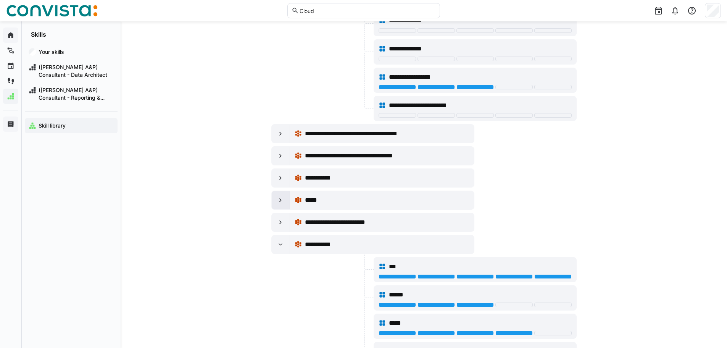
click at [275, 200] on div at bounding box center [281, 200] width 18 height 18
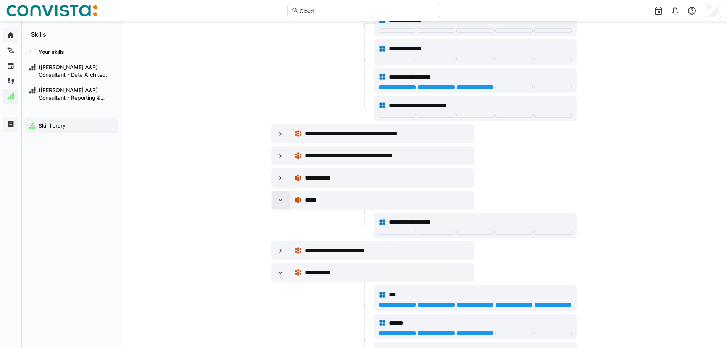
click at [275, 200] on div at bounding box center [281, 200] width 18 height 18
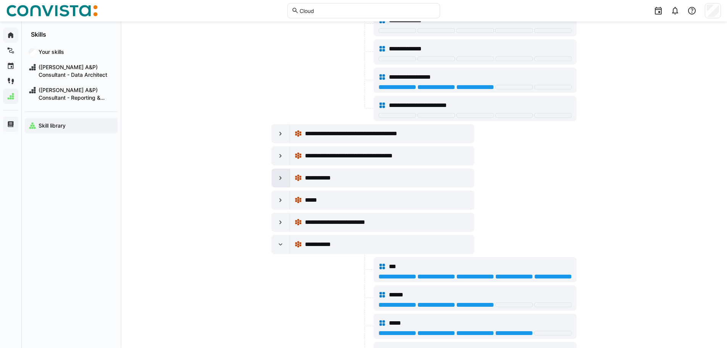
click at [275, 184] on div at bounding box center [281, 178] width 18 height 18
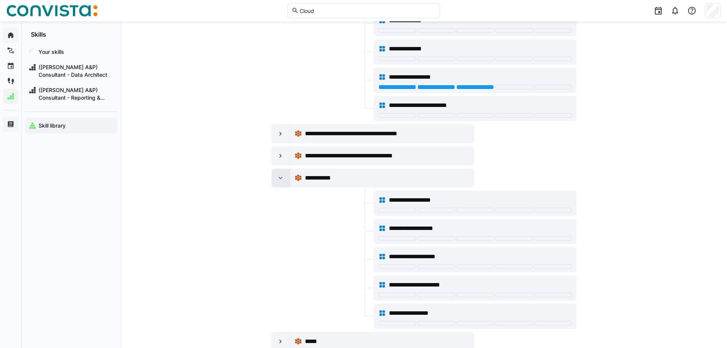
click at [275, 184] on div at bounding box center [281, 178] width 18 height 18
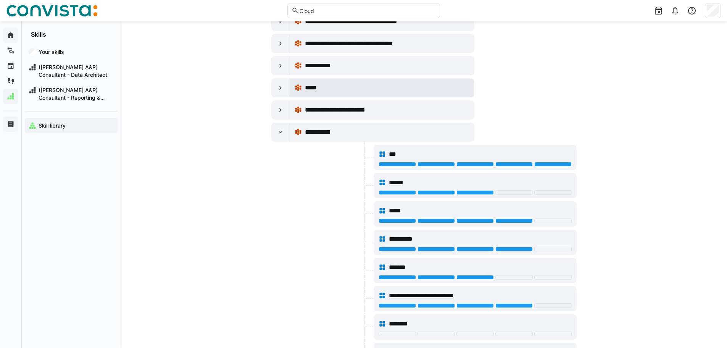
scroll to position [2137, 0]
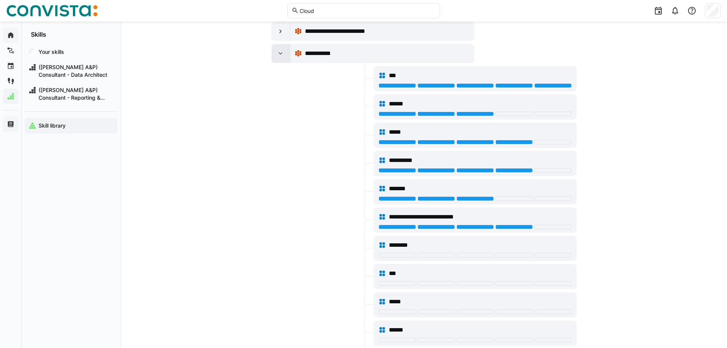
click at [285, 55] on div at bounding box center [281, 53] width 18 height 18
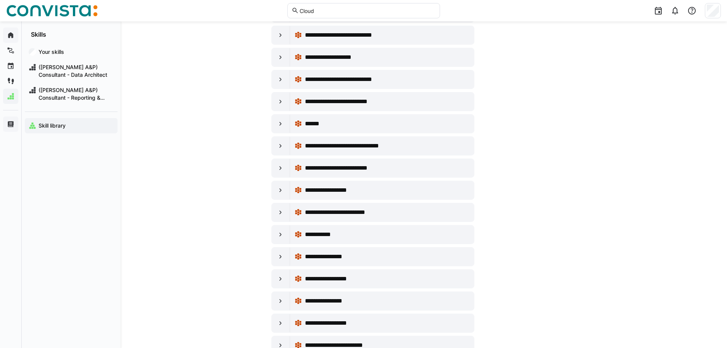
scroll to position [3014, 0]
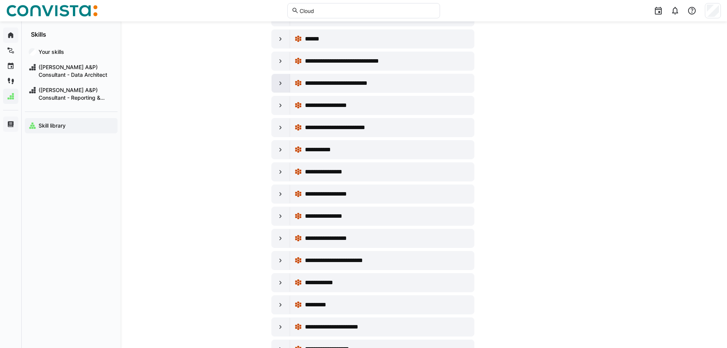
click at [277, 86] on eds-icon at bounding box center [281, 83] width 8 height 8
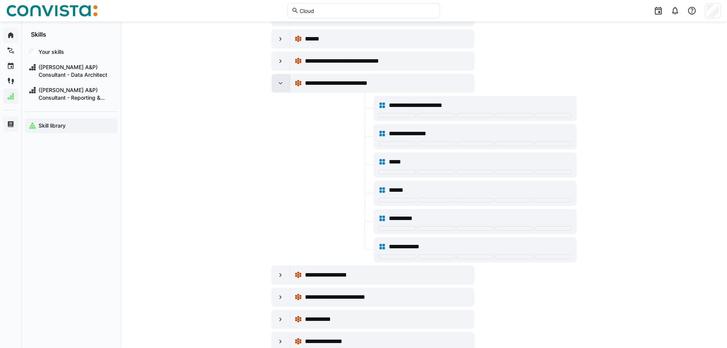
click at [276, 87] on div at bounding box center [281, 83] width 18 height 18
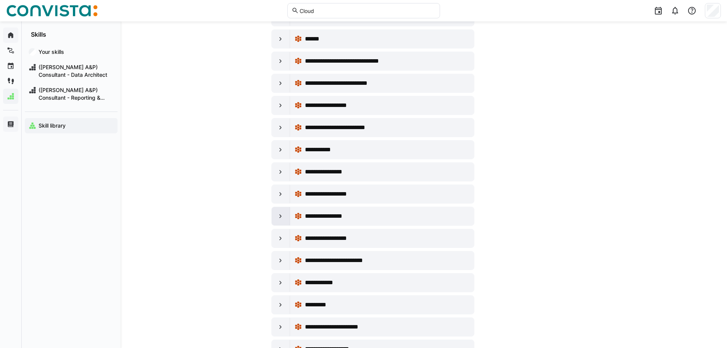
click at [276, 213] on div at bounding box center [281, 216] width 18 height 18
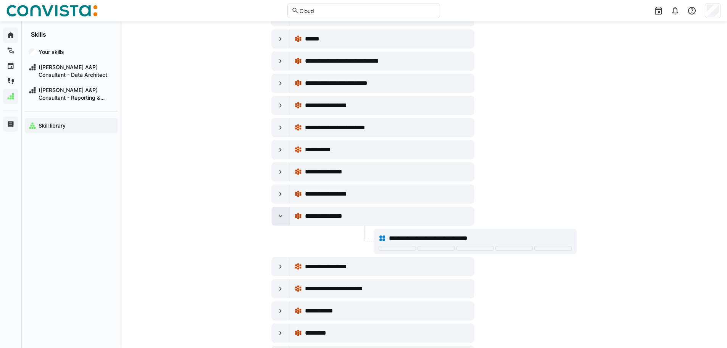
click at [278, 210] on div at bounding box center [281, 216] width 18 height 18
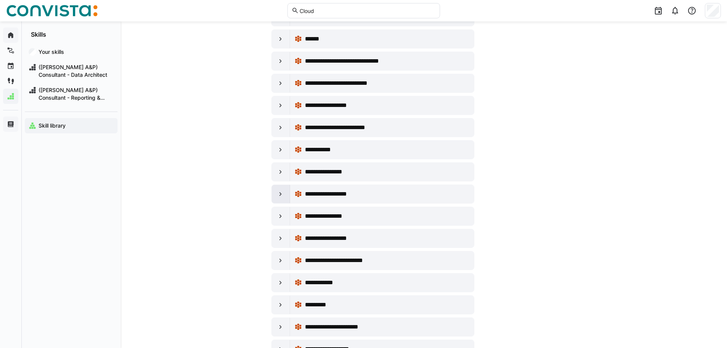
click at [279, 187] on div at bounding box center [281, 194] width 18 height 18
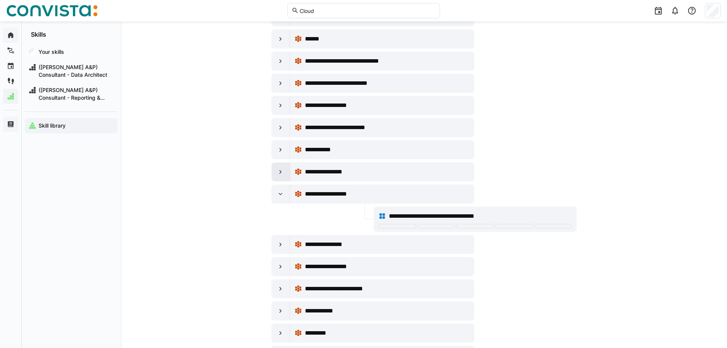
click at [280, 167] on div at bounding box center [281, 172] width 18 height 18
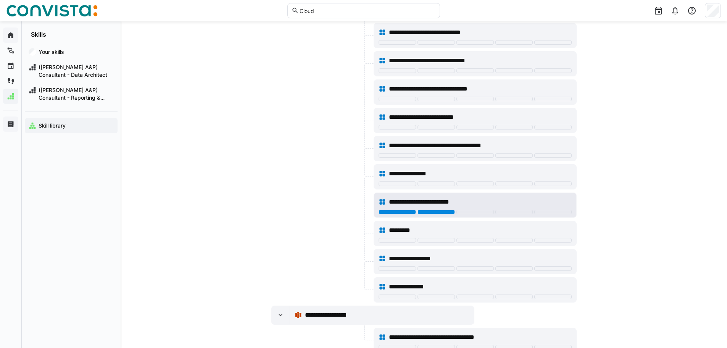
scroll to position [3587, 0]
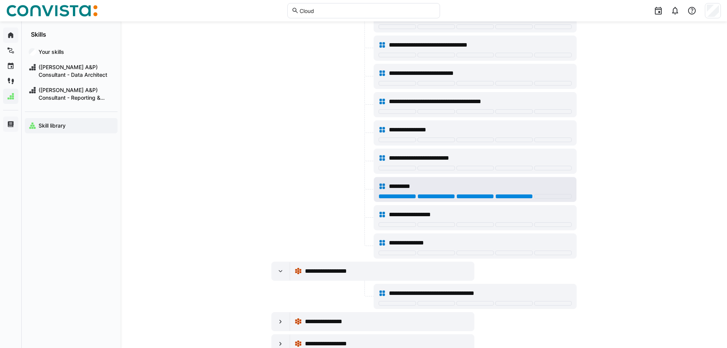
click at [515, 194] on div at bounding box center [513, 196] width 37 height 5
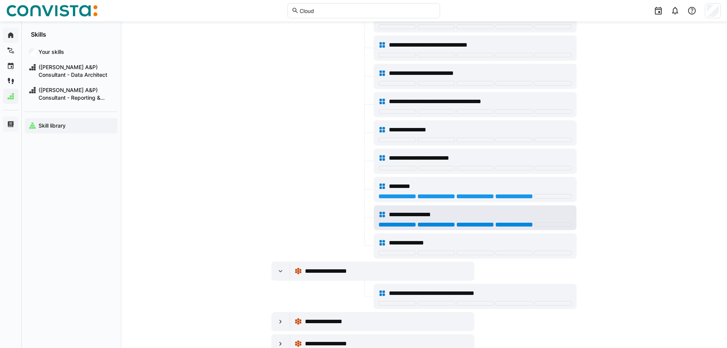
click at [521, 224] on div at bounding box center [513, 224] width 37 height 5
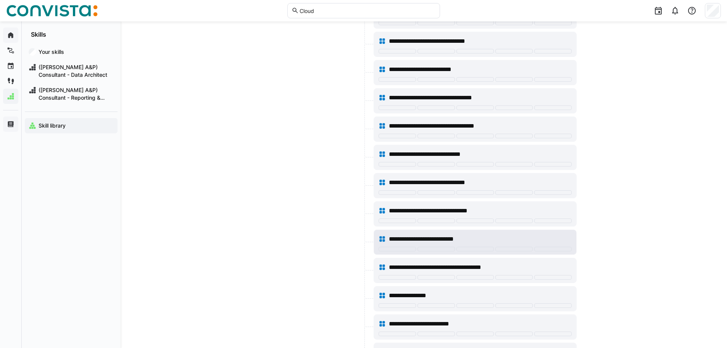
scroll to position [3472, 0]
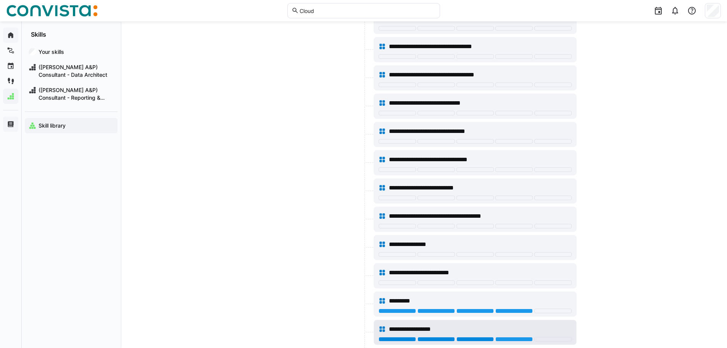
click at [478, 339] on div at bounding box center [474, 339] width 37 height 5
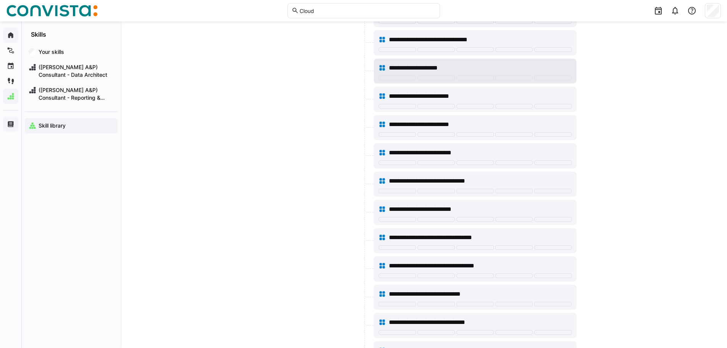
scroll to position [3091, 0]
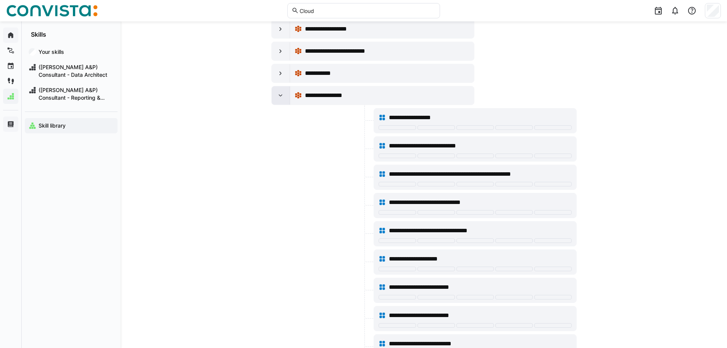
click at [285, 100] on div at bounding box center [281, 95] width 18 height 18
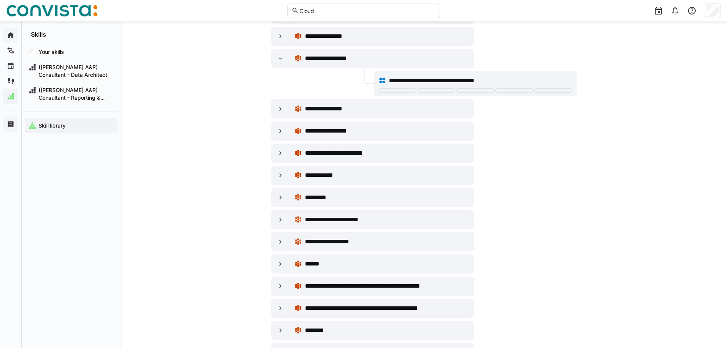
scroll to position [3053, 0]
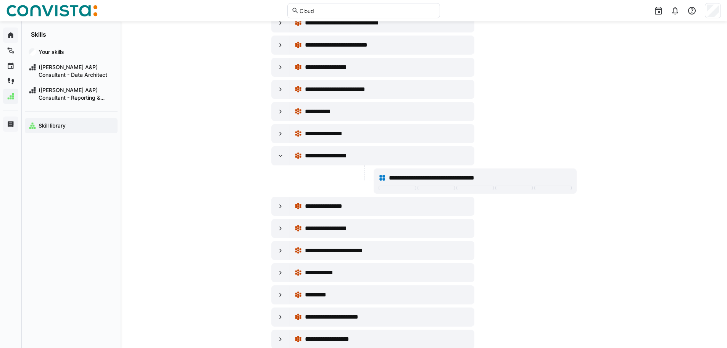
click at [376, 8] on input "Cloud" at bounding box center [367, 10] width 137 height 7
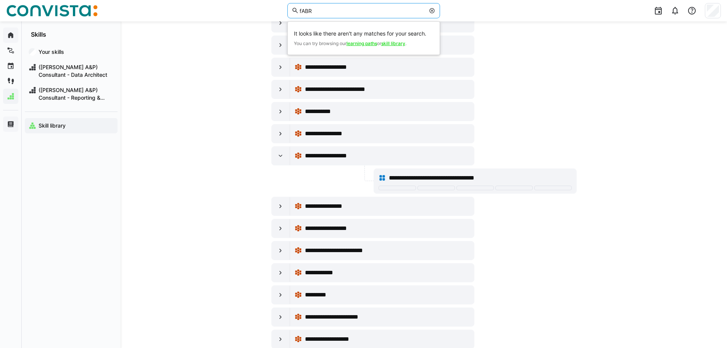
type input "fABRI"
type input "Fabric"
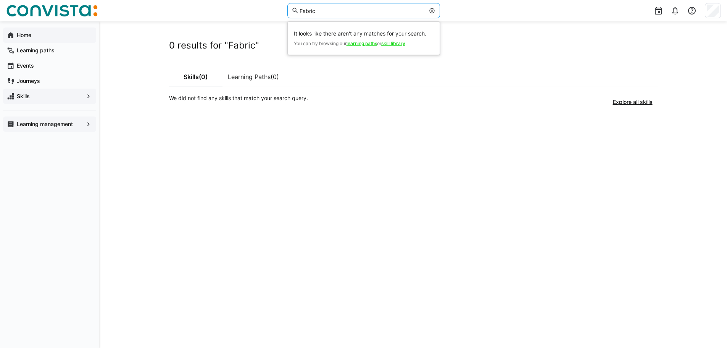
click at [32, 33] on span "Home" at bounding box center [54, 35] width 77 height 8
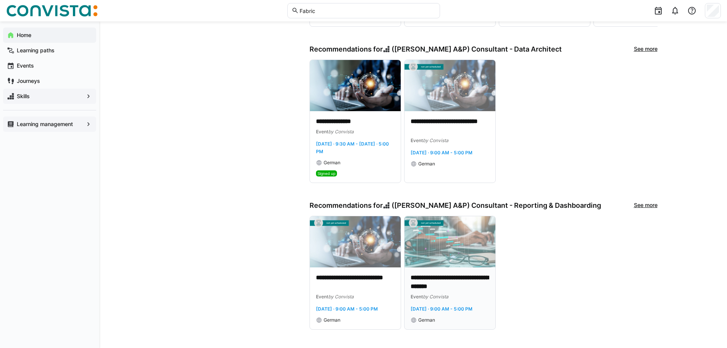
scroll to position [306, 0]
click at [372, 273] on p "**********" at bounding box center [355, 282] width 79 height 18
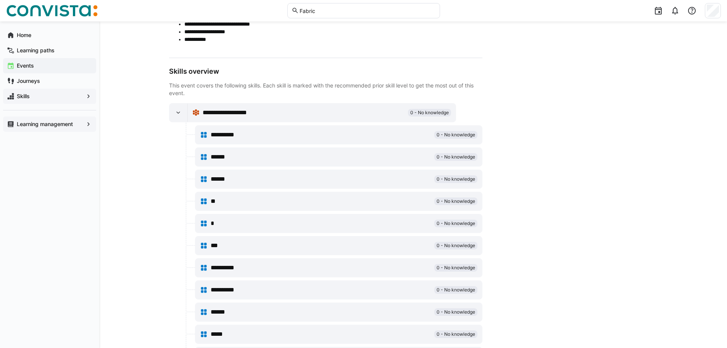
scroll to position [382, 0]
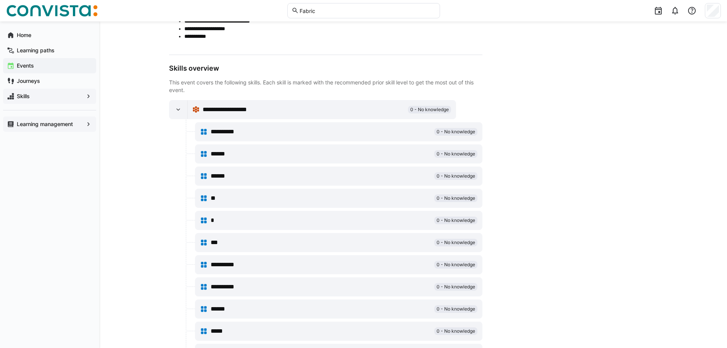
click at [457, 154] on span "0 - No knowledge" at bounding box center [456, 154] width 39 height 6
click at [229, 155] on span "******" at bounding box center [221, 153] width 21 height 9
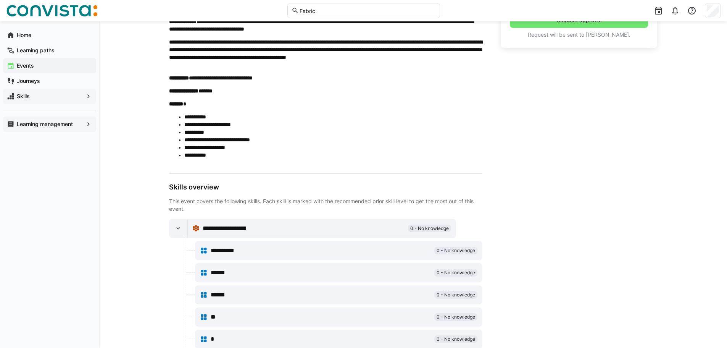
scroll to position [0, 0]
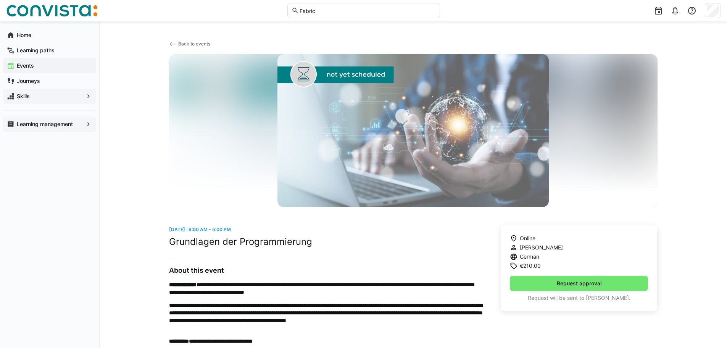
drag, startPoint x: 559, startPoint y: 273, endPoint x: 507, endPoint y: 89, distance: 190.7
click at [189, 42] on span "Back to events" at bounding box center [194, 44] width 32 height 6
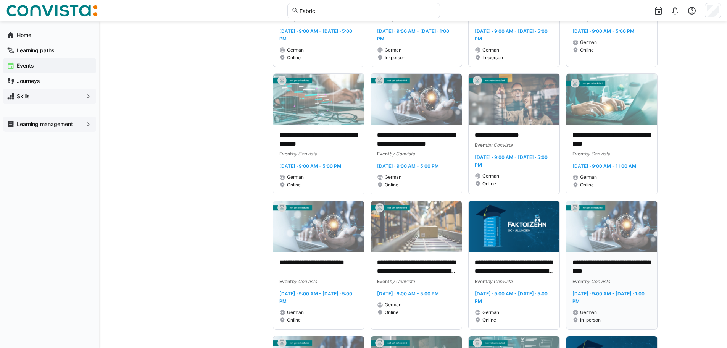
scroll to position [458, 0]
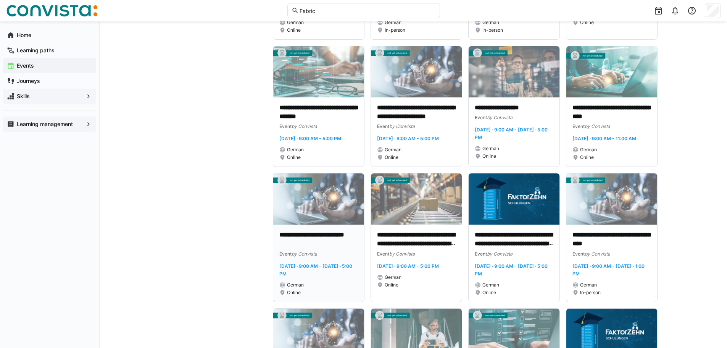
click at [322, 248] on p "**********" at bounding box center [318, 239] width 79 height 18
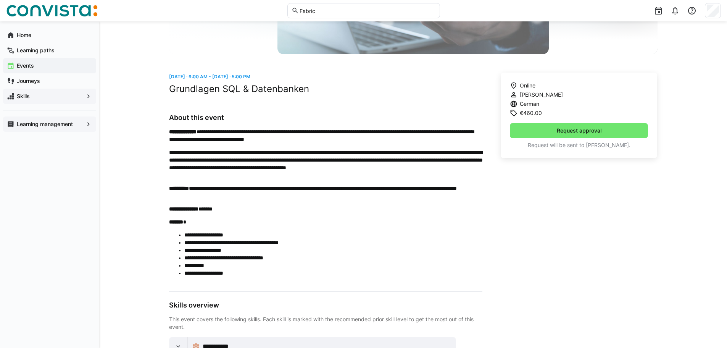
scroll to position [245, 0]
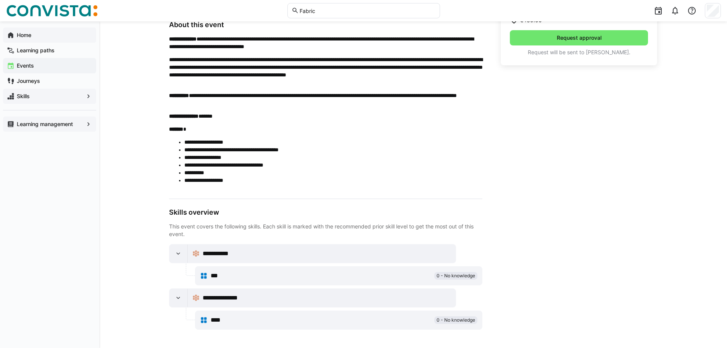
click at [48, 38] on span "Home" at bounding box center [54, 35] width 77 height 8
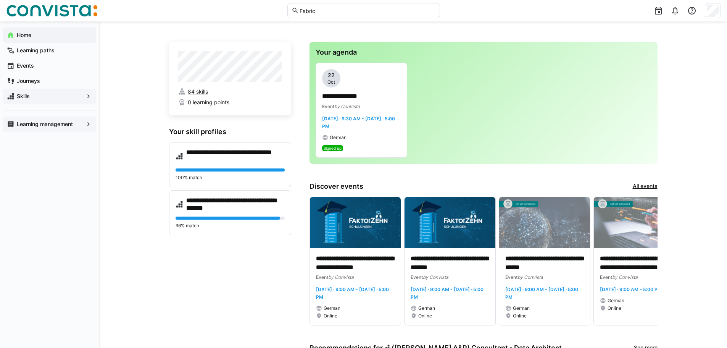
click at [198, 91] on span "84 skills" at bounding box center [198, 92] width 20 height 8
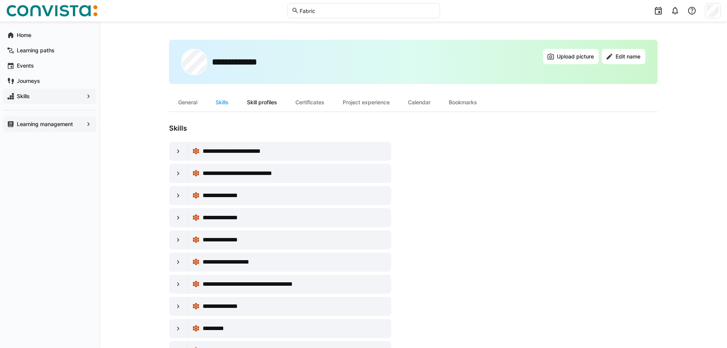
click at [267, 100] on div "Skill profiles" at bounding box center [262, 102] width 48 height 18
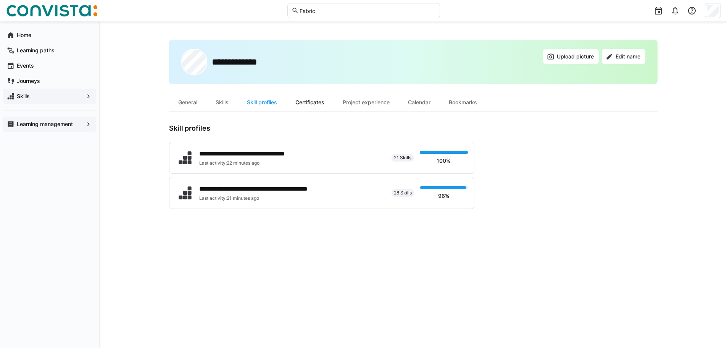
click at [327, 105] on div "Certificates" at bounding box center [309, 102] width 47 height 18
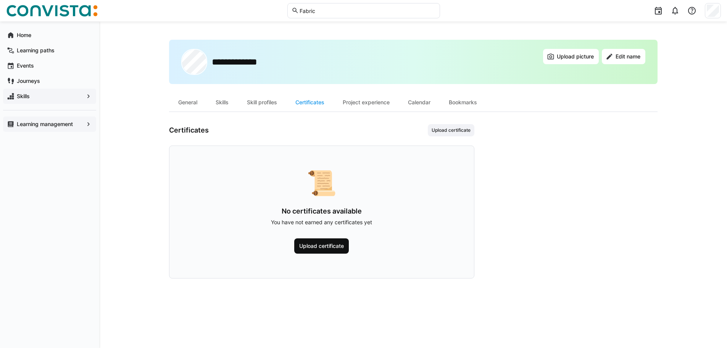
click at [324, 245] on span "Upload certificate" at bounding box center [321, 246] width 47 height 8
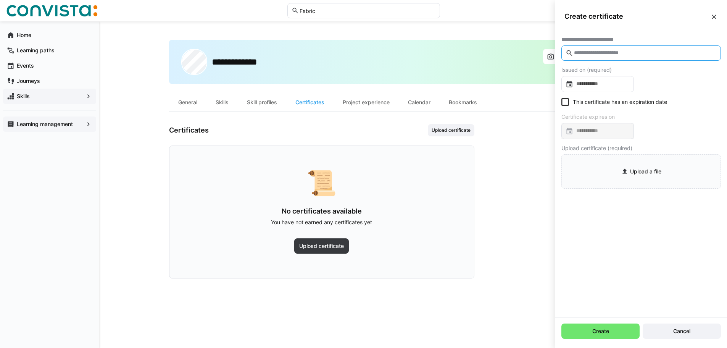
click at [638, 53] on input "text" at bounding box center [644, 53] width 143 height 7
click at [601, 82] on input at bounding box center [601, 84] width 56 height 8
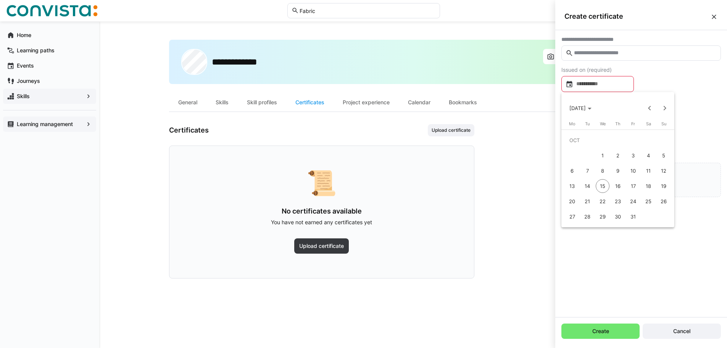
click at [633, 268] on div at bounding box center [363, 174] width 727 height 348
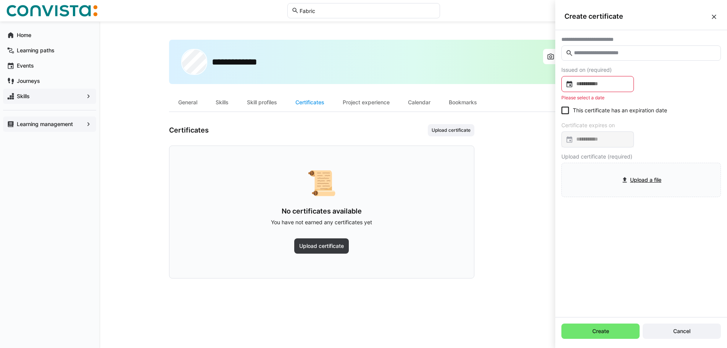
click at [609, 54] on input "text" at bounding box center [644, 53] width 143 height 7
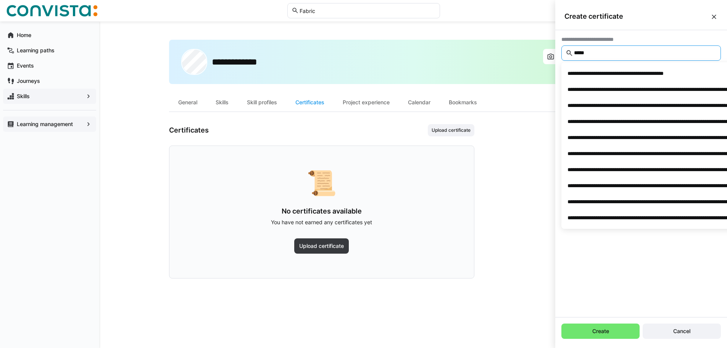
type input "******"
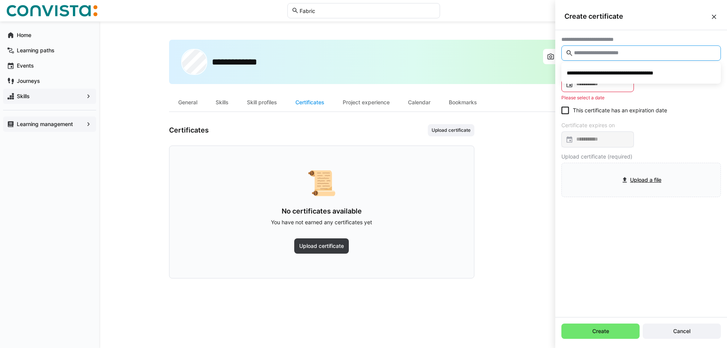
type input "*"
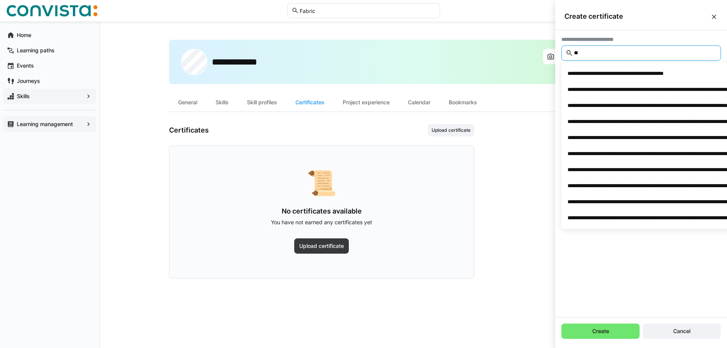
type input "*"
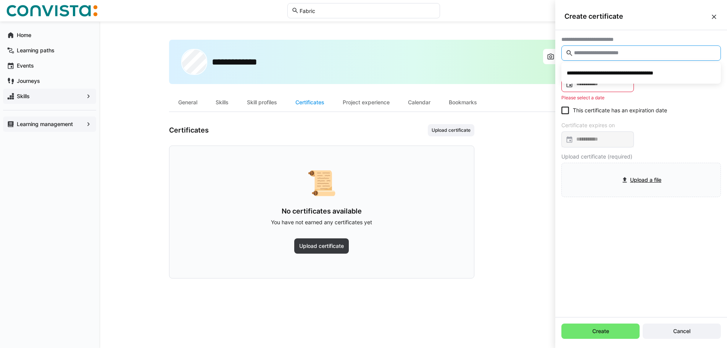
click at [643, 287] on div "**********" at bounding box center [641, 173] width 172 height 287
click at [614, 53] on input "text" at bounding box center [644, 53] width 143 height 7
click at [609, 85] on input at bounding box center [601, 84] width 56 height 8
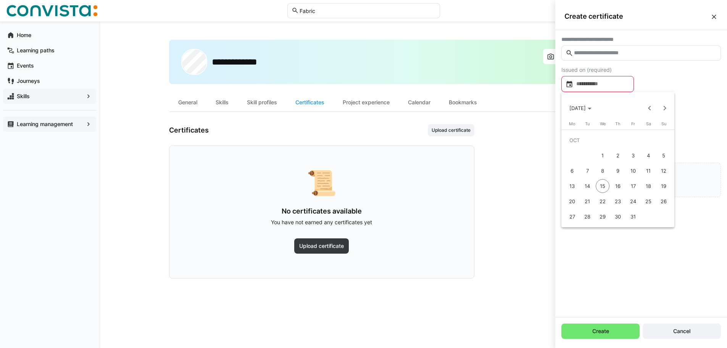
click at [609, 85] on div at bounding box center [363, 174] width 727 height 348
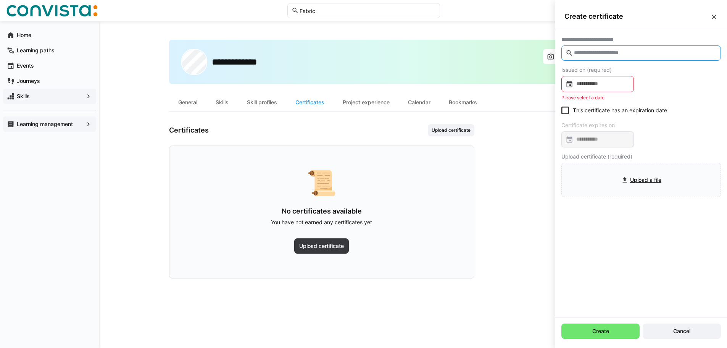
click at [591, 50] on input "text" at bounding box center [644, 53] width 143 height 7
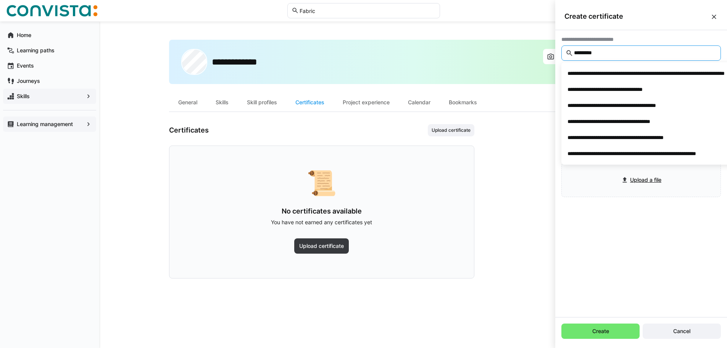
type input "*********"
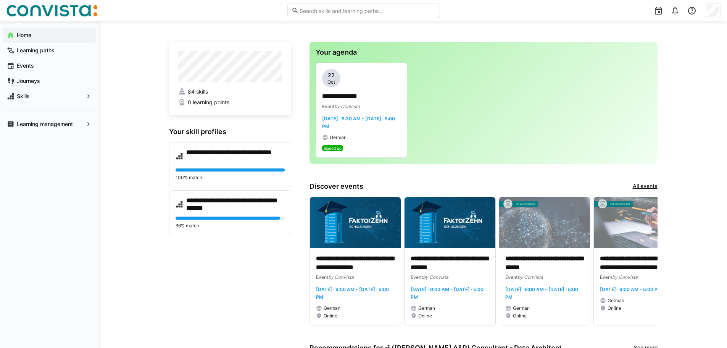
click at [108, 220] on div "**********" at bounding box center [413, 333] width 628 height 625
click at [195, 90] on span "84 skills" at bounding box center [198, 92] width 20 height 8
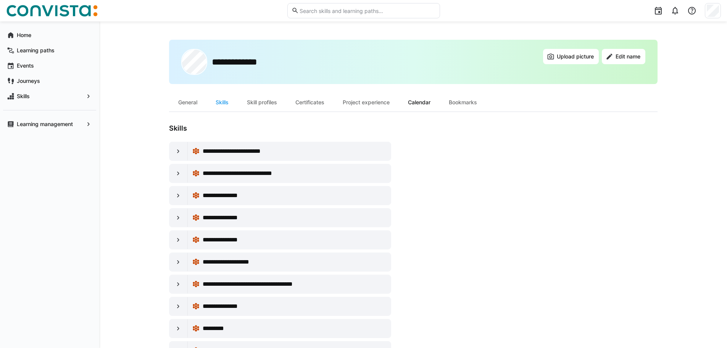
click at [440, 102] on div "Calendar" at bounding box center [419, 102] width 41 height 18
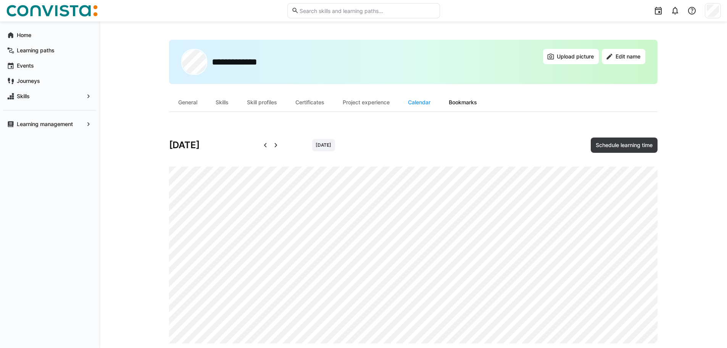
click at [469, 104] on div "Bookmarks" at bounding box center [463, 102] width 47 height 18
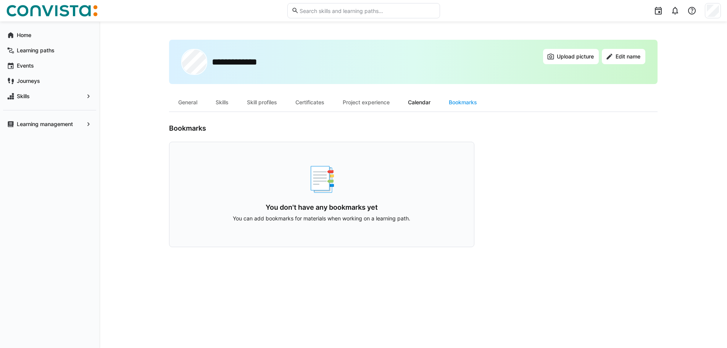
click at [416, 101] on div "Calendar" at bounding box center [419, 102] width 41 height 18
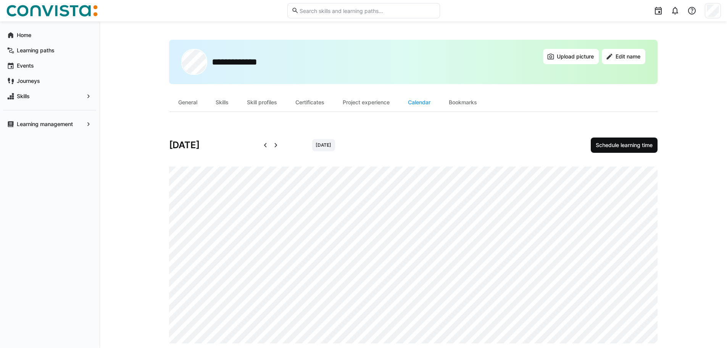
click at [605, 140] on span "Schedule learning time" at bounding box center [624, 144] width 67 height 15
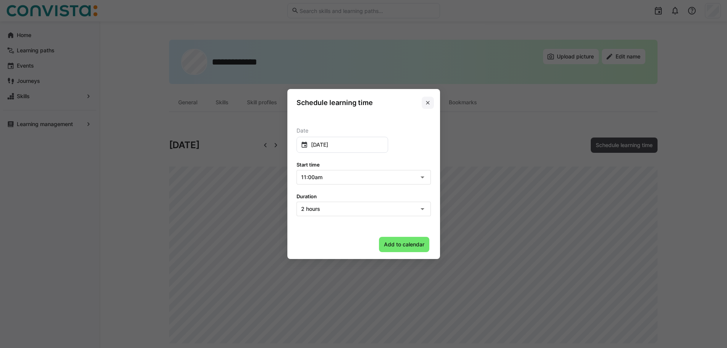
click at [434, 100] on span at bounding box center [428, 103] width 12 height 12
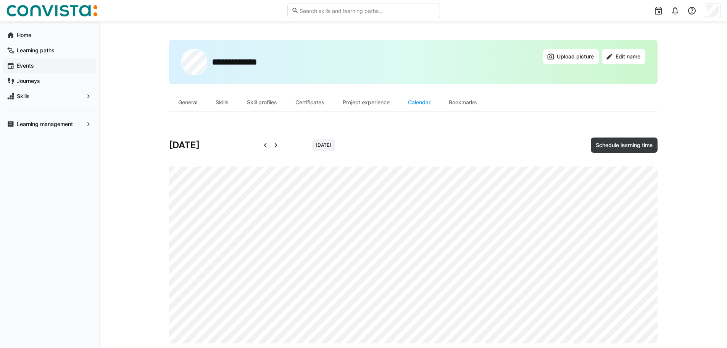
click at [60, 66] on span "Events" at bounding box center [54, 66] width 77 height 8
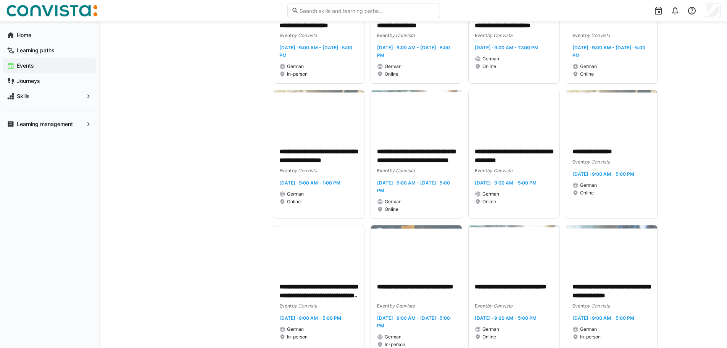
scroll to position [1946, 0]
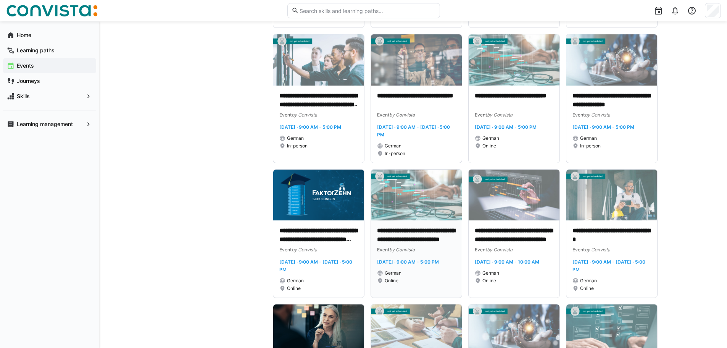
click at [411, 244] on p "**********" at bounding box center [416, 235] width 79 height 18
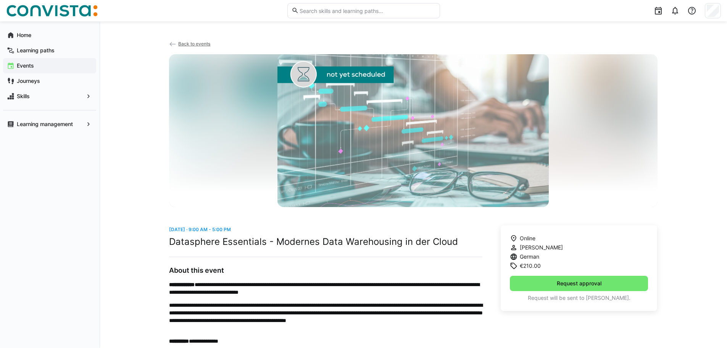
click at [530, 246] on span "Leon Felber" at bounding box center [541, 247] width 43 height 8
click at [399, 273] on h3 "About this event" at bounding box center [325, 270] width 313 height 8
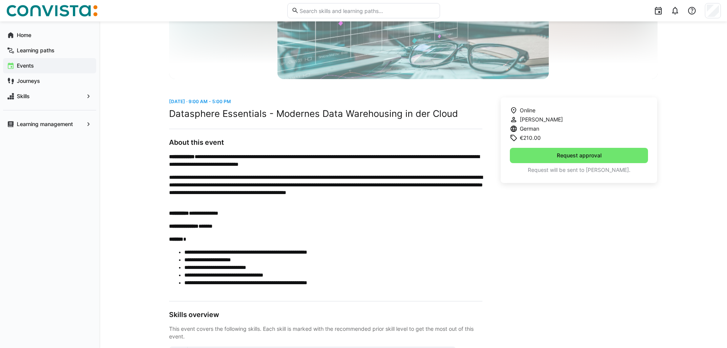
scroll to position [186, 0]
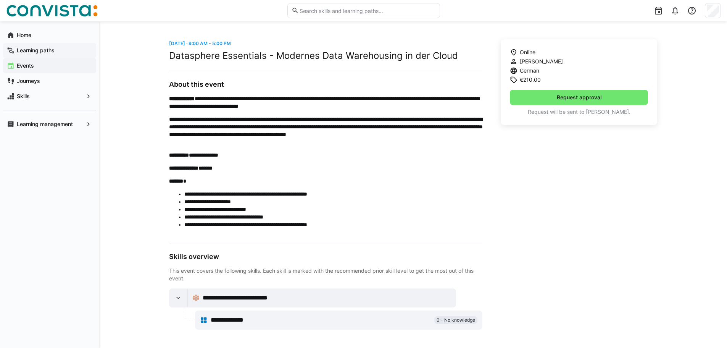
click at [37, 43] on div "Learning paths" at bounding box center [49, 50] width 93 height 15
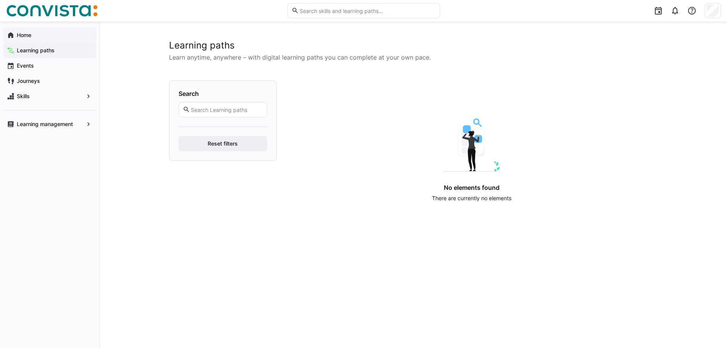
click at [0, 0] on app-navigation-label "Home" at bounding box center [0, 0] width 0 height 0
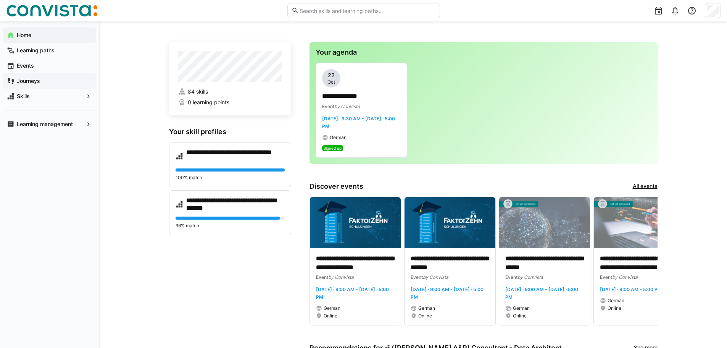
click at [34, 74] on div "Journeys" at bounding box center [49, 80] width 93 height 15
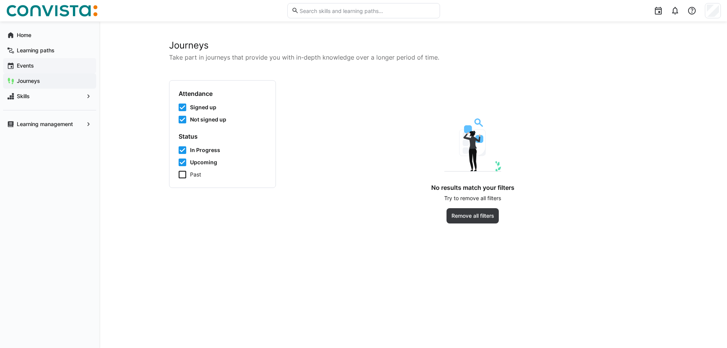
click at [0, 0] on app-navigation-label "Events" at bounding box center [0, 0] width 0 height 0
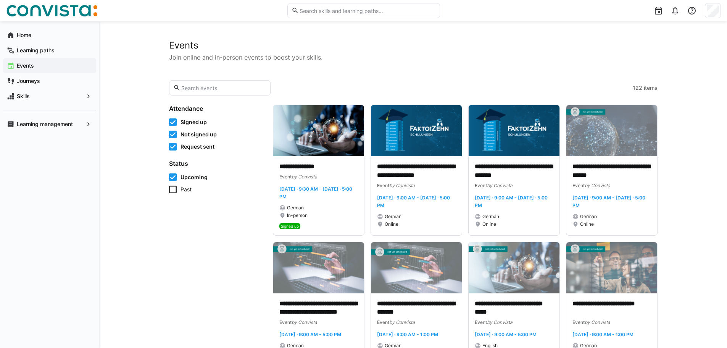
click at [176, 192] on icon at bounding box center [173, 189] width 8 height 8
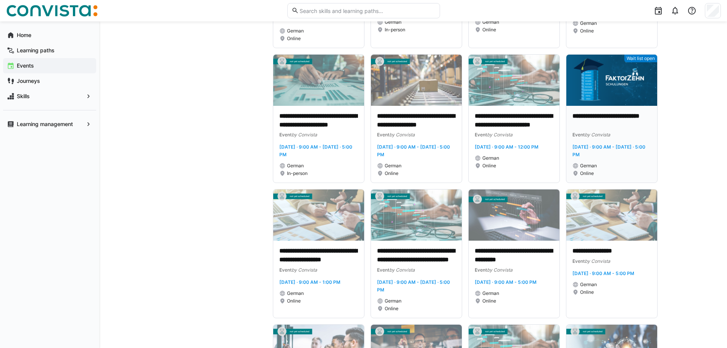
scroll to position [1832, 0]
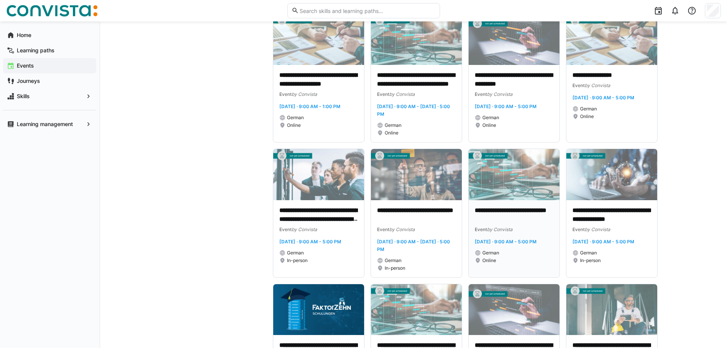
click at [504, 224] on p "**********" at bounding box center [514, 215] width 79 height 18
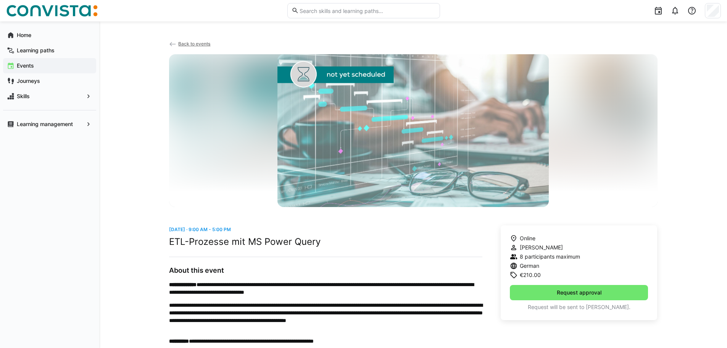
click at [536, 256] on span "8 participants maximum" at bounding box center [550, 257] width 60 height 8
click at [557, 258] on span "8 participants maximum" at bounding box center [550, 257] width 60 height 8
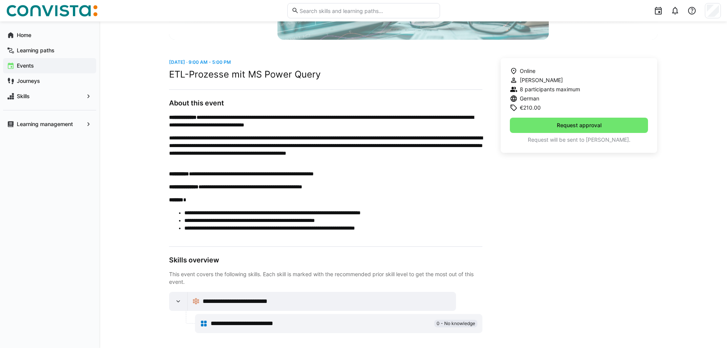
scroll to position [171, 0]
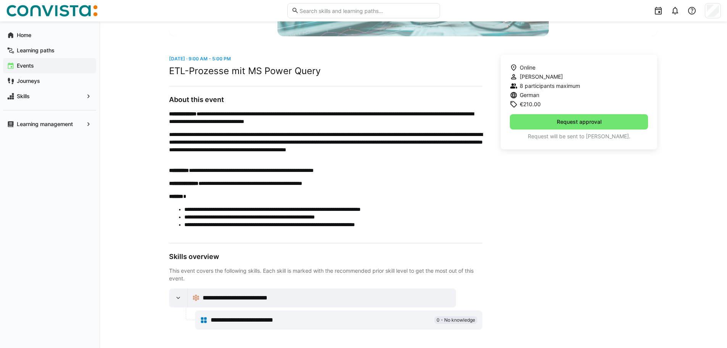
click at [262, 210] on li "**********" at bounding box center [333, 209] width 298 height 8
click at [200, 213] on li "**********" at bounding box center [333, 217] width 298 height 8
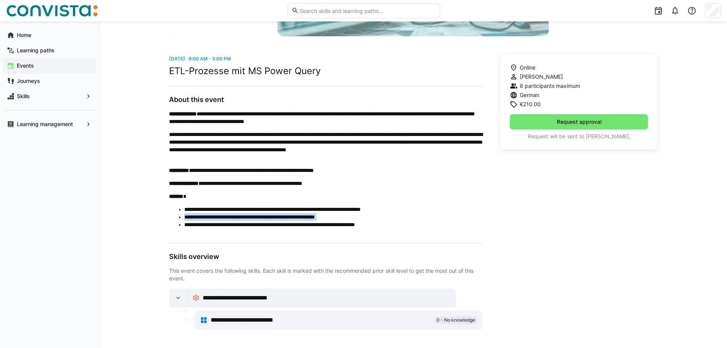
click at [200, 213] on li "**********" at bounding box center [333, 217] width 298 height 8
click at [373, 229] on p "**********" at bounding box center [325, 172] width 313 height 124
click at [372, 224] on li "**********" at bounding box center [333, 225] width 298 height 8
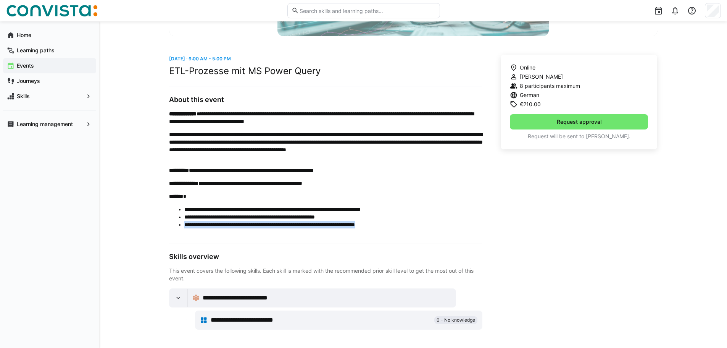
click at [448, 224] on li "**********" at bounding box center [333, 225] width 298 height 8
drag, startPoint x: 317, startPoint y: 207, endPoint x: 184, endPoint y: 207, distance: 133.5
click at [184, 207] on ul "**********" at bounding box center [325, 216] width 313 height 23
click at [196, 204] on p "**********" at bounding box center [325, 172] width 313 height 124
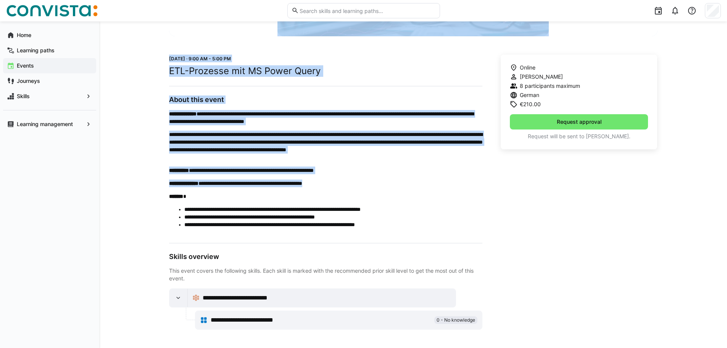
drag, startPoint x: 159, startPoint y: 123, endPoint x: 358, endPoint y: 178, distance: 206.3
click at [358, 178] on div "**********" at bounding box center [413, 99] width 628 height 497
click at [358, 176] on p "**********" at bounding box center [325, 172] width 313 height 124
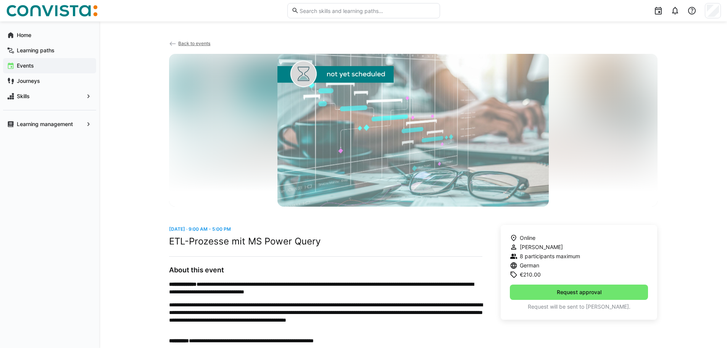
scroll to position [0, 0]
click at [42, 31] on div "Home" at bounding box center [49, 34] width 93 height 15
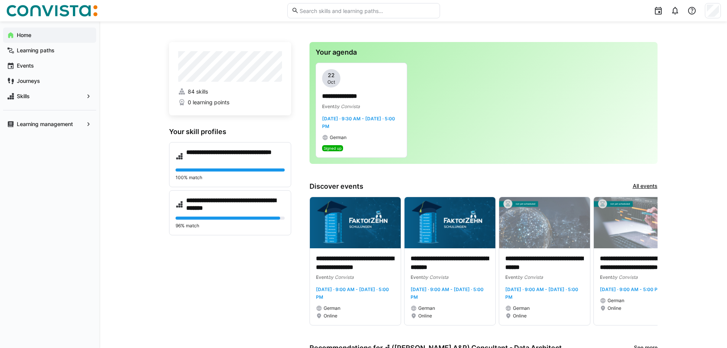
click at [32, 15] on img at bounding box center [52, 11] width 92 height 12
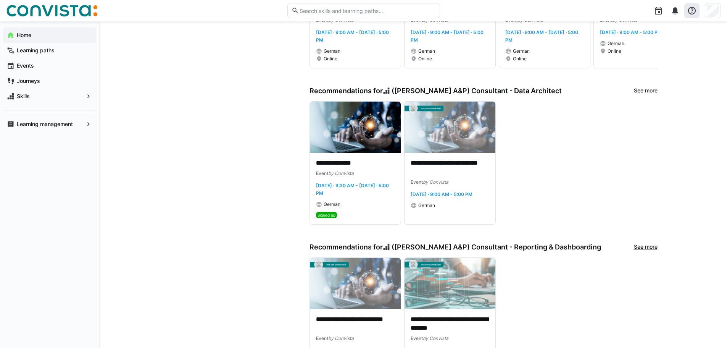
scroll to position [268, 0]
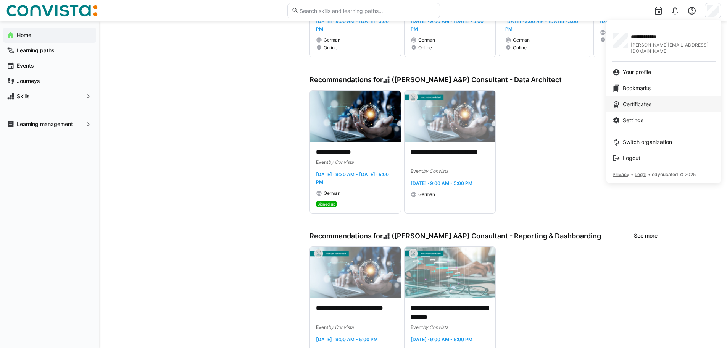
click at [662, 100] on div "Certificates" at bounding box center [663, 104] width 102 height 8
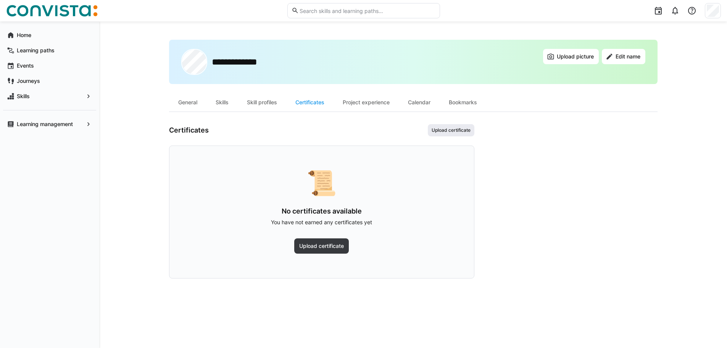
click at [466, 129] on span "Upload certificate" at bounding box center [451, 130] width 40 height 6
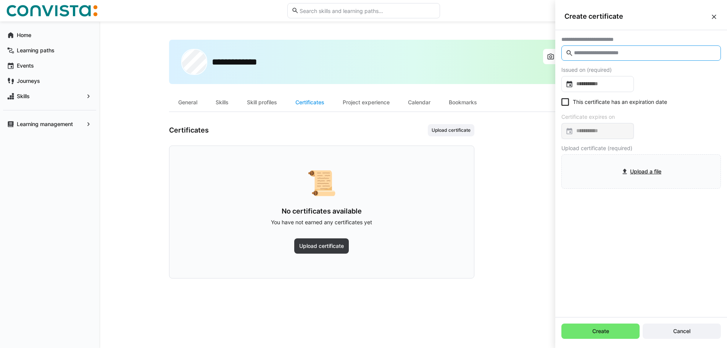
click at [605, 51] on input "text" at bounding box center [644, 53] width 143 height 7
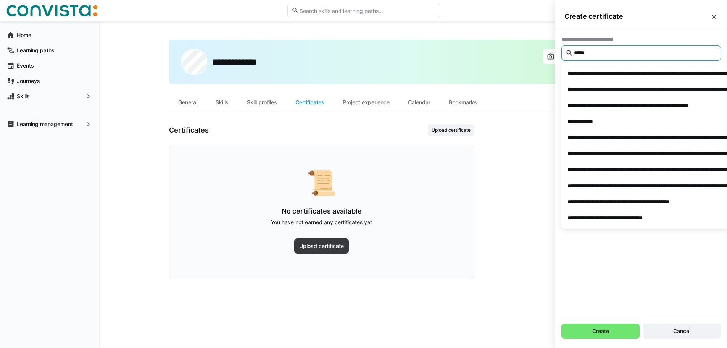
type input "******"
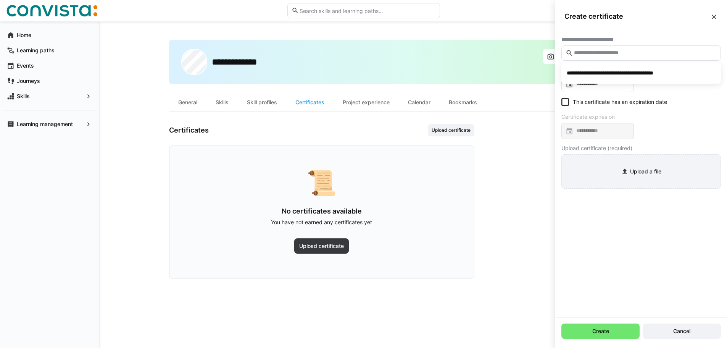
click at [637, 171] on input "file" at bounding box center [641, 172] width 159 height 34
click at [623, 116] on div "Certificate expires on" at bounding box center [597, 117] width 72 height 6
click at [714, 15] on eds-icon at bounding box center [714, 17] width 8 height 8
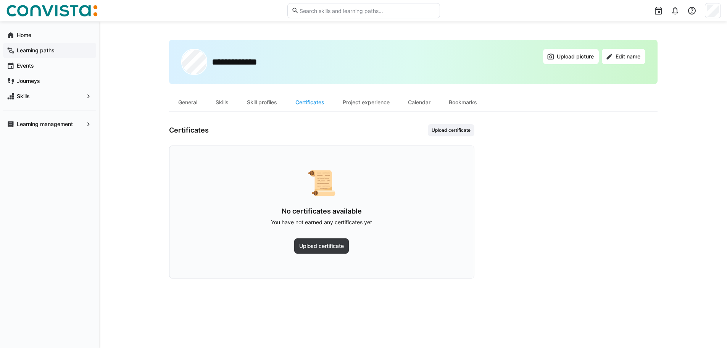
click at [0, 0] on app-navigation-label "Learning paths" at bounding box center [0, 0] width 0 height 0
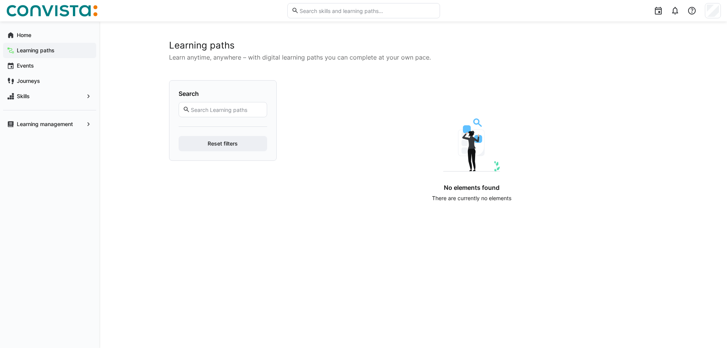
click at [44, 15] on img at bounding box center [52, 11] width 92 height 12
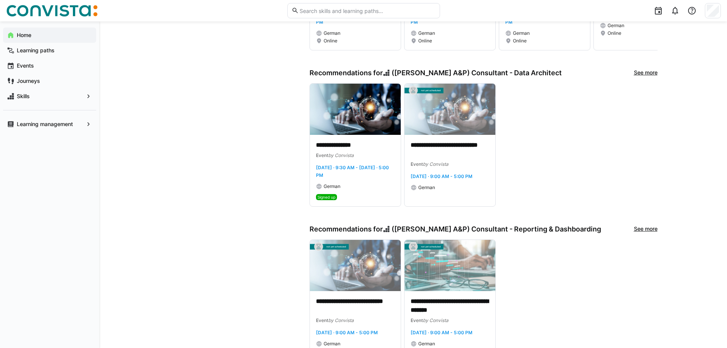
scroll to position [65, 0]
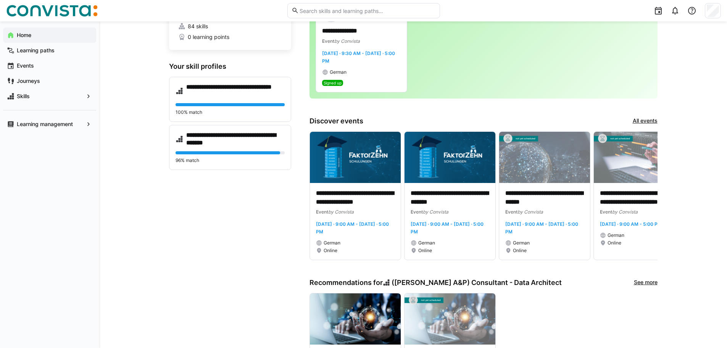
drag, startPoint x: 707, startPoint y: 197, endPoint x: 728, endPoint y: 71, distance: 127.9
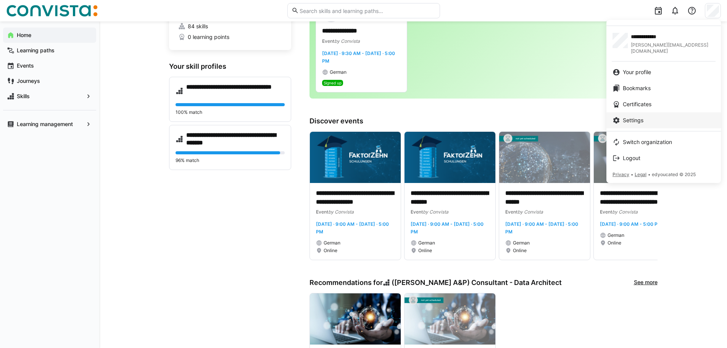
click at [635, 116] on span "Settings" at bounding box center [633, 120] width 21 height 8
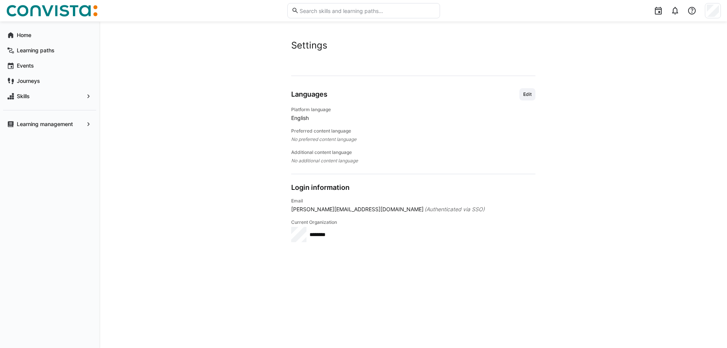
click at [469, 214] on div "Email emiljo.jazxhi@convista.com (Authenticated via SSO) Current Organization *…" at bounding box center [413, 220] width 244 height 44
click at [306, 131] on h4 "Preferred content language" at bounding box center [413, 131] width 244 height 6
click at [76, 91] on div "Skills" at bounding box center [49, 96] width 93 height 15
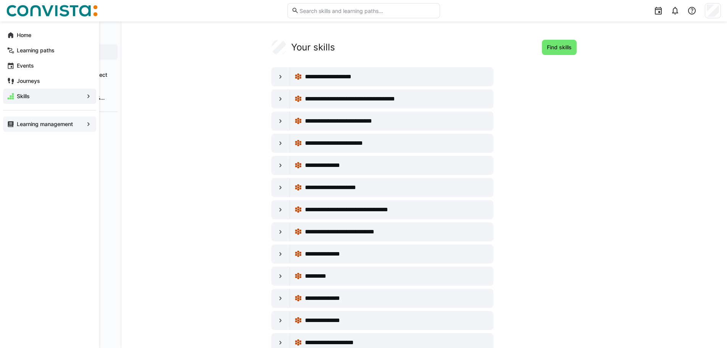
click at [85, 126] on eds-icon at bounding box center [89, 124] width 8 height 8
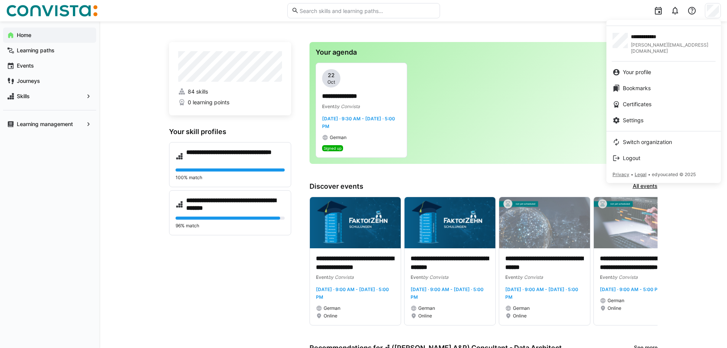
click at [228, 57] on div at bounding box center [363, 174] width 727 height 348
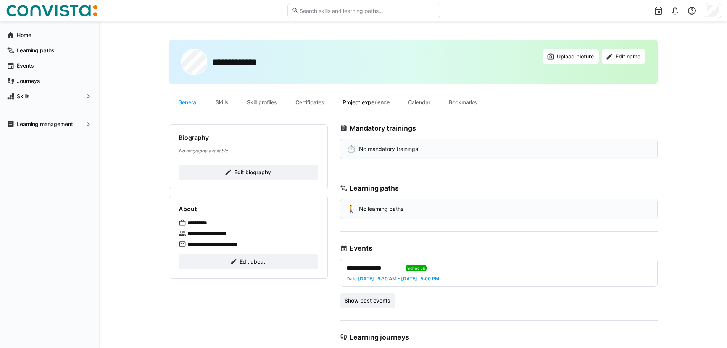
click at [366, 98] on div "Project experience" at bounding box center [365, 102] width 65 height 18
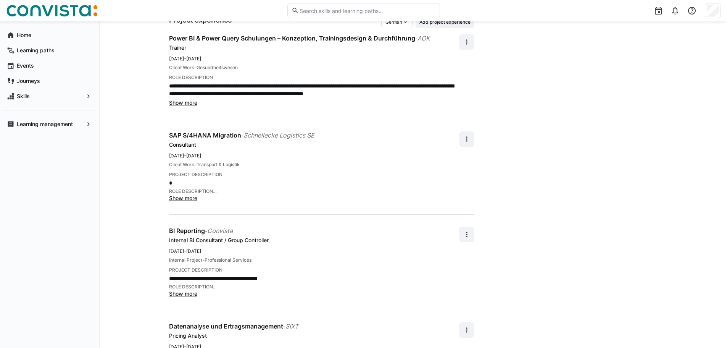
scroll to position [114, 0]
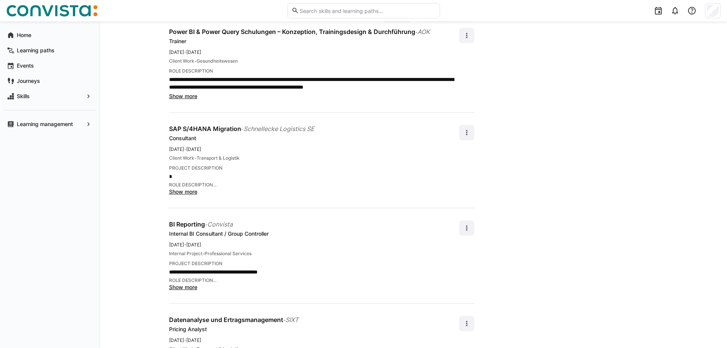
click at [187, 189] on span "Show more" at bounding box center [183, 191] width 28 height 6
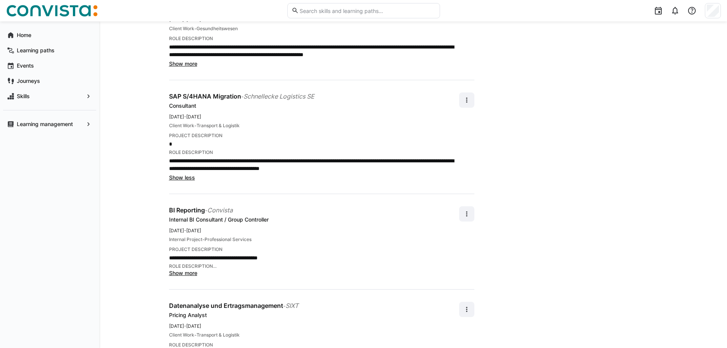
scroll to position [182, 0]
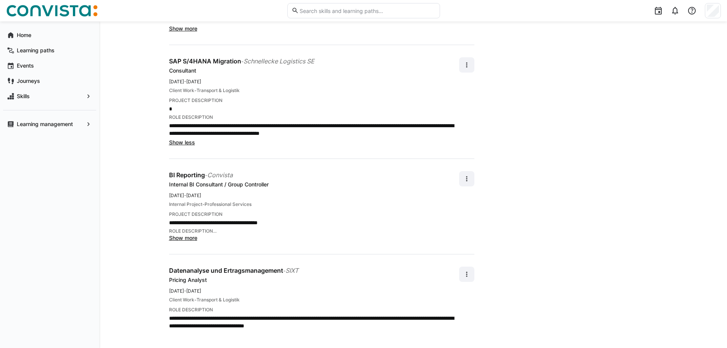
click at [199, 320] on p "**********" at bounding box center [314, 321] width 290 height 15
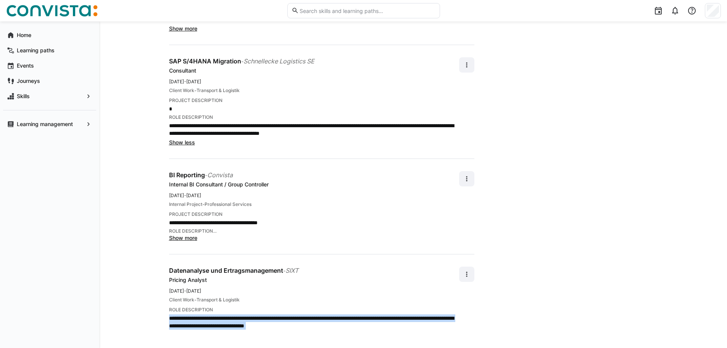
click at [199, 320] on p "**********" at bounding box center [314, 321] width 290 height 15
click at [253, 319] on p "**********" at bounding box center [314, 321] width 290 height 15
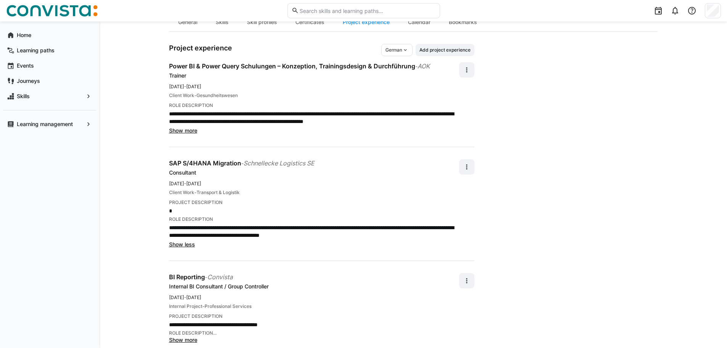
scroll to position [153, 0]
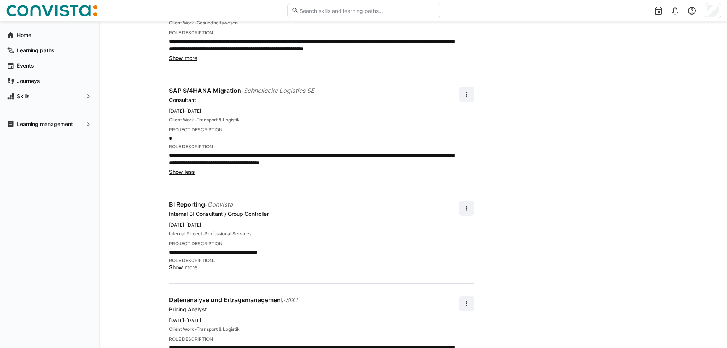
click at [184, 264] on span "Show more" at bounding box center [183, 267] width 28 height 6
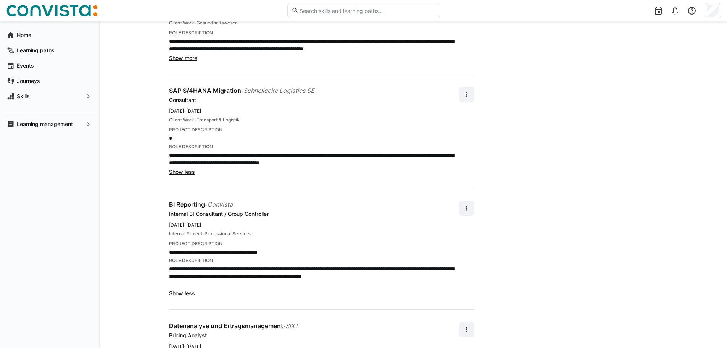
click at [346, 267] on p "**********" at bounding box center [314, 276] width 290 height 23
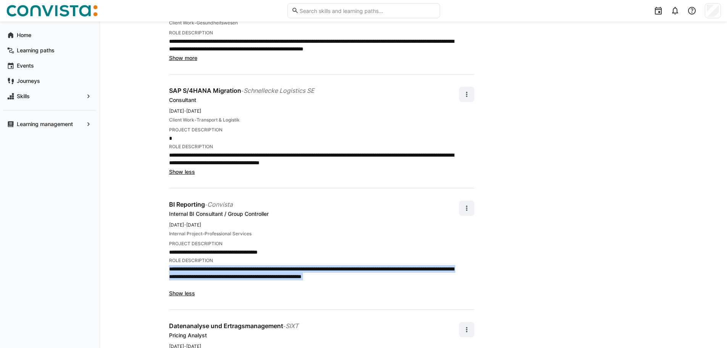
click at [346, 267] on p "**********" at bounding box center [314, 276] width 290 height 23
click at [350, 270] on p "**********" at bounding box center [314, 276] width 290 height 23
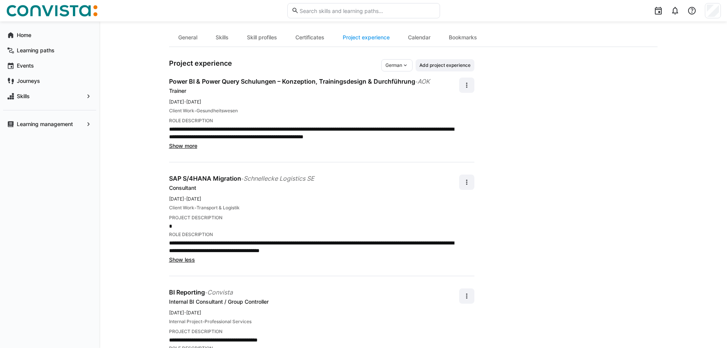
scroll to position [0, 0]
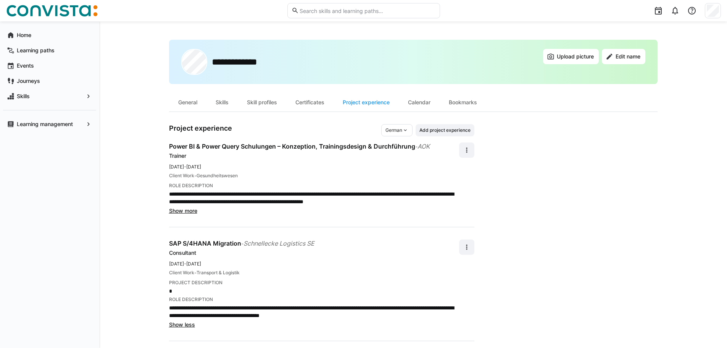
drag, startPoint x: 627, startPoint y: 255, endPoint x: 597, endPoint y: 129, distance: 129.6
click at [426, 100] on div "Calendar" at bounding box center [419, 102] width 41 height 18
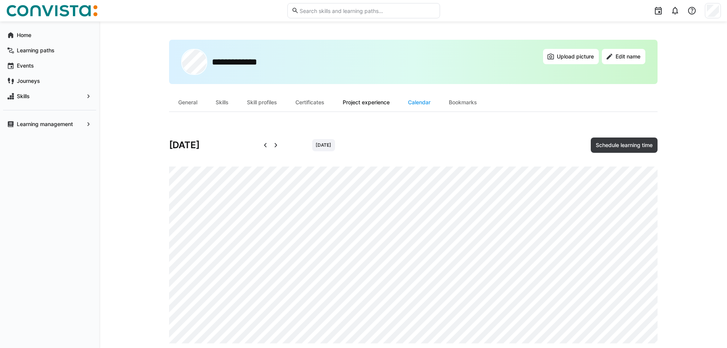
click at [382, 101] on div "Project experience" at bounding box center [365, 102] width 65 height 18
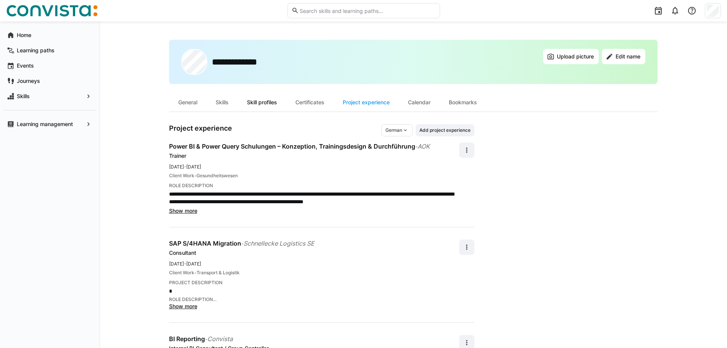
click at [276, 101] on div "Skill profiles" at bounding box center [262, 102] width 48 height 18
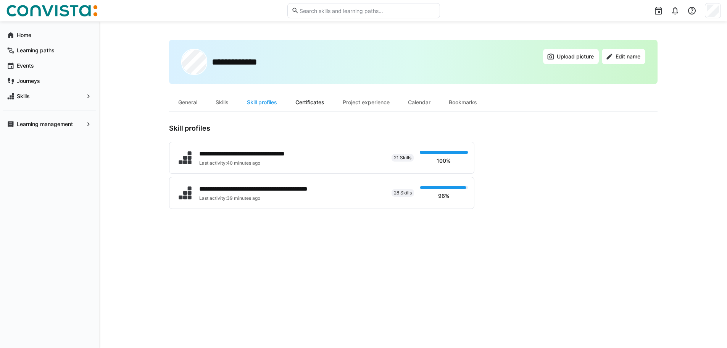
click at [326, 99] on div "Certificates" at bounding box center [309, 102] width 47 height 18
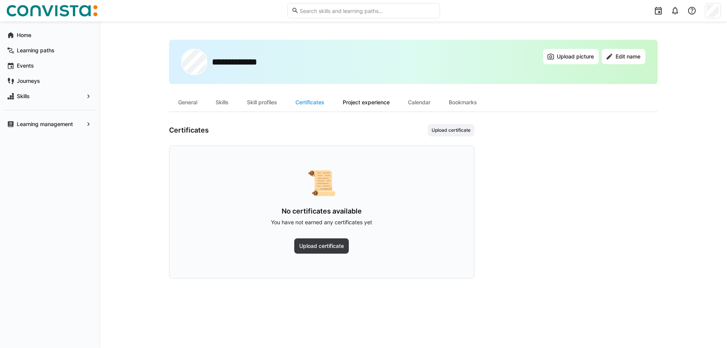
click at [376, 101] on div "Project experience" at bounding box center [365, 102] width 65 height 18
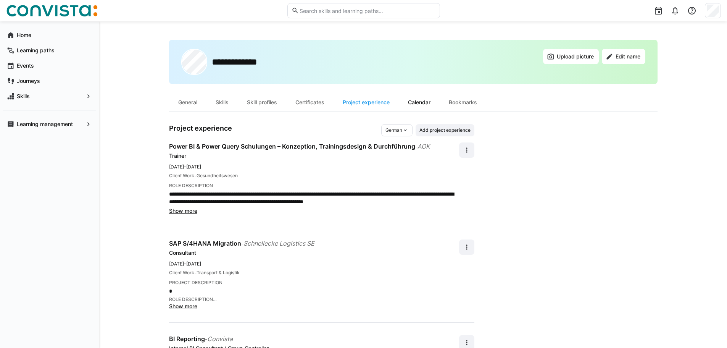
click at [432, 104] on div "Calendar" at bounding box center [419, 102] width 41 height 18
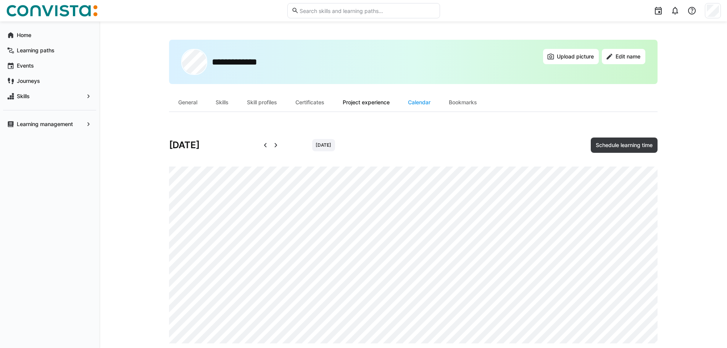
click at [358, 102] on div "Project experience" at bounding box center [365, 102] width 65 height 18
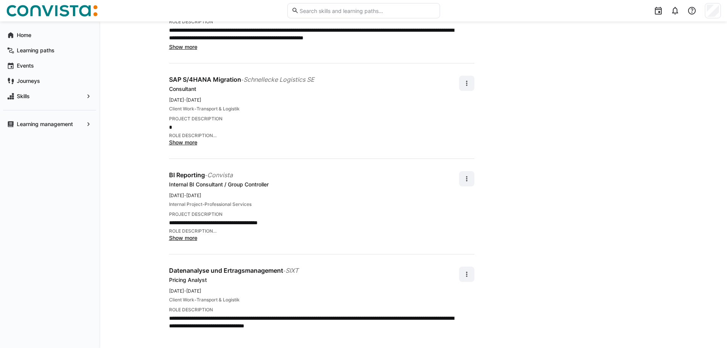
scroll to position [49, 0]
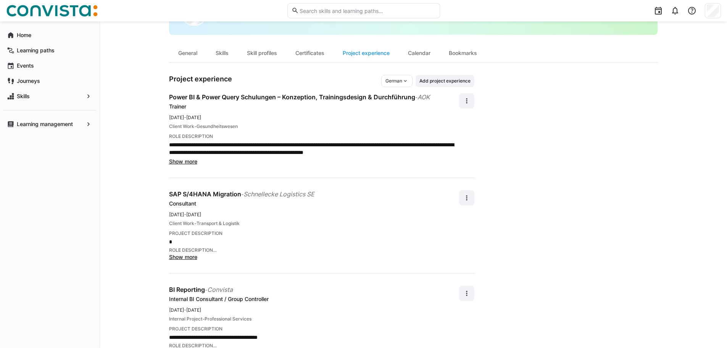
click at [223, 222] on span "Transport & Logistik" at bounding box center [218, 223] width 43 height 6
click at [251, 222] on div "Client Work - Transport & Logistik" at bounding box center [314, 223] width 290 height 8
click at [214, 222] on span "Transport & Logistik" at bounding box center [218, 223] width 43 height 6
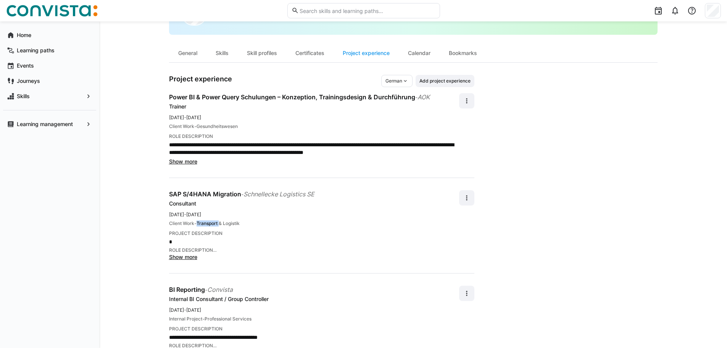
click at [214, 222] on span "Transport & Logistik" at bounding box center [218, 223] width 43 height 6
click at [184, 220] on span "Client Work" at bounding box center [181, 223] width 25 height 6
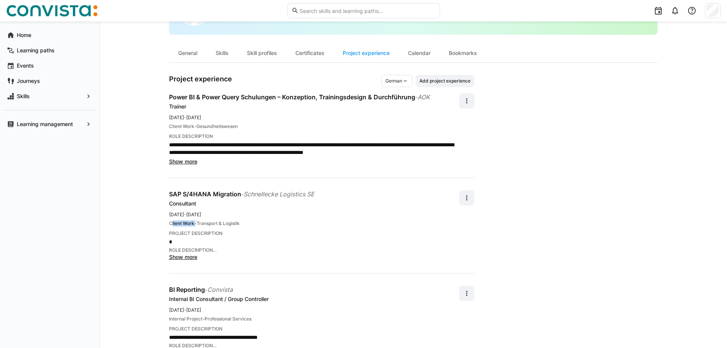
click at [184, 220] on span "Client Work" at bounding box center [181, 223] width 25 height 6
click at [192, 222] on span "Client Work" at bounding box center [181, 223] width 25 height 6
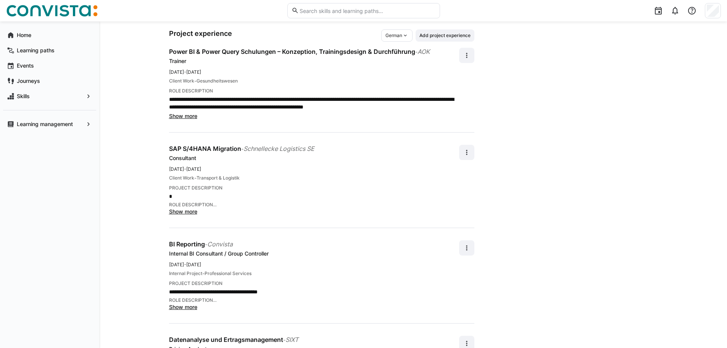
scroll to position [164, 0]
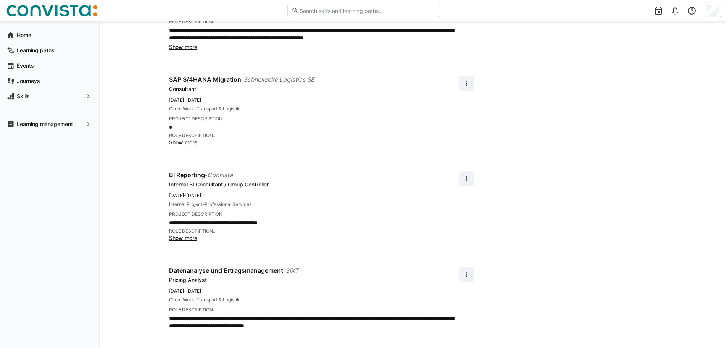
click at [208, 298] on span "Transport & Logistik" at bounding box center [218, 299] width 43 height 6
click at [240, 299] on span "Transport & Logistik" at bounding box center [218, 299] width 43 height 6
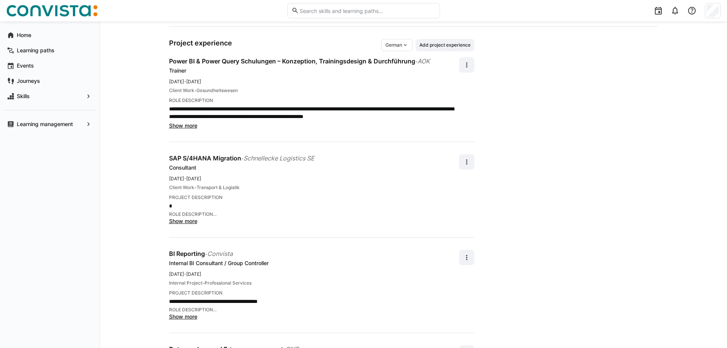
scroll to position [11, 0]
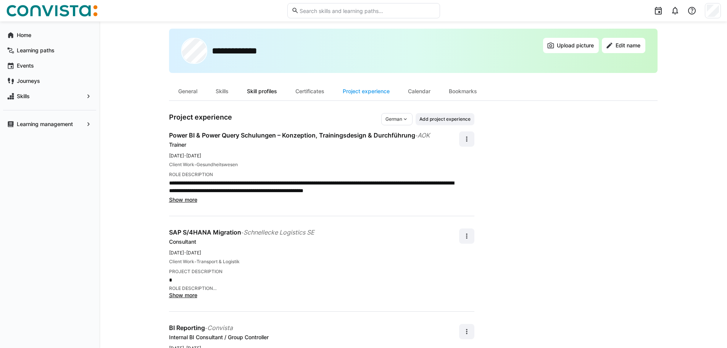
click at [271, 85] on div "Skill profiles" at bounding box center [262, 91] width 48 height 18
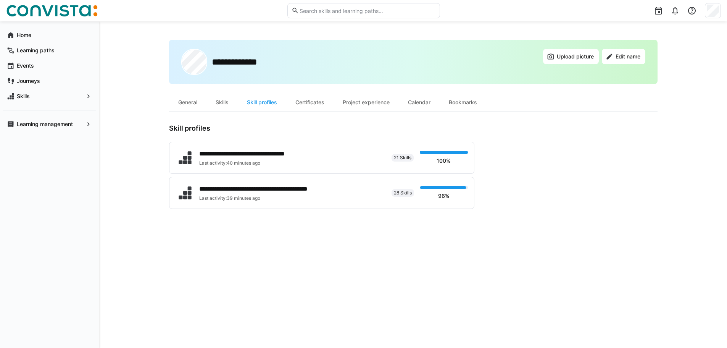
click at [229, 89] on div "**********" at bounding box center [413, 76] width 488 height 72
click at [229, 107] on div "Skills" at bounding box center [221, 102] width 31 height 18
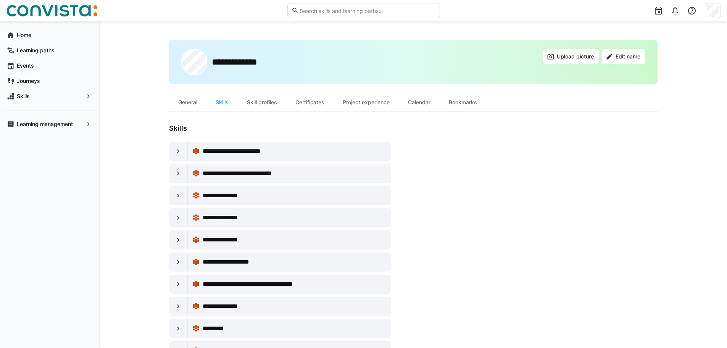
click at [180, 105] on div "General" at bounding box center [187, 102] width 37 height 18
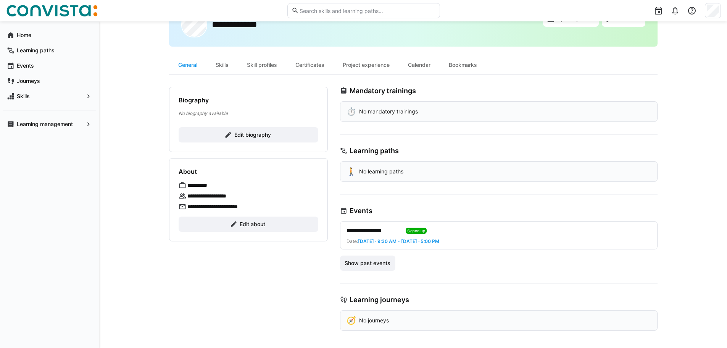
scroll to position [39, 0]
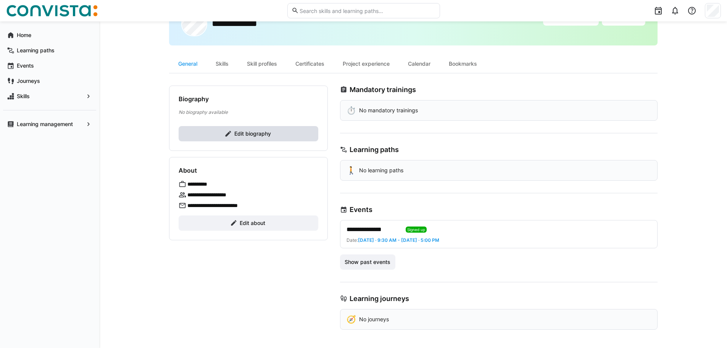
click at [249, 132] on span "Edit biography" at bounding box center [252, 134] width 39 height 8
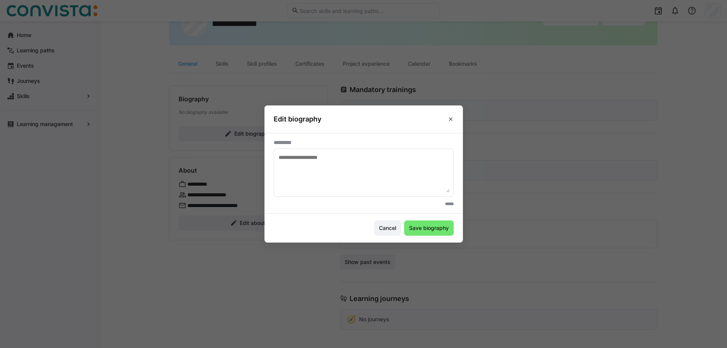
click at [340, 160] on textarea at bounding box center [364, 173] width 172 height 40
paste textarea "**********"
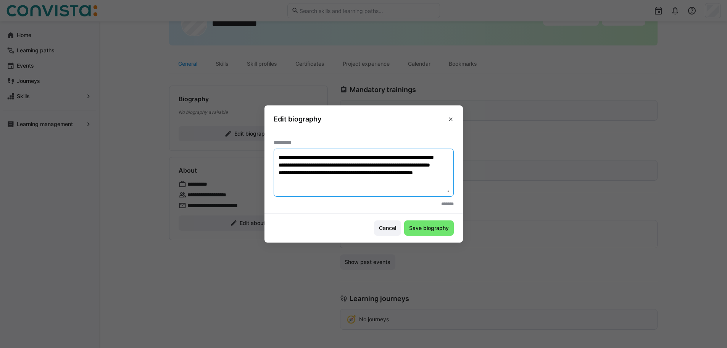
scroll to position [15, 0]
type textarea "**********"
click at [435, 227] on span "Save biography" at bounding box center [429, 228] width 42 height 8
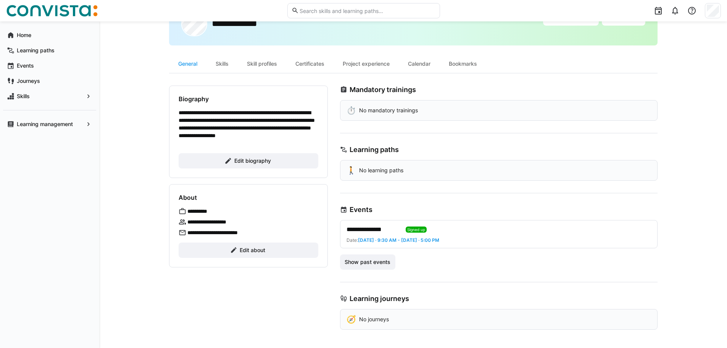
click at [227, 137] on p "**********" at bounding box center [249, 128] width 140 height 38
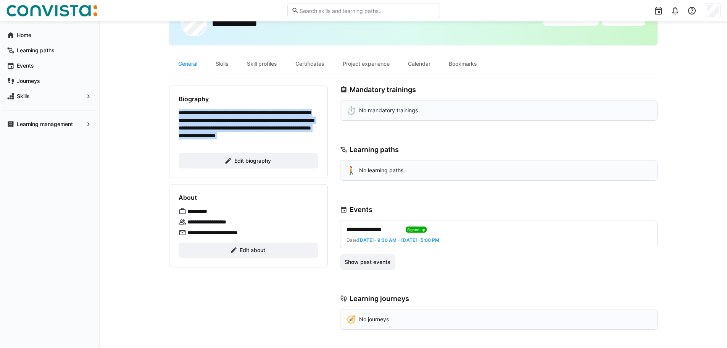
click at [227, 137] on p "**********" at bounding box center [249, 128] width 140 height 38
click at [302, 124] on p "**********" at bounding box center [249, 128] width 140 height 38
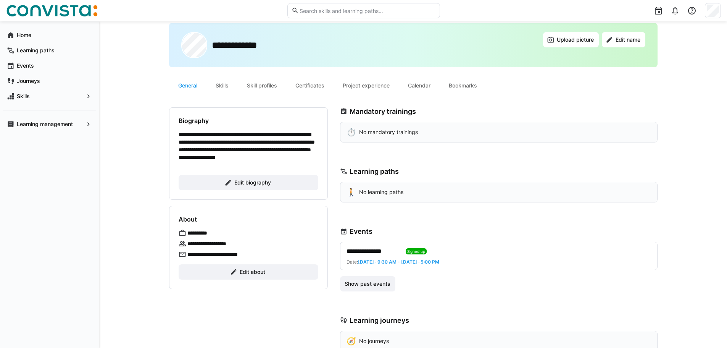
scroll to position [0, 0]
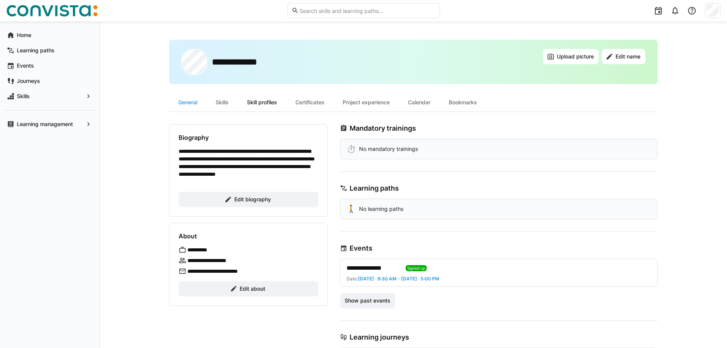
click at [274, 98] on div "Skill profiles" at bounding box center [262, 102] width 48 height 18
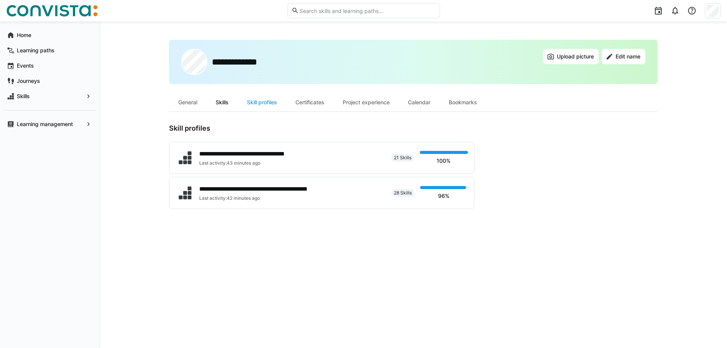
click at [214, 98] on div "Skills" at bounding box center [221, 102] width 31 height 18
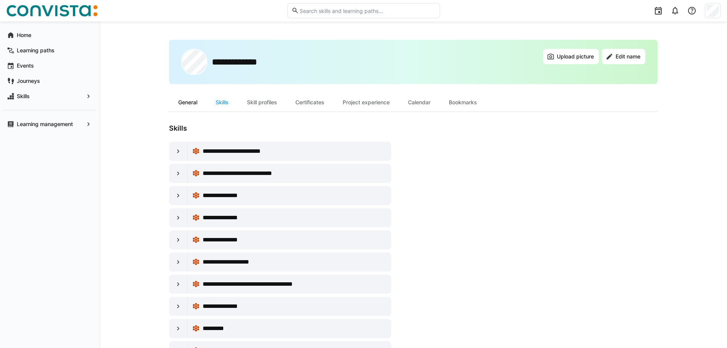
click at [194, 103] on div "General" at bounding box center [187, 102] width 37 height 18
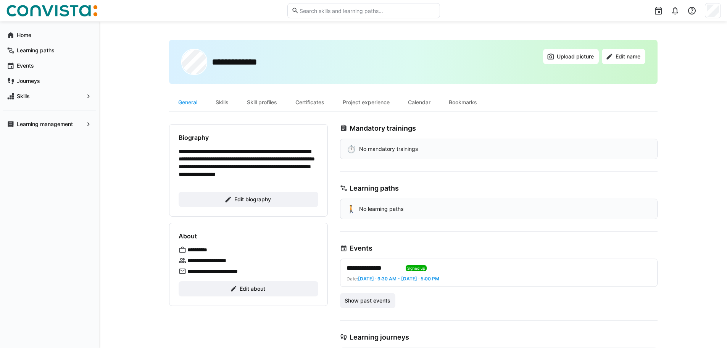
click at [210, 257] on p "**********" at bounding box center [215, 260] width 56 height 8
